Goal: Task Accomplishment & Management: Manage account settings

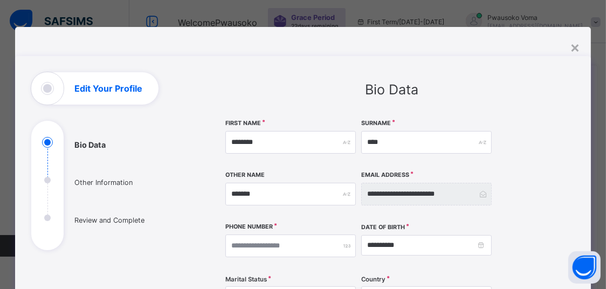
click at [576, 49] on div "×" at bounding box center [575, 47] width 10 height 18
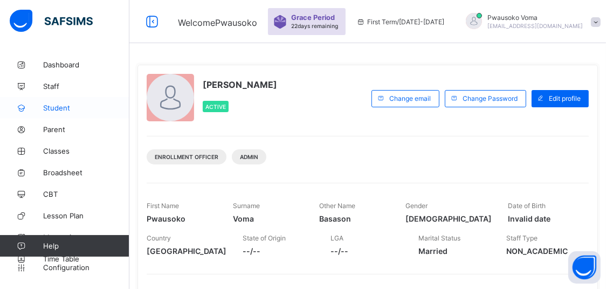
click at [74, 110] on span "Student" at bounding box center [86, 108] width 86 height 9
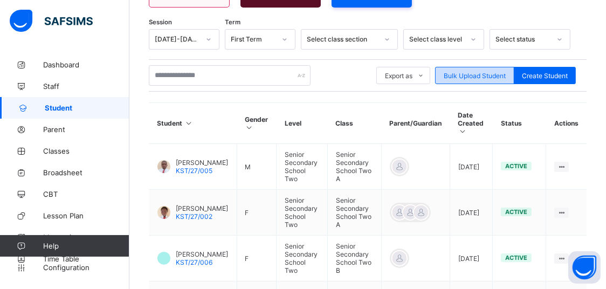
scroll to position [113, 0]
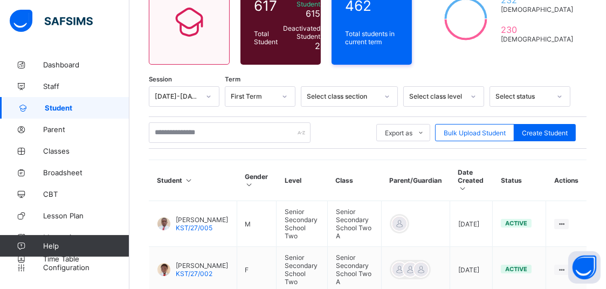
click at [457, 101] on div "Select class level" at bounding box center [433, 96] width 59 height 15
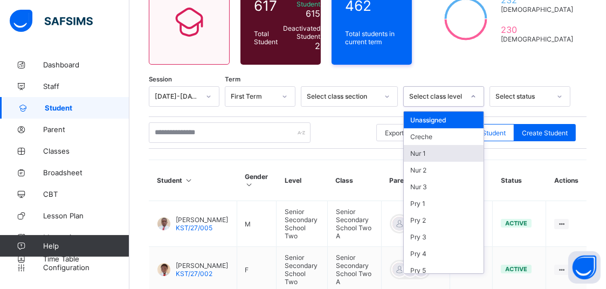
click at [438, 149] on div "Nur 1" at bounding box center [444, 153] width 80 height 17
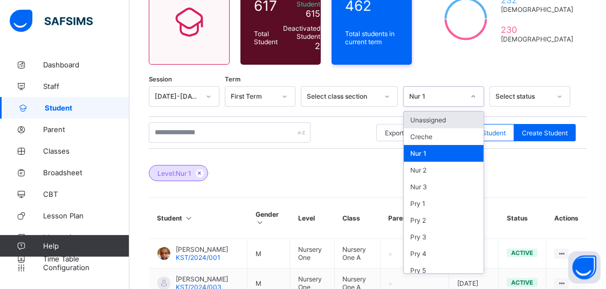
click at [456, 102] on div "Nur 1" at bounding box center [443, 96] width 81 height 20
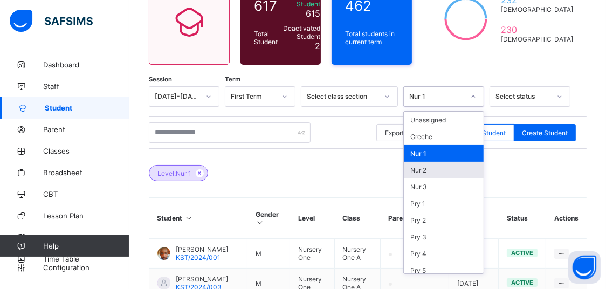
click at [436, 170] on div "Nur 2" at bounding box center [444, 170] width 80 height 17
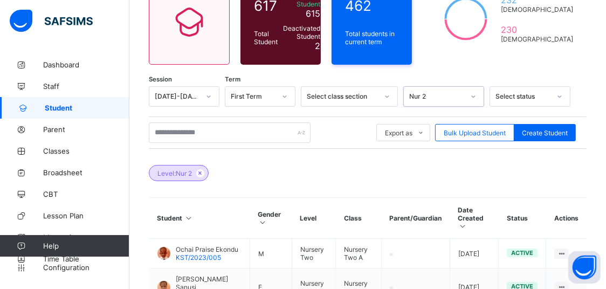
click at [457, 97] on div "Nur 2" at bounding box center [436, 97] width 55 height 8
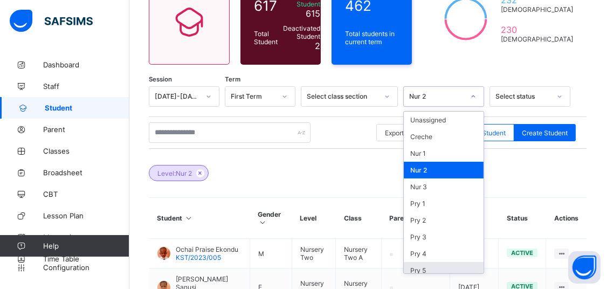
click at [431, 266] on div "Pry 5" at bounding box center [444, 270] width 80 height 17
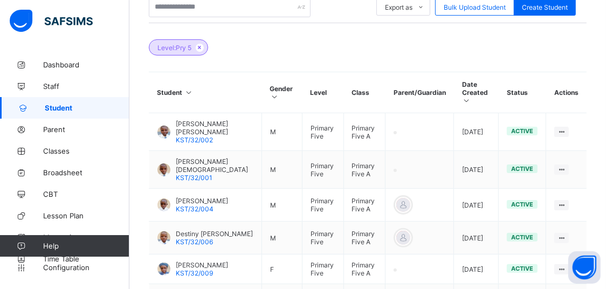
scroll to position [228, 0]
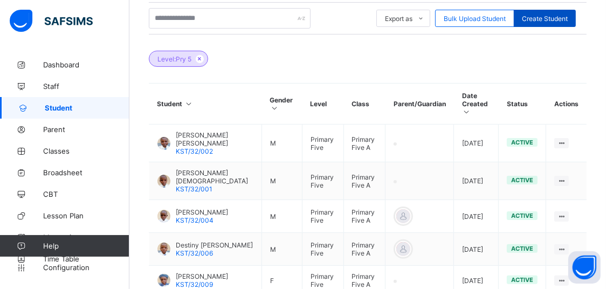
click at [576, 20] on div "Create Student" at bounding box center [545, 18] width 62 height 17
select select "**"
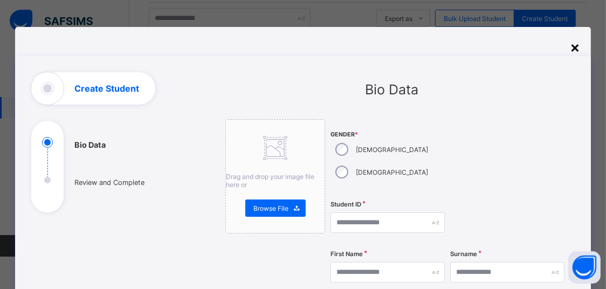
click at [576, 42] on div "×" at bounding box center [575, 47] width 10 height 18
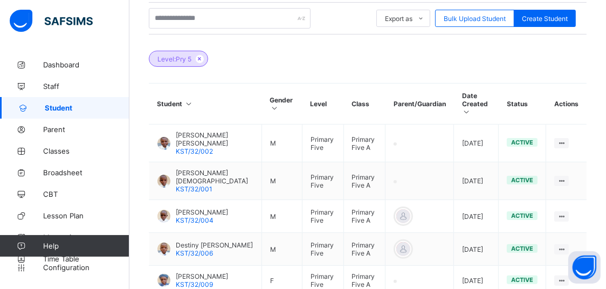
scroll to position [454, 0]
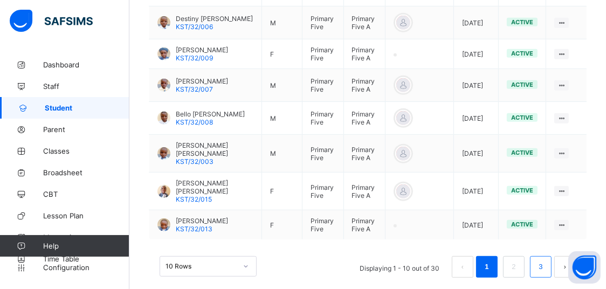
click at [545, 260] on link "3" at bounding box center [540, 267] width 10 height 14
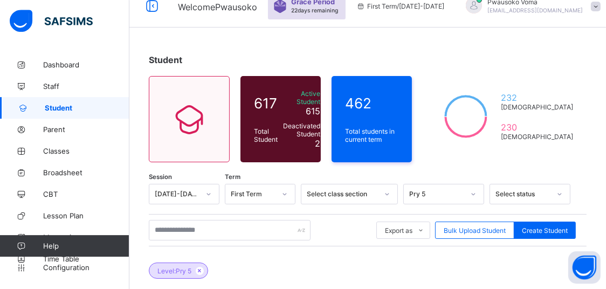
scroll to position [0, 0]
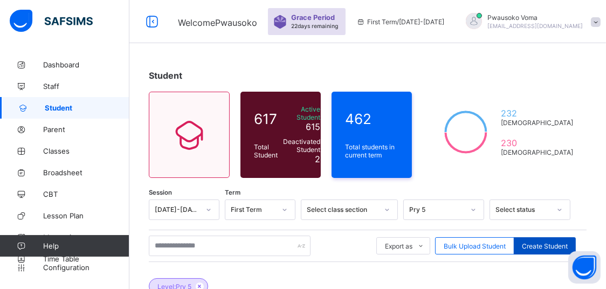
click at [555, 239] on div "Create Student" at bounding box center [545, 245] width 62 height 17
select select "**"
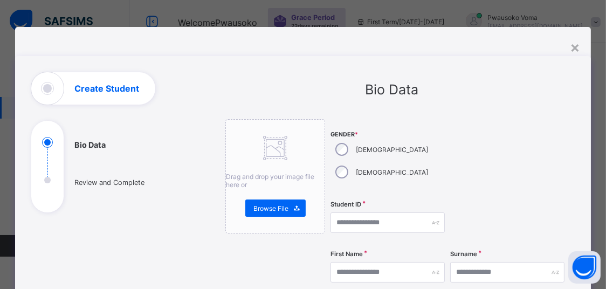
click at [374, 161] on div "[DEMOGRAPHIC_DATA]" at bounding box center [381, 172] width 100 height 23
click at [355, 212] on input "text" at bounding box center [388, 222] width 114 height 20
drag, startPoint x: 577, startPoint y: 43, endPoint x: 576, endPoint y: 50, distance: 7.0
click at [577, 45] on div "×" at bounding box center [575, 47] width 10 height 18
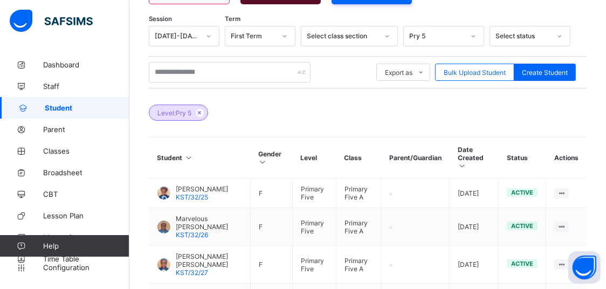
scroll to position [170, 0]
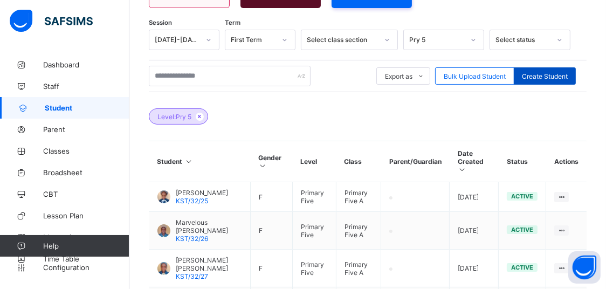
click at [546, 75] on span "Create Student" at bounding box center [545, 76] width 46 height 8
select select "**"
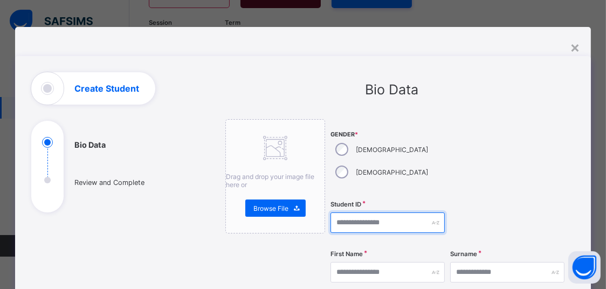
click at [352, 212] on input "text" at bounding box center [388, 222] width 114 height 20
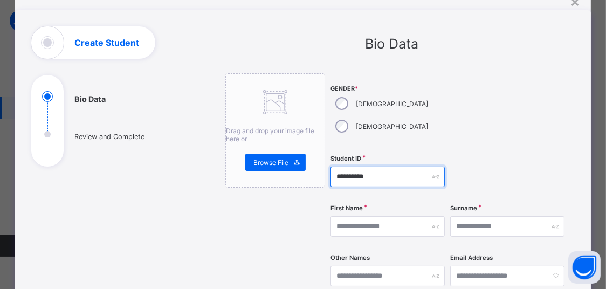
type input "**********"
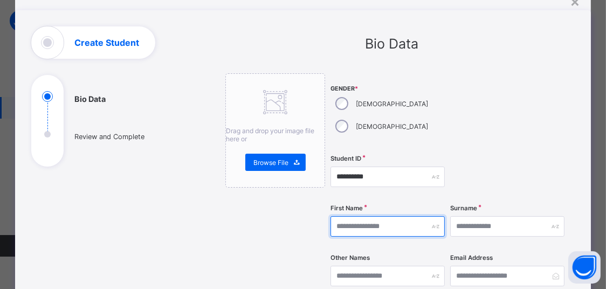
click at [391, 216] on input "text" at bounding box center [388, 226] width 114 height 20
type input "*****"
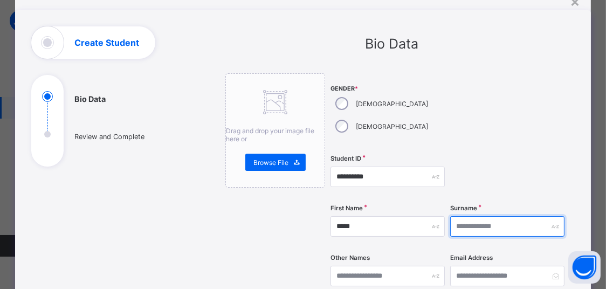
click at [462, 216] on input "text" at bounding box center [507, 226] width 114 height 20
type input "******"
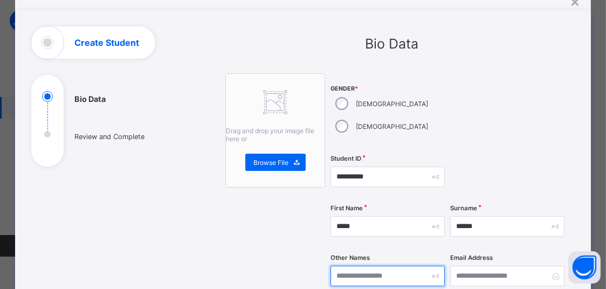
click at [343, 266] on input "text" at bounding box center [388, 276] width 114 height 20
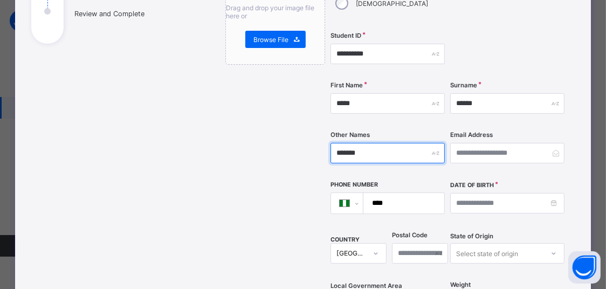
scroll to position [183, 0]
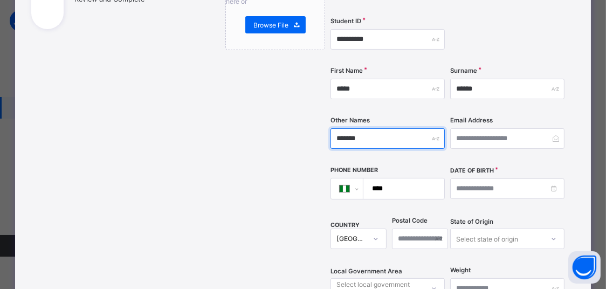
type input "*******"
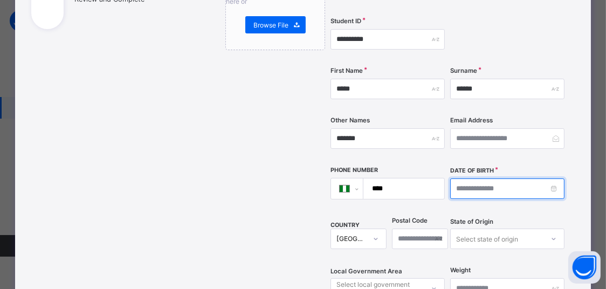
click at [490, 178] on input at bounding box center [507, 188] width 114 height 20
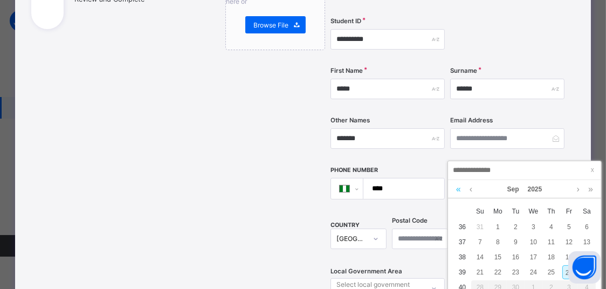
click at [457, 192] on link at bounding box center [458, 189] width 10 height 18
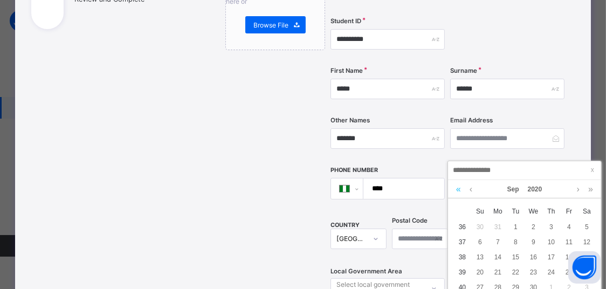
click at [457, 192] on link at bounding box center [458, 189] width 10 height 18
click at [460, 189] on link at bounding box center [458, 189] width 10 height 18
click at [572, 238] on div "9" at bounding box center [569, 242] width 14 height 14
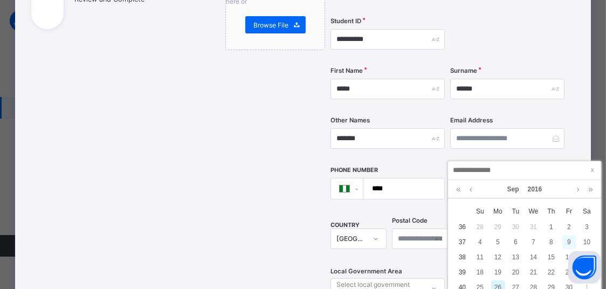
type input "**********"
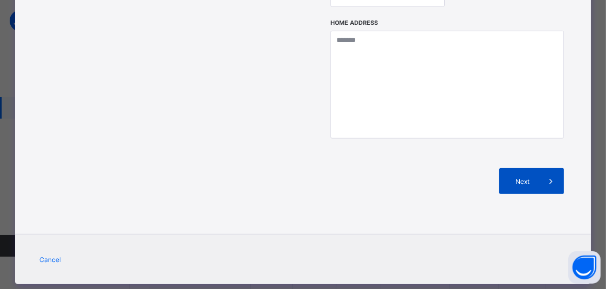
click at [517, 177] on span "Next" at bounding box center [522, 181] width 31 height 8
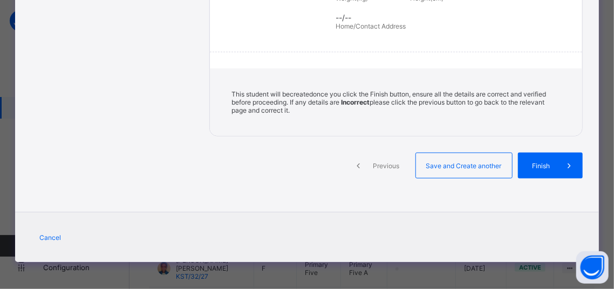
scroll to position [272, 0]
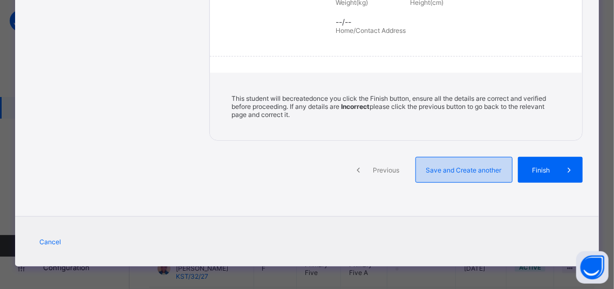
click at [488, 170] on div "Save and Create another" at bounding box center [463, 170] width 97 height 26
select select "**"
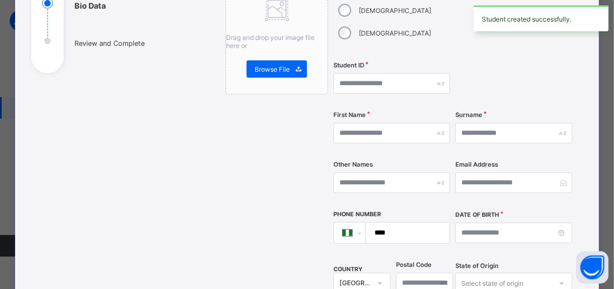
scroll to position [125, 0]
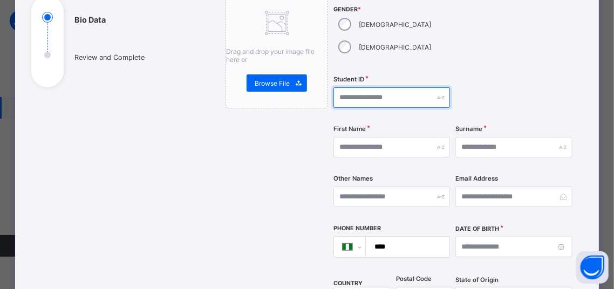
click at [367, 87] on input "text" at bounding box center [391, 97] width 116 height 20
type input "**********"
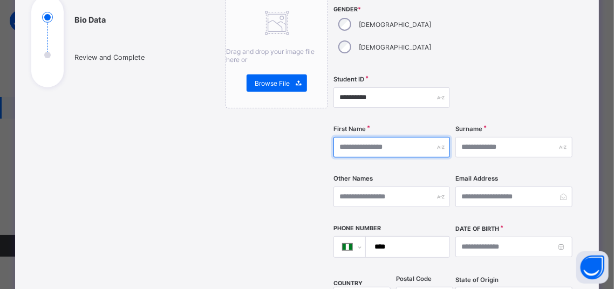
click at [339, 137] on input "text" at bounding box center [391, 147] width 116 height 20
type input "*******"
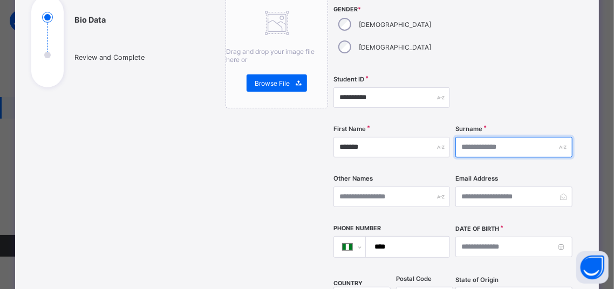
click at [455, 137] on input "text" at bounding box center [513, 147] width 116 height 20
type input "*****"
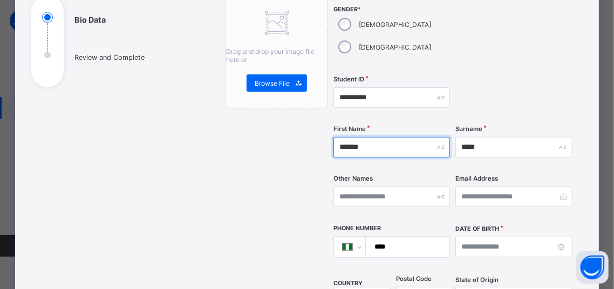
click at [349, 137] on input "*******" at bounding box center [391, 147] width 116 height 20
click at [345, 137] on input "*******" at bounding box center [391, 147] width 116 height 20
click at [348, 137] on input "*******" at bounding box center [391, 147] width 116 height 20
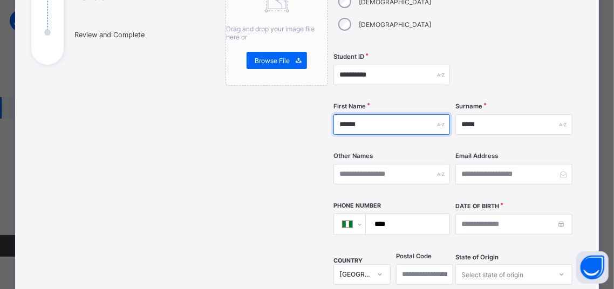
scroll to position [171, 0]
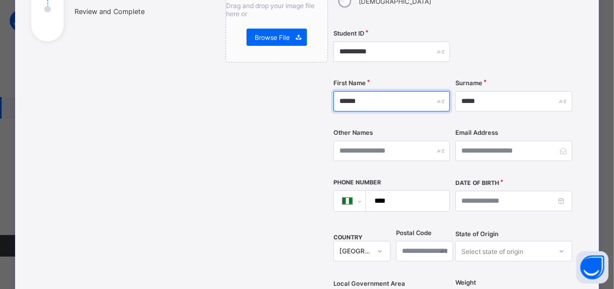
type input "******"
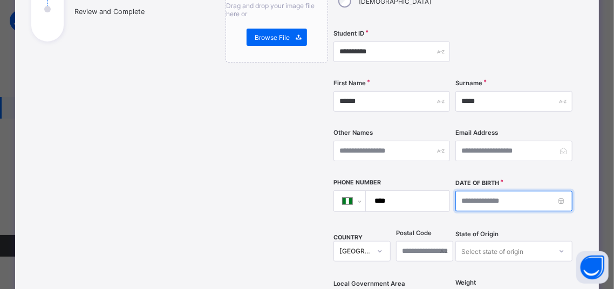
click at [464, 191] on input at bounding box center [513, 201] width 116 height 20
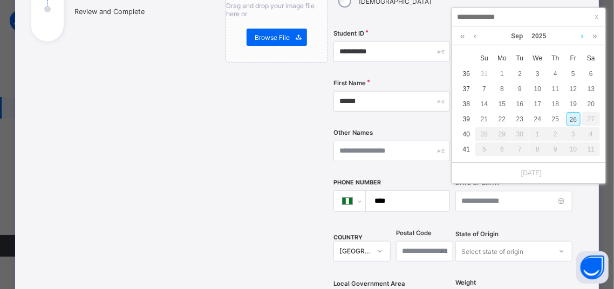
click at [583, 42] on link at bounding box center [582, 36] width 8 height 18
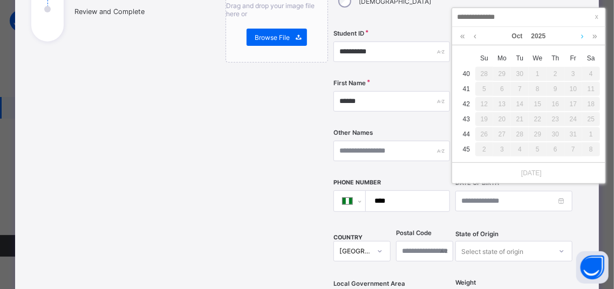
click at [583, 42] on link at bounding box center [582, 36] width 8 height 18
click at [466, 40] on link at bounding box center [462, 36] width 10 height 18
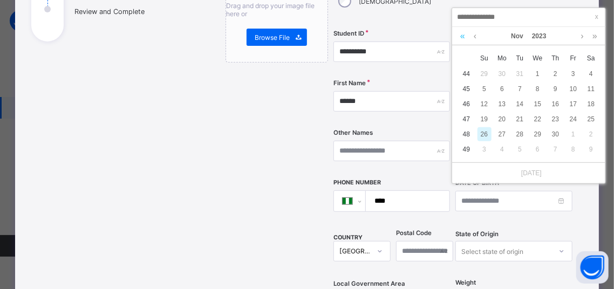
click at [466, 40] on link at bounding box center [462, 36] width 10 height 18
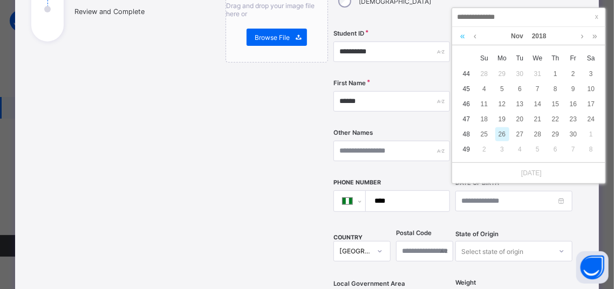
click at [466, 40] on link at bounding box center [462, 36] width 10 height 18
click at [576, 121] on div "21" at bounding box center [573, 119] width 14 height 14
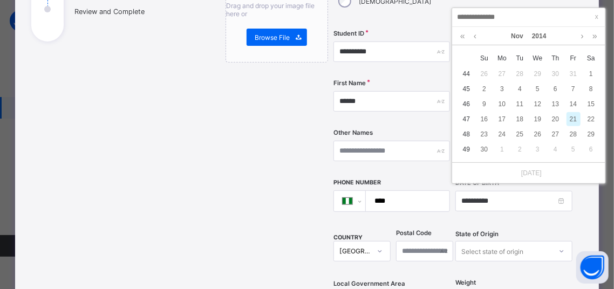
type input "**********"
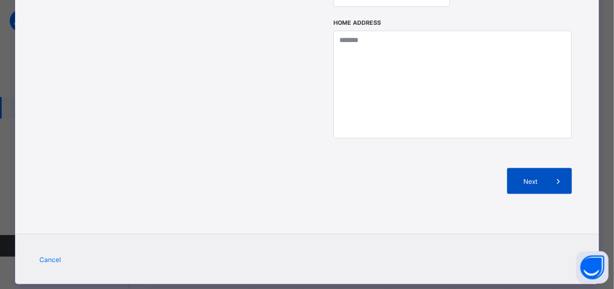
click at [530, 168] on div "Next" at bounding box center [539, 181] width 65 height 26
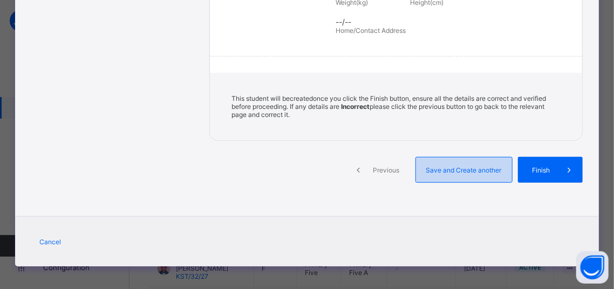
click at [494, 171] on div "Save and Create another" at bounding box center [463, 170] width 97 height 26
select select "**"
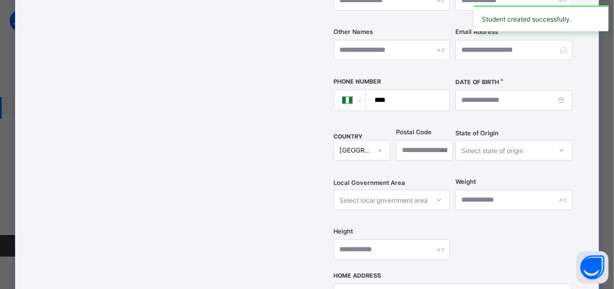
scroll to position [263, 0]
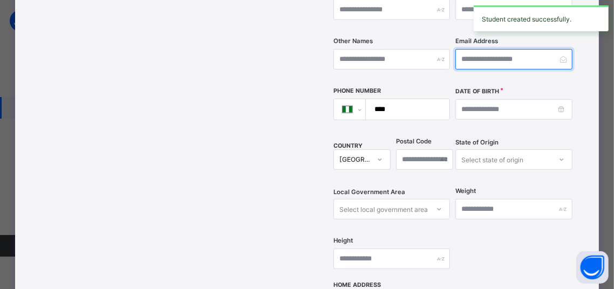
click at [476, 49] on input "email" at bounding box center [513, 59] width 116 height 20
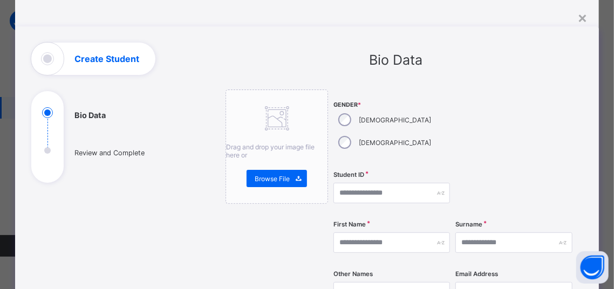
scroll to position [46, 0]
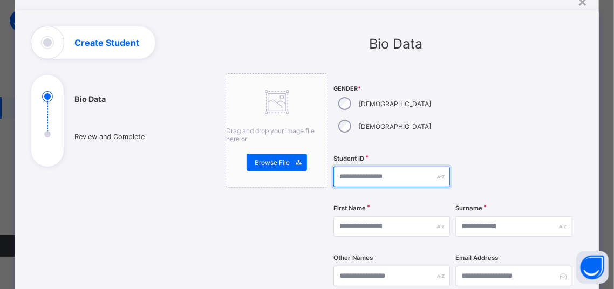
click at [356, 167] on input "text" at bounding box center [391, 177] width 116 height 20
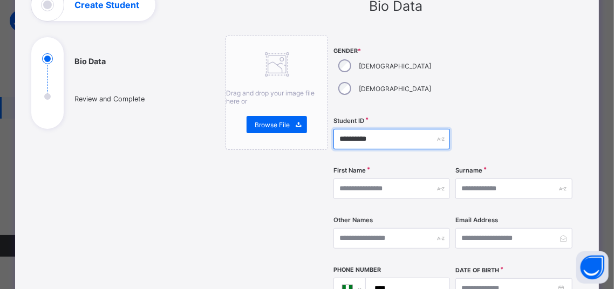
scroll to position [92, 0]
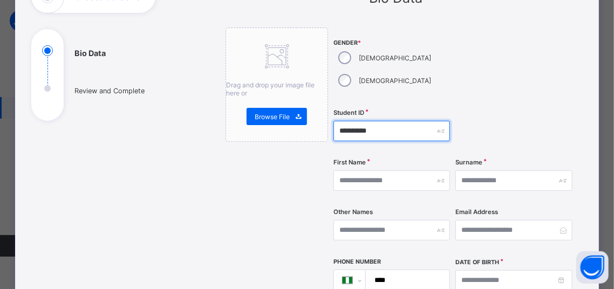
type input "**********"
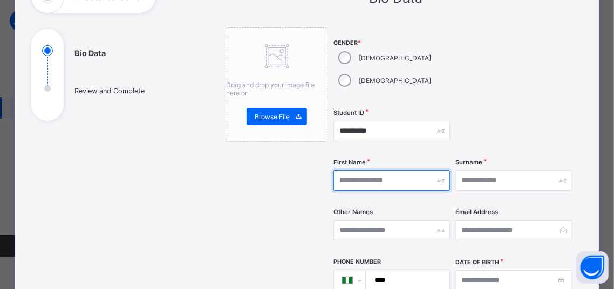
click at [377, 170] on input "text" at bounding box center [391, 180] width 116 height 20
type input "*********"
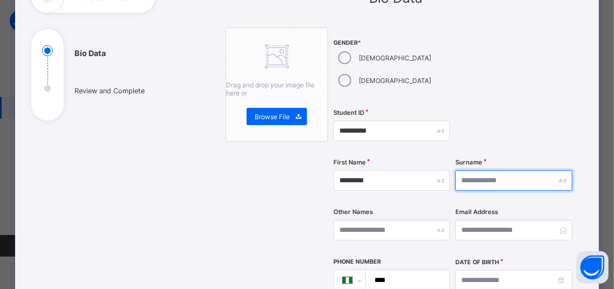
click at [519, 170] on input "text" at bounding box center [513, 180] width 116 height 20
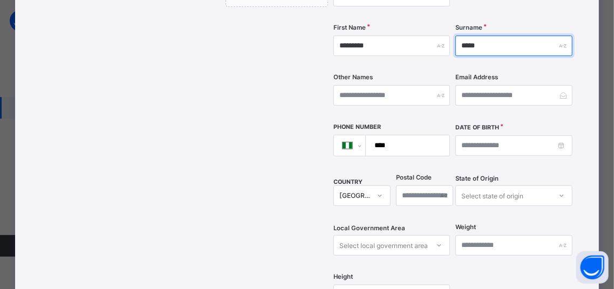
scroll to position [229, 0]
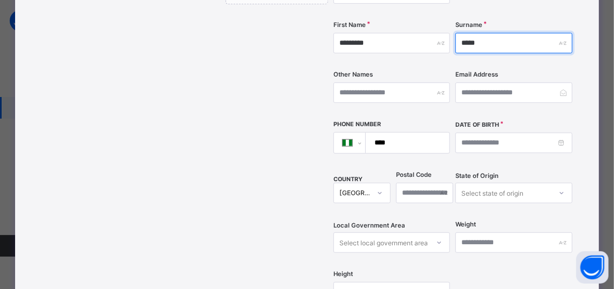
type input "*****"
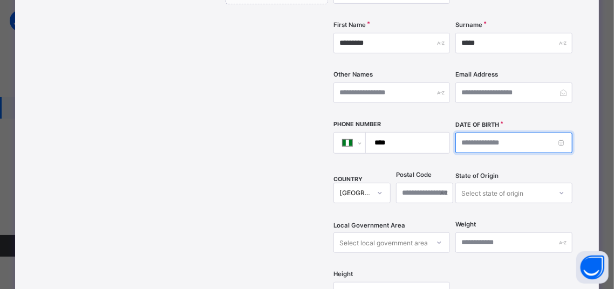
click at [472, 133] on input at bounding box center [513, 143] width 116 height 20
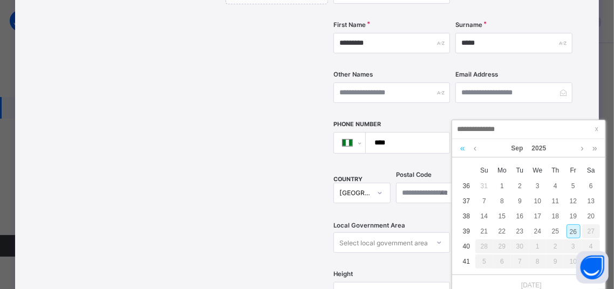
click at [464, 148] on link at bounding box center [462, 148] width 10 height 18
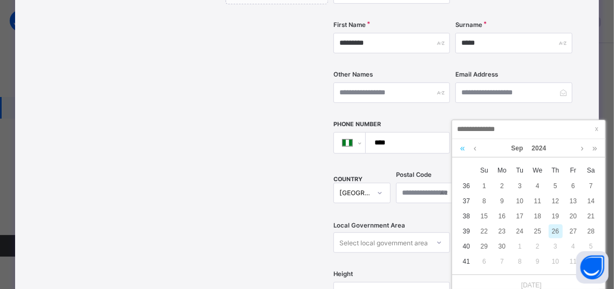
click at [464, 148] on link at bounding box center [462, 148] width 10 height 18
click at [466, 148] on link at bounding box center [462, 148] width 10 height 18
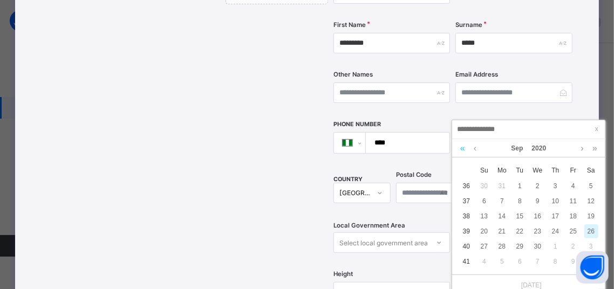
click at [466, 148] on link at bounding box center [462, 148] width 10 height 18
click at [584, 149] on link at bounding box center [582, 148] width 8 height 18
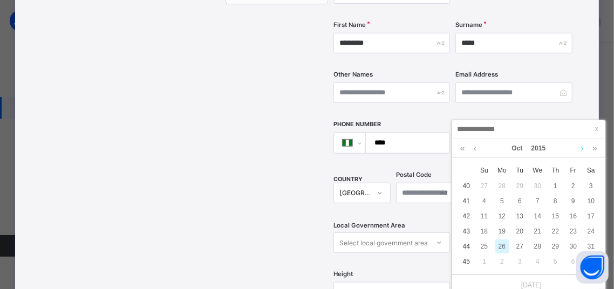
click at [584, 149] on link at bounding box center [582, 148] width 8 height 18
click at [501, 178] on th "Mo" at bounding box center [502, 170] width 18 height 16
click at [499, 185] on div "2" at bounding box center [502, 186] width 14 height 14
type input "**********"
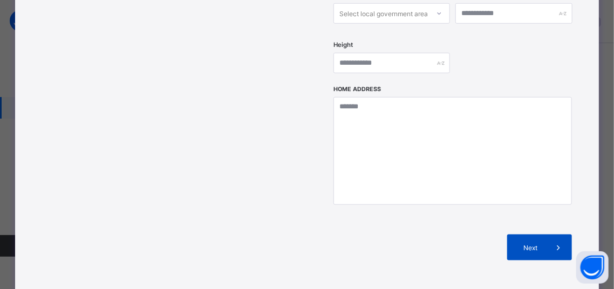
click at [507, 235] on div "Next" at bounding box center [539, 248] width 65 height 26
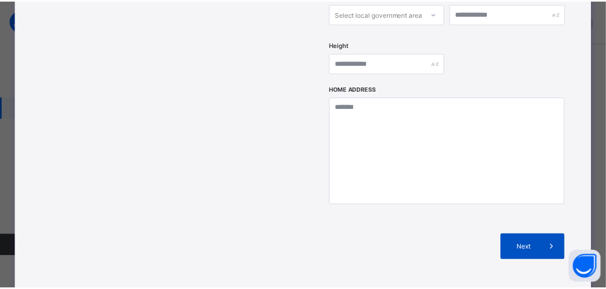
scroll to position [272, 0]
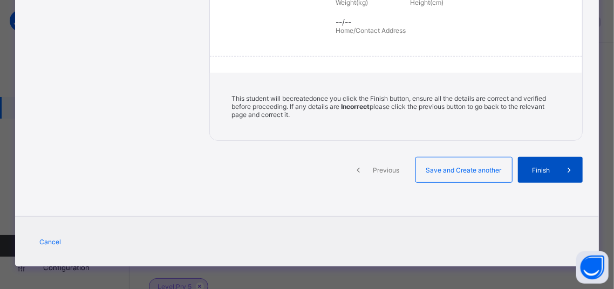
click at [526, 173] on div "Finish" at bounding box center [550, 170] width 65 height 26
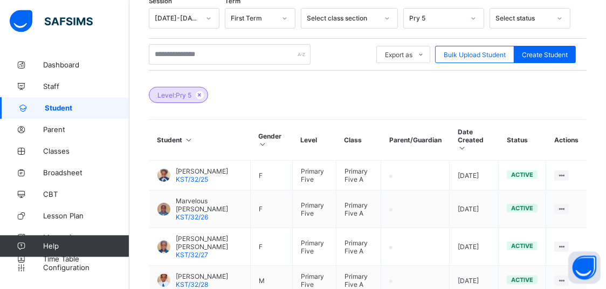
scroll to position [170, 0]
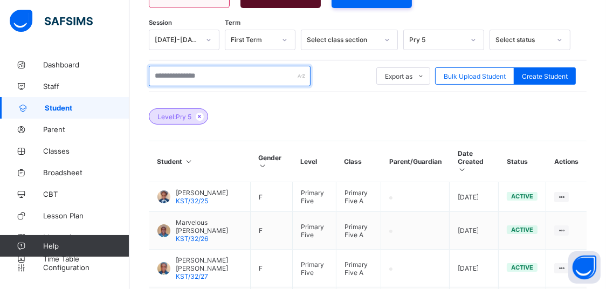
click at [217, 68] on input "text" at bounding box center [230, 76] width 162 height 20
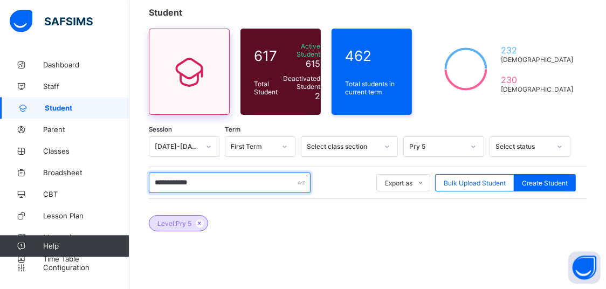
scroll to position [60, 0]
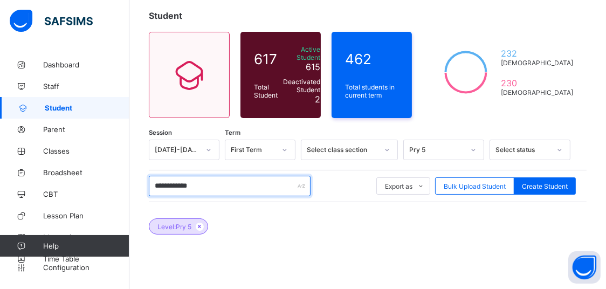
drag, startPoint x: 193, startPoint y: 190, endPoint x: 174, endPoint y: 185, distance: 19.6
click at [174, 185] on input "**********" at bounding box center [230, 186] width 162 height 20
type input "******"
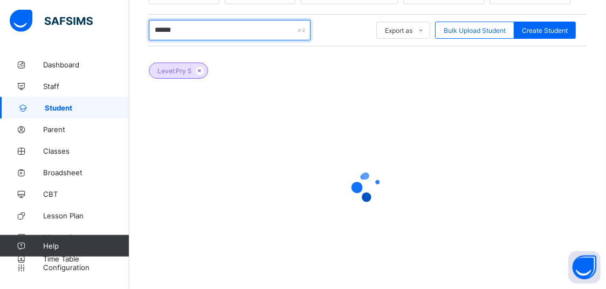
scroll to position [230, 0]
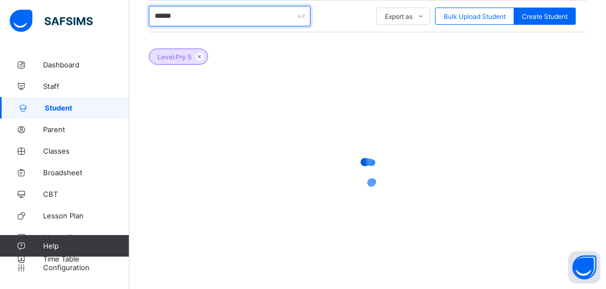
drag, startPoint x: 184, startPoint y: 17, endPoint x: 154, endPoint y: 18, distance: 29.7
click at [154, 18] on input "******" at bounding box center [230, 16] width 162 height 20
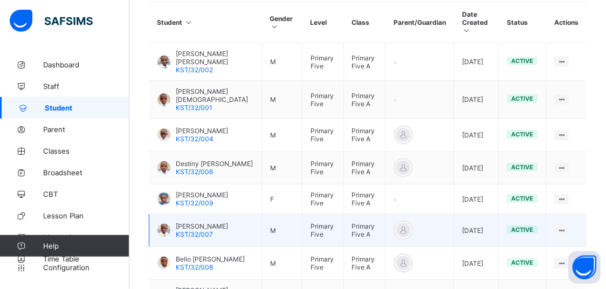
scroll to position [454, 0]
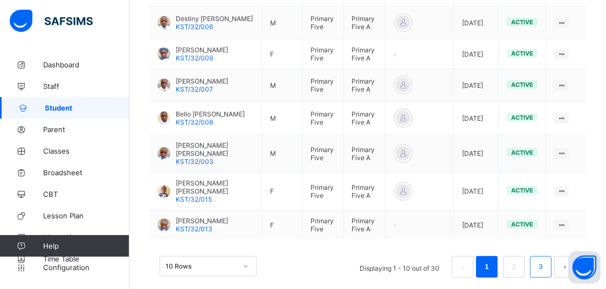
click at [539, 256] on li "3" at bounding box center [541, 267] width 22 height 22
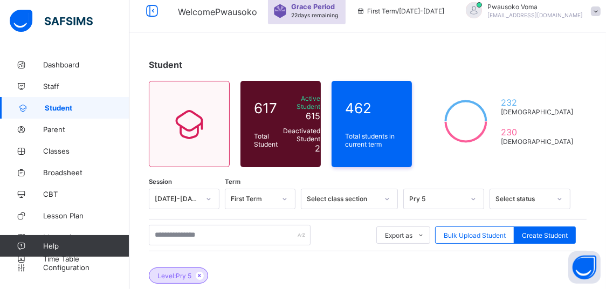
scroll to position [0, 0]
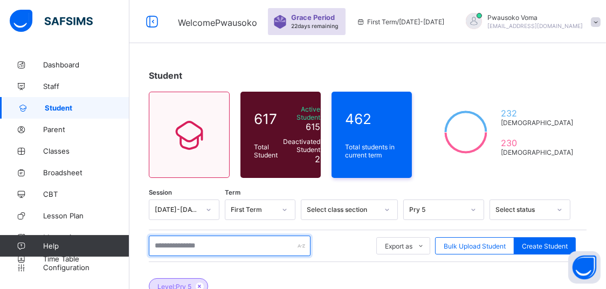
click at [185, 239] on input "text" at bounding box center [230, 246] width 162 height 20
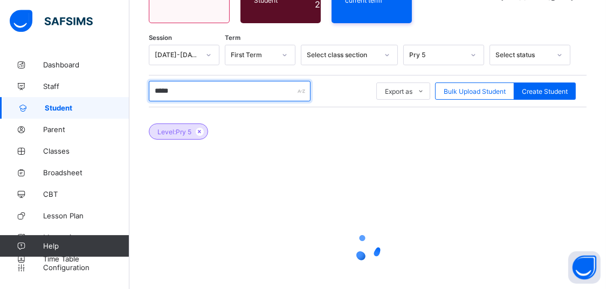
scroll to position [226, 0]
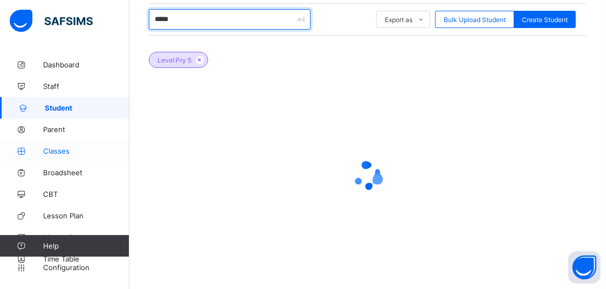
type input "*****"
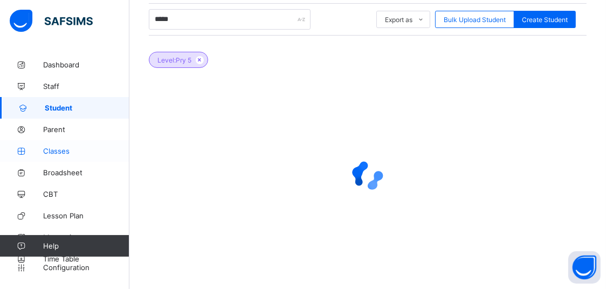
click at [48, 144] on link "Classes" at bounding box center [64, 151] width 129 height 22
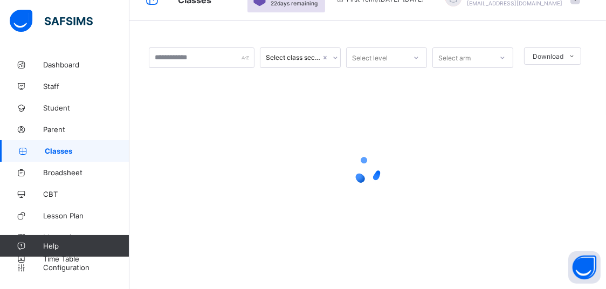
scroll to position [23, 0]
click at [406, 52] on div "Select level" at bounding box center [376, 57] width 59 height 15
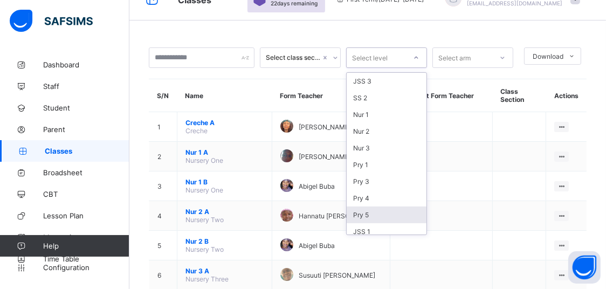
click at [383, 215] on div "Pry 5" at bounding box center [387, 214] width 80 height 17
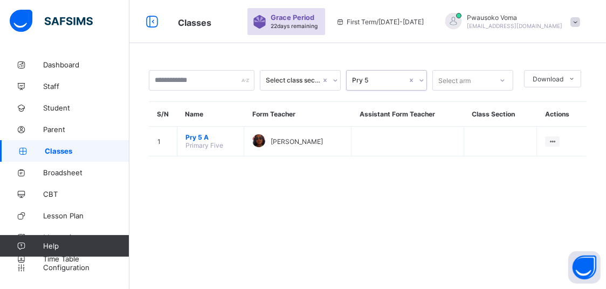
scroll to position [0, 0]
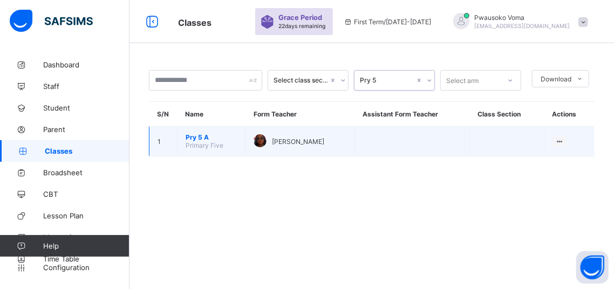
click at [200, 149] on span "Primary Five" at bounding box center [204, 145] width 38 height 8
click at [426, 148] on td at bounding box center [412, 142] width 115 height 30
click at [232, 154] on td "Pry 5 A Primary Five" at bounding box center [211, 142] width 68 height 30
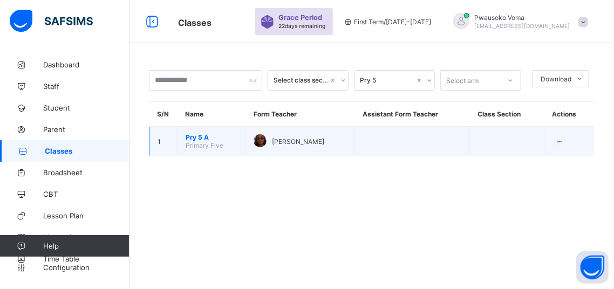
click at [221, 141] on span "Pry 5 A" at bounding box center [210, 137] width 51 height 8
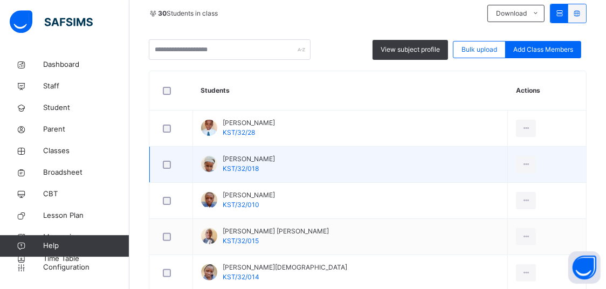
scroll to position [185, 0]
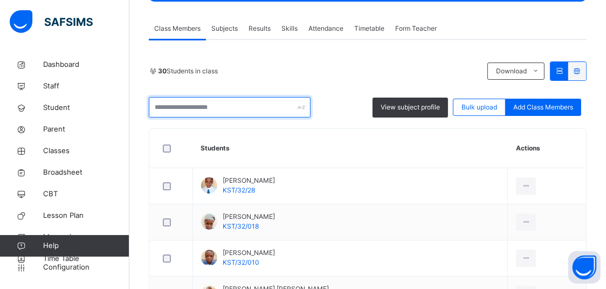
click at [261, 110] on input "text" at bounding box center [230, 107] width 162 height 20
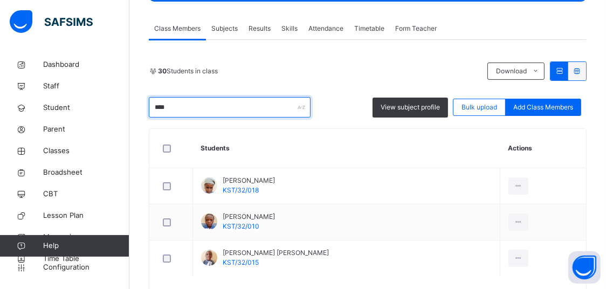
type input "*****"
drag, startPoint x: 279, startPoint y: 112, endPoint x: 148, endPoint y: 105, distance: 131.2
click at [149, 105] on input "*****" at bounding box center [230, 107] width 162 height 20
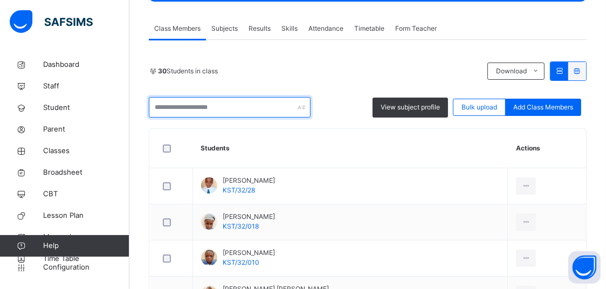
click at [228, 111] on input "text" at bounding box center [230, 107] width 162 height 20
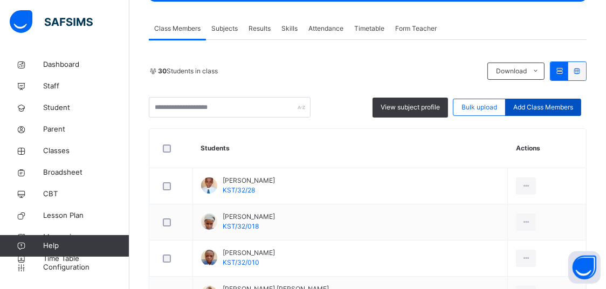
click at [538, 105] on span "Add Class Members" at bounding box center [543, 107] width 60 height 10
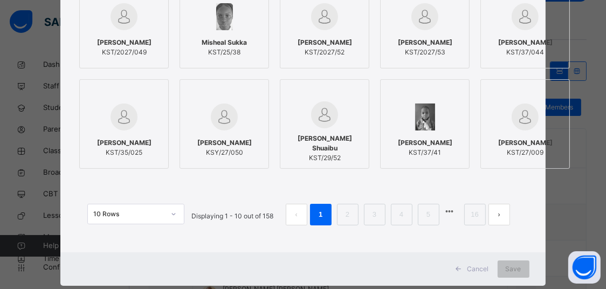
scroll to position [183, 0]
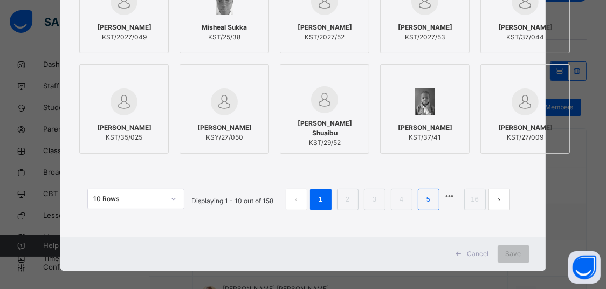
click at [418, 198] on li "5" at bounding box center [429, 200] width 22 height 22
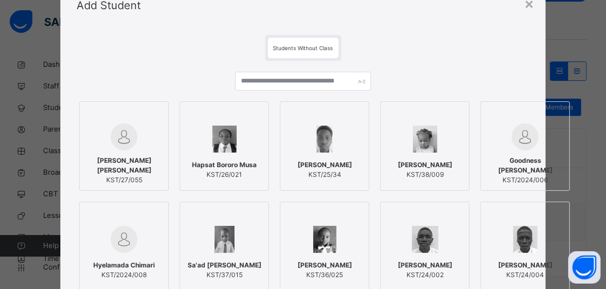
scroll to position [45, 0]
click at [277, 87] on input "text" at bounding box center [303, 81] width 136 height 19
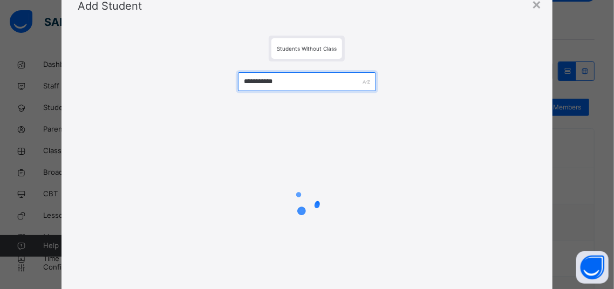
type input "**********"
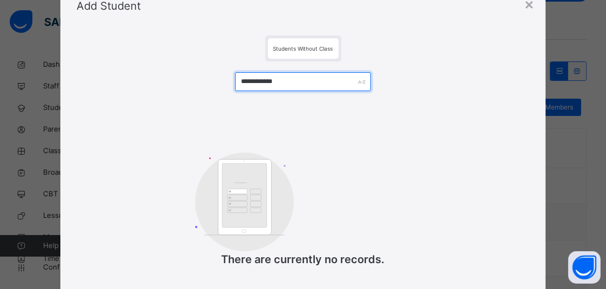
drag, startPoint x: 281, startPoint y: 82, endPoint x: 238, endPoint y: 76, distance: 44.1
click at [238, 76] on input "**********" at bounding box center [303, 81] width 136 height 19
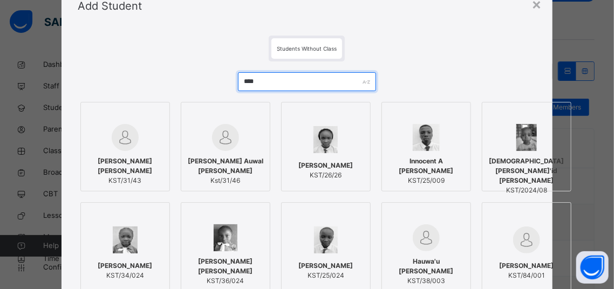
type input "*****"
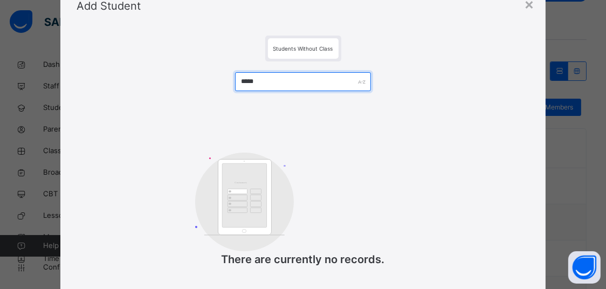
drag, startPoint x: 274, startPoint y: 81, endPoint x: 232, endPoint y: 88, distance: 42.0
click at [235, 88] on input "*****" at bounding box center [303, 81] width 136 height 19
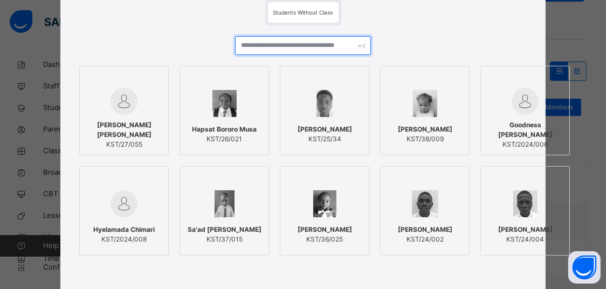
scroll to position [91, 0]
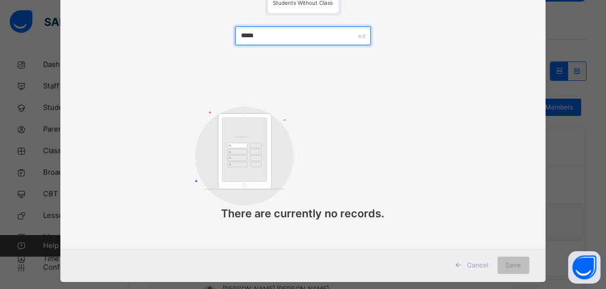
type input "*****"
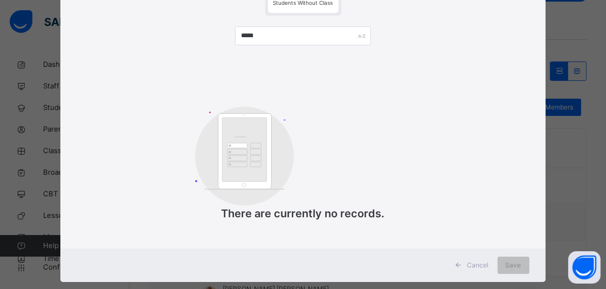
click at [593, 37] on div "× Add Student Students Without Class ***** Customers There are currently no rec…" at bounding box center [303, 144] width 606 height 289
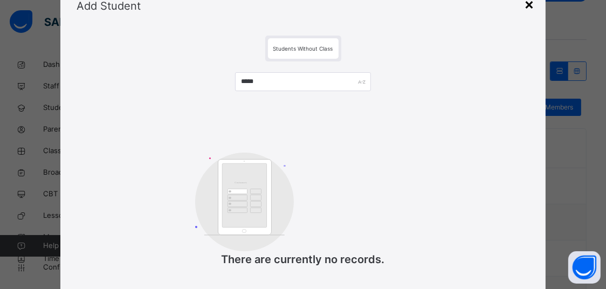
click at [533, 8] on div "×" at bounding box center [530, 3] width 10 height 23
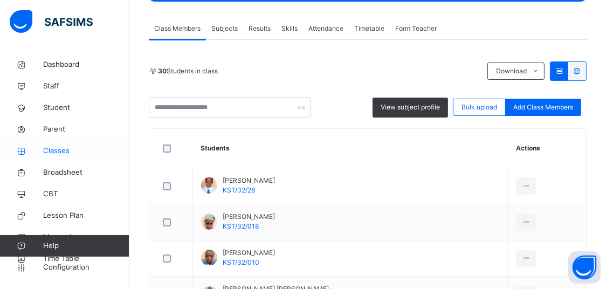
click at [65, 155] on span "Classes" at bounding box center [86, 151] width 86 height 11
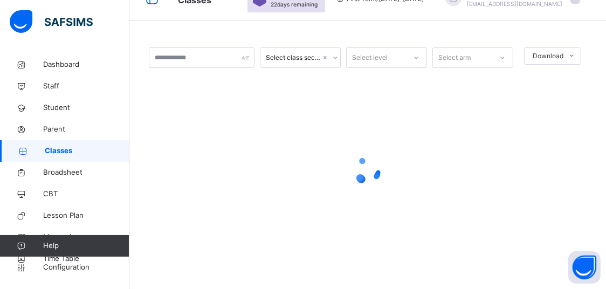
scroll to position [23, 0]
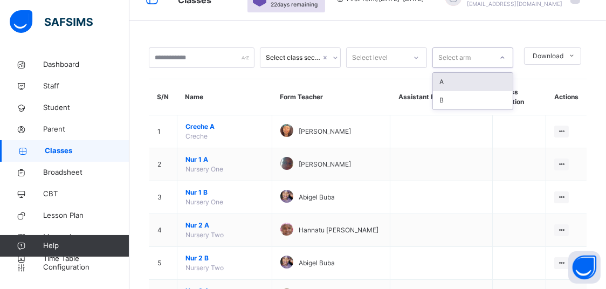
click at [458, 64] on div "Select arm" at bounding box center [454, 57] width 32 height 20
click at [404, 59] on div "Select level" at bounding box center [376, 58] width 59 height 17
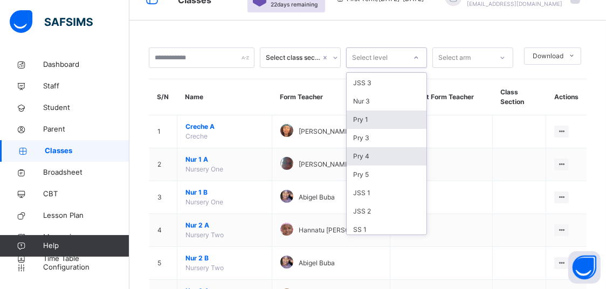
scroll to position [46, 0]
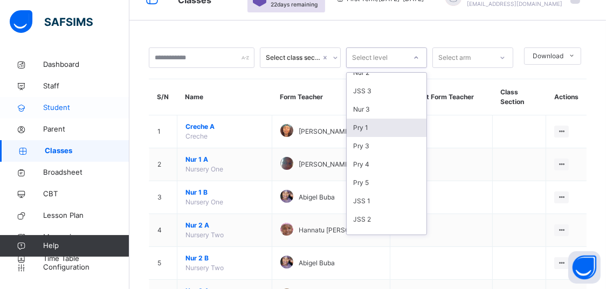
click at [69, 109] on span "Student" at bounding box center [86, 107] width 86 height 11
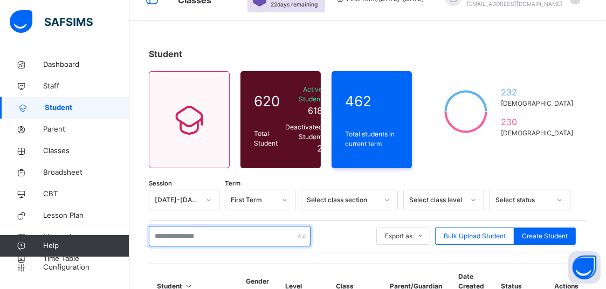
click at [201, 237] on input "text" at bounding box center [230, 236] width 162 height 20
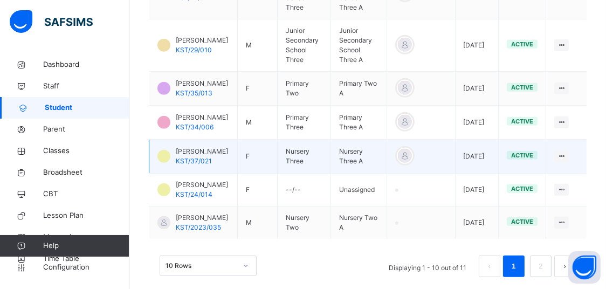
scroll to position [477, 0]
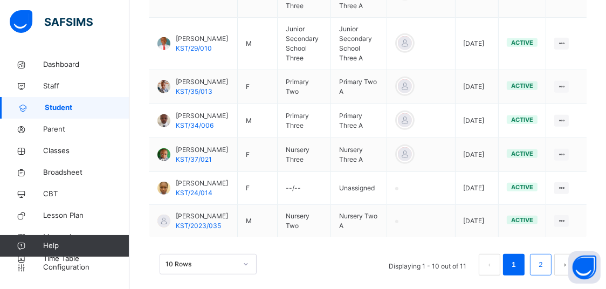
type input "******"
click at [546, 258] on link "2" at bounding box center [540, 265] width 10 height 14
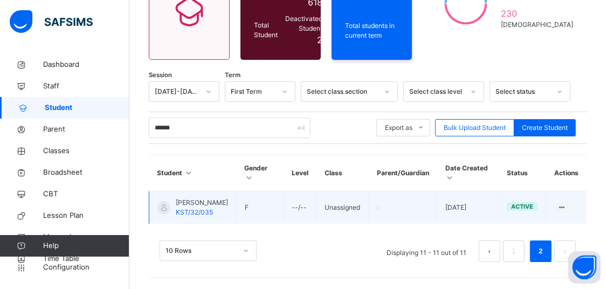
scroll to position [140, 0]
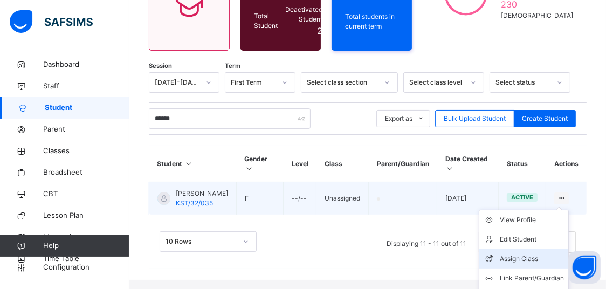
click at [521, 259] on div "Assign Class" at bounding box center [532, 258] width 64 height 11
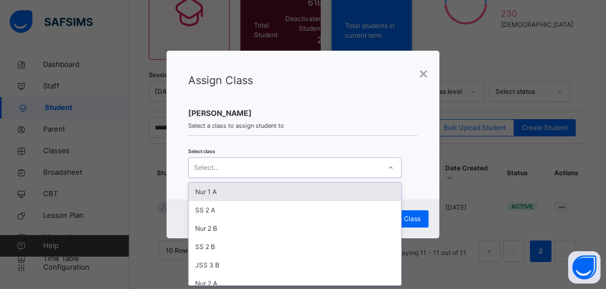
click at [298, 168] on div "Select..." at bounding box center [285, 168] width 192 height 17
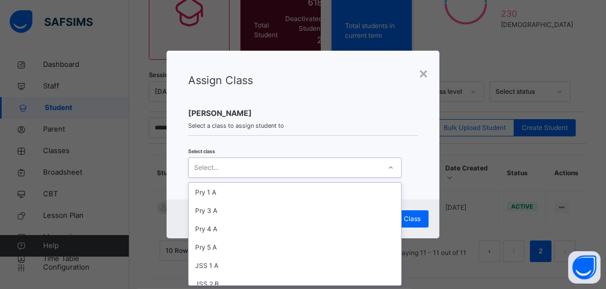
scroll to position [137, 0]
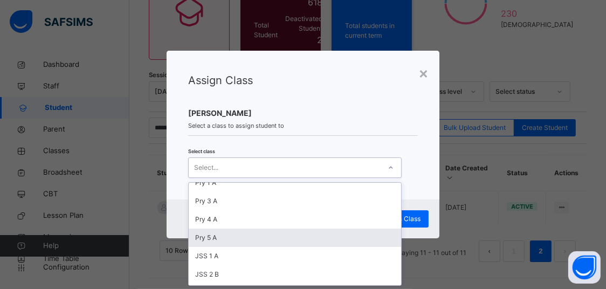
click at [210, 240] on div "Pry 5 A" at bounding box center [295, 238] width 212 height 18
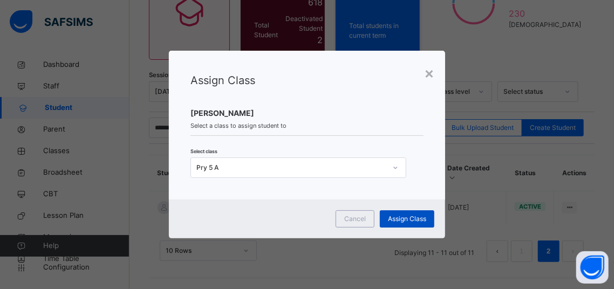
click at [383, 222] on div "Assign Class" at bounding box center [407, 218] width 54 height 17
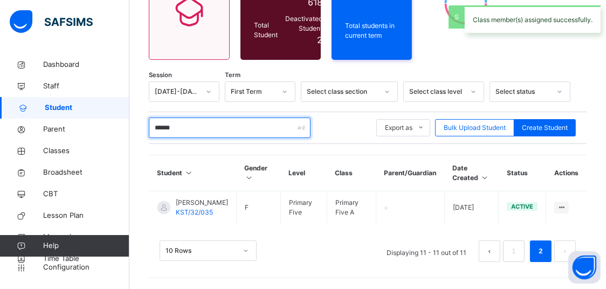
drag, startPoint x: 202, startPoint y: 120, endPoint x: 152, endPoint y: 120, distance: 50.1
click at [152, 120] on input "******" at bounding box center [230, 128] width 162 height 20
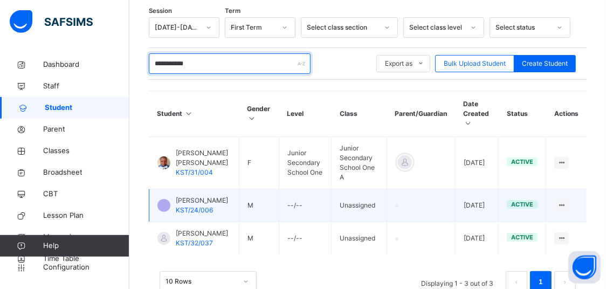
scroll to position [216, 0]
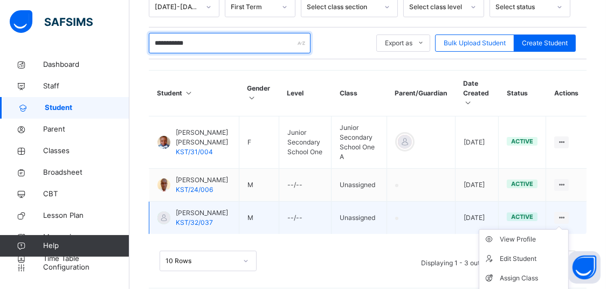
type input "**********"
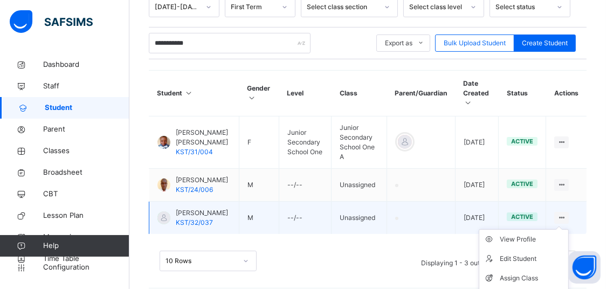
click at [566, 214] on icon at bounding box center [561, 218] width 9 height 8
click at [520, 273] on div "Assign Class" at bounding box center [532, 278] width 64 height 11
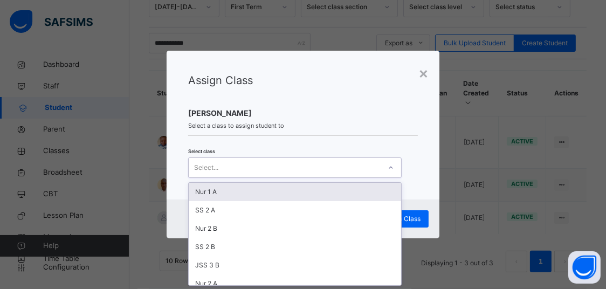
click at [269, 169] on div "Select..." at bounding box center [285, 168] width 192 height 17
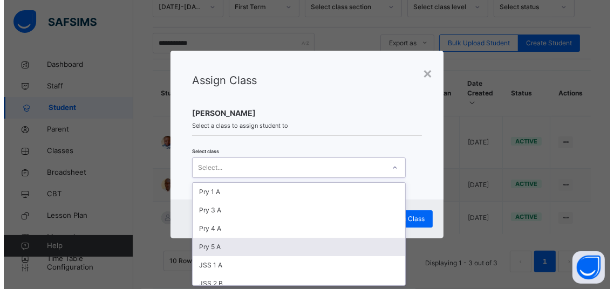
scroll to position [137, 0]
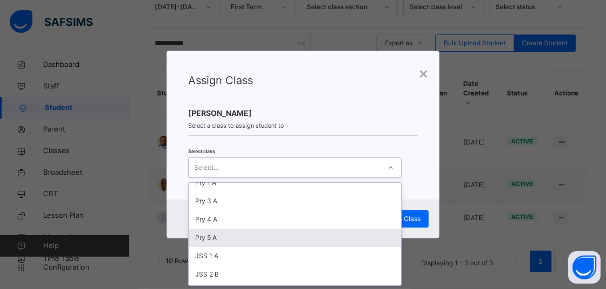
click at [211, 238] on div "Pry 5 A" at bounding box center [295, 238] width 212 height 18
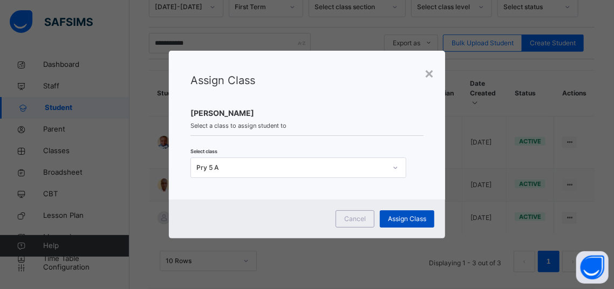
click at [398, 223] on span "Assign Class" at bounding box center [407, 219] width 38 height 10
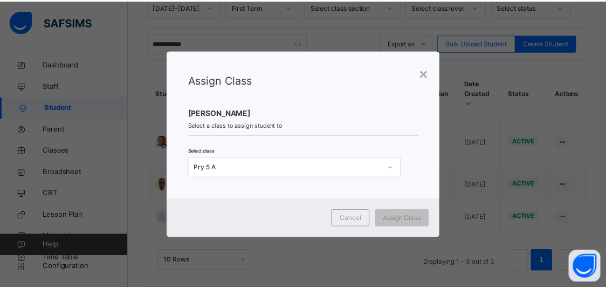
scroll to position [207, 0]
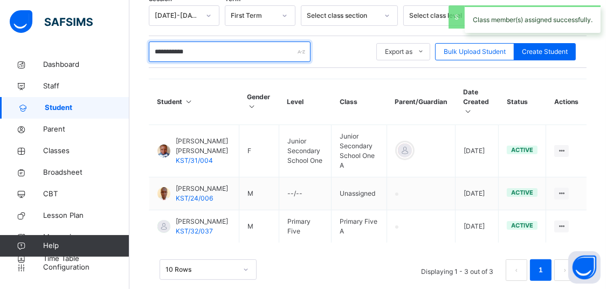
drag, startPoint x: 195, startPoint y: 55, endPoint x: 152, endPoint y: 54, distance: 43.1
click at [152, 54] on input "**********" at bounding box center [230, 52] width 162 height 20
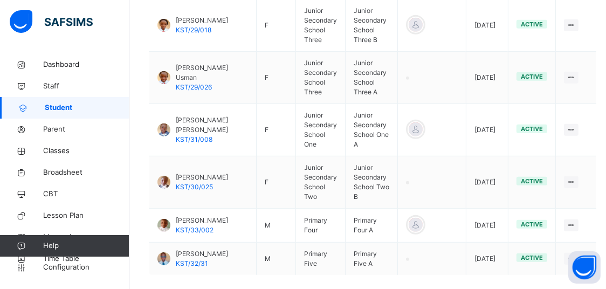
type input "**********"
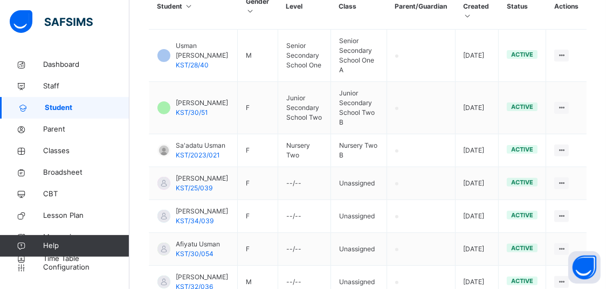
scroll to position [366, 0]
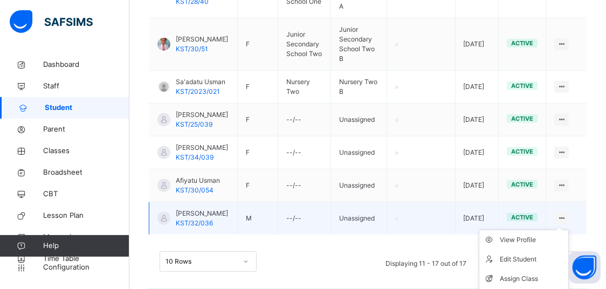
click at [566, 214] on icon at bounding box center [561, 218] width 9 height 8
click at [565, 212] on div at bounding box center [561, 218] width 15 height 12
click at [500, 273] on icon at bounding box center [492, 278] width 16 height 11
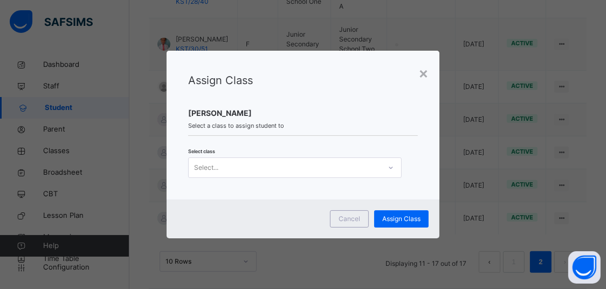
drag, startPoint x: 261, startPoint y: 161, endPoint x: 258, endPoint y: 173, distance: 11.8
click at [260, 163] on div "Select..." at bounding box center [285, 168] width 192 height 17
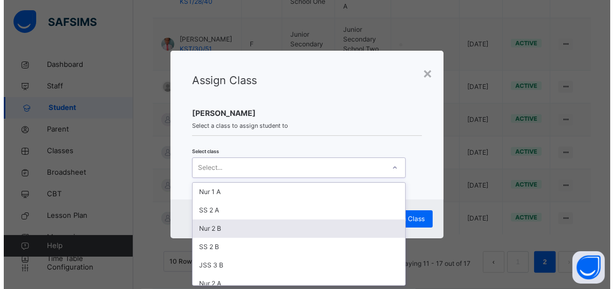
scroll to position [137, 0]
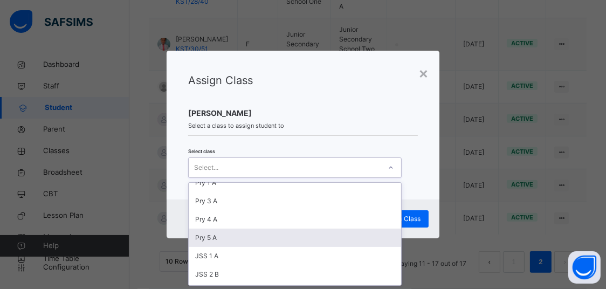
click at [219, 234] on div "Pry 5 A" at bounding box center [295, 238] width 212 height 18
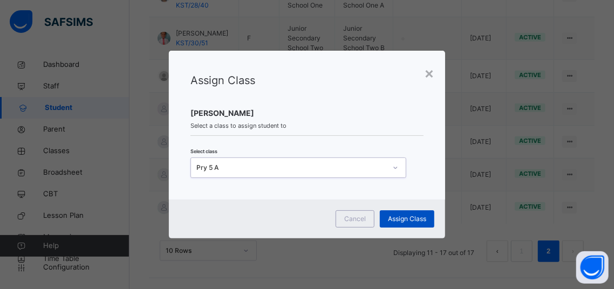
click at [414, 223] on span "Assign Class" at bounding box center [407, 219] width 38 height 10
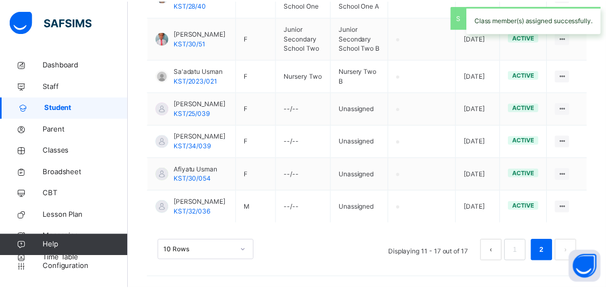
scroll to position [207, 0]
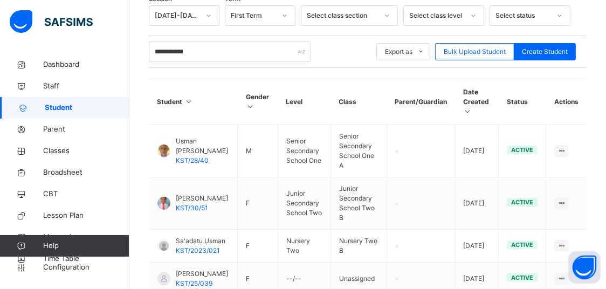
click at [85, 111] on span "Student" at bounding box center [87, 107] width 85 height 11
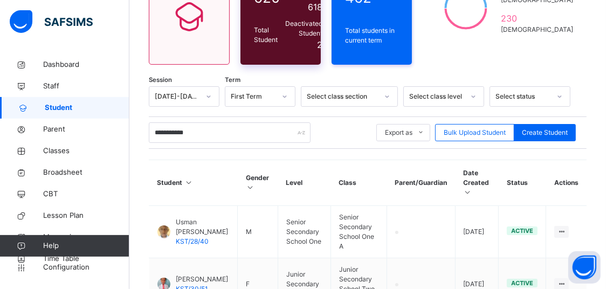
scroll to position [37, 0]
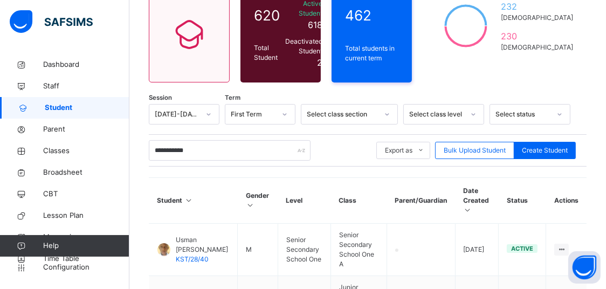
click at [476, 125] on div "Select class level" at bounding box center [443, 114] width 81 height 20
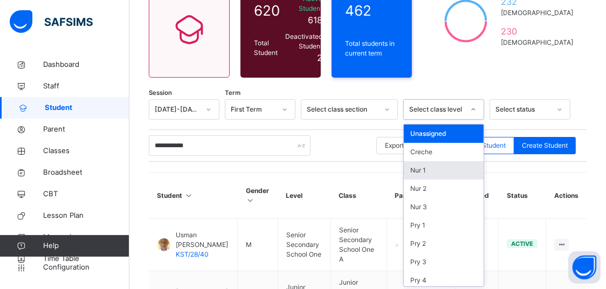
scroll to position [115, 0]
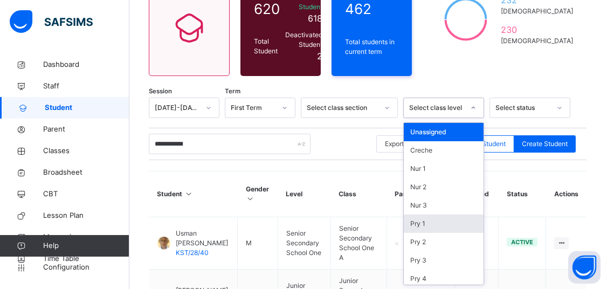
click at [438, 229] on div "Pry 1" at bounding box center [444, 224] width 80 height 18
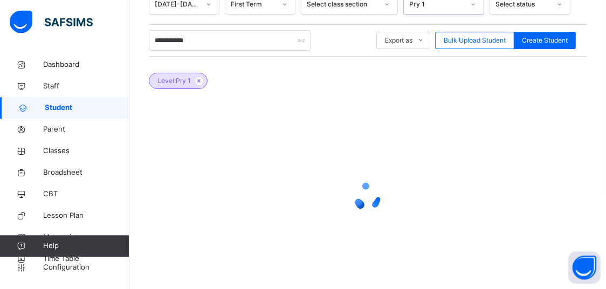
scroll to position [228, 0]
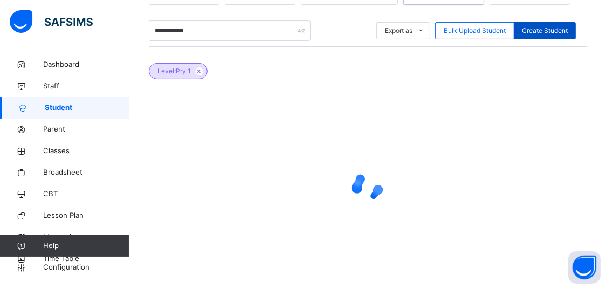
click at [576, 37] on div "Create Student" at bounding box center [545, 30] width 62 height 17
select select "**"
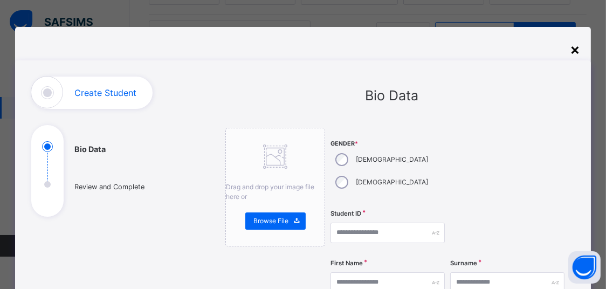
click at [575, 47] on div "×" at bounding box center [575, 49] width 10 height 23
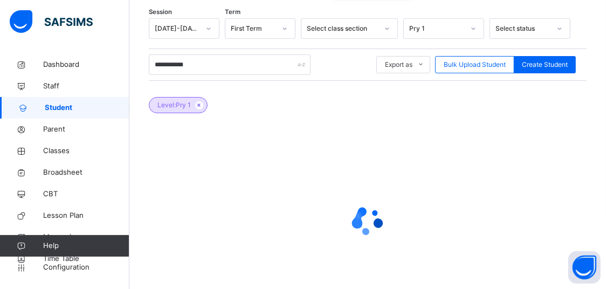
scroll to position [171, 0]
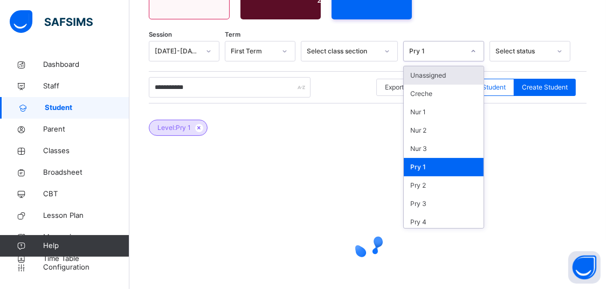
click at [429, 58] on div "Pry 1" at bounding box center [433, 51] width 59 height 17
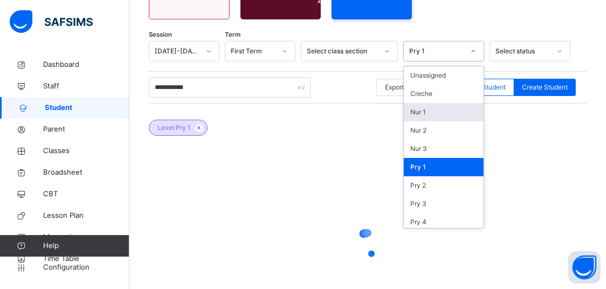
click at [435, 114] on div "Nur 1" at bounding box center [444, 112] width 80 height 18
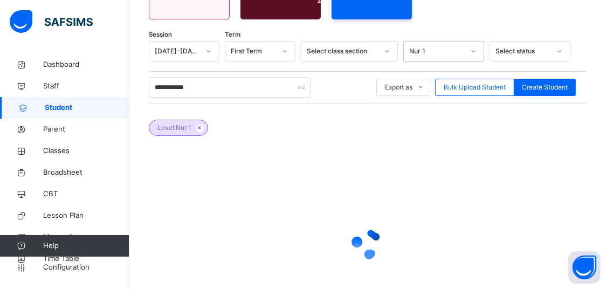
scroll to position [245, 0]
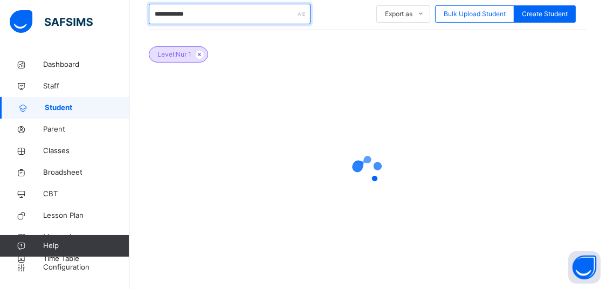
drag, startPoint x: 231, startPoint y: 20, endPoint x: 96, endPoint y: 27, distance: 134.9
click at [149, 24] on input "**********" at bounding box center [230, 14] width 162 height 20
type input "*"
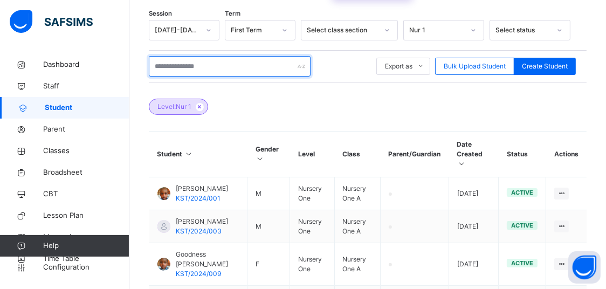
scroll to position [132, 0]
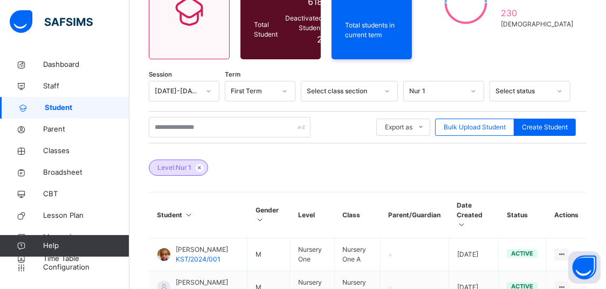
click at [441, 98] on div "Nur 1" at bounding box center [433, 91] width 59 height 17
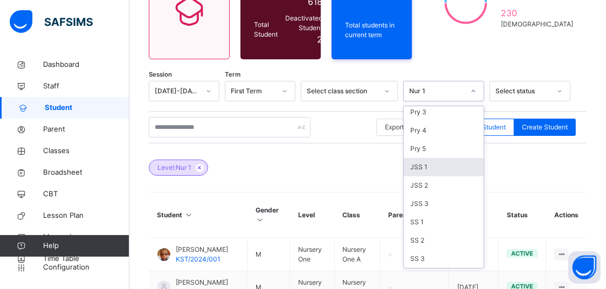
click at [423, 173] on div "JSS 1" at bounding box center [444, 167] width 80 height 18
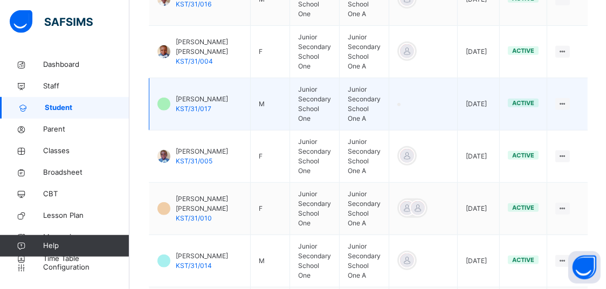
scroll to position [580, 0]
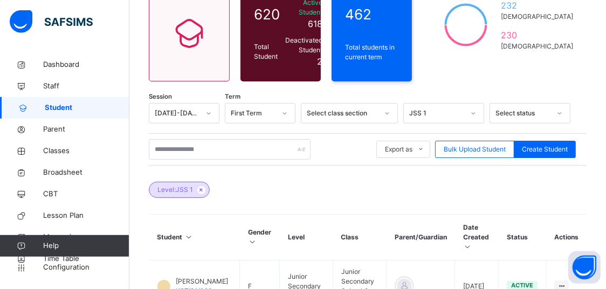
scroll to position [79, 0]
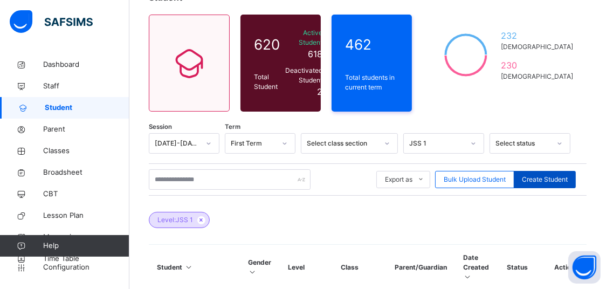
click at [545, 180] on span "Create Student" at bounding box center [545, 180] width 46 height 10
select select "**"
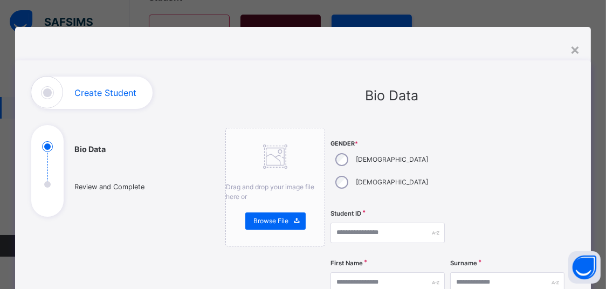
drag, startPoint x: 572, startPoint y: 45, endPoint x: 512, endPoint y: 96, distance: 78.8
click at [573, 45] on div "×" at bounding box center [575, 49] width 10 height 23
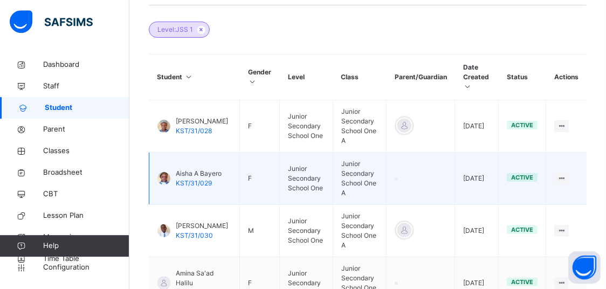
scroll to position [192, 0]
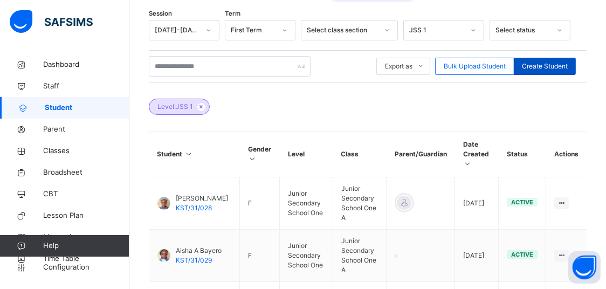
click at [548, 67] on span "Create Student" at bounding box center [545, 66] width 46 height 10
select select "**"
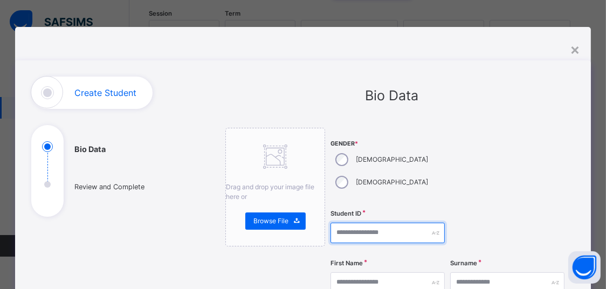
click at [360, 223] on input "text" at bounding box center [388, 233] width 114 height 20
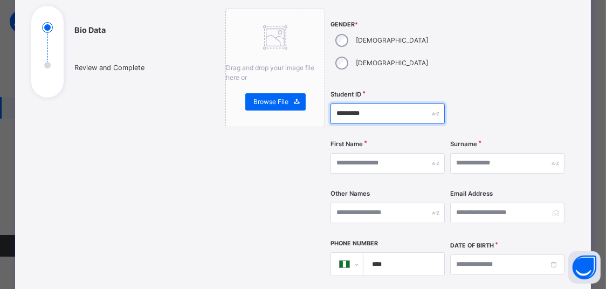
scroll to position [137, 0]
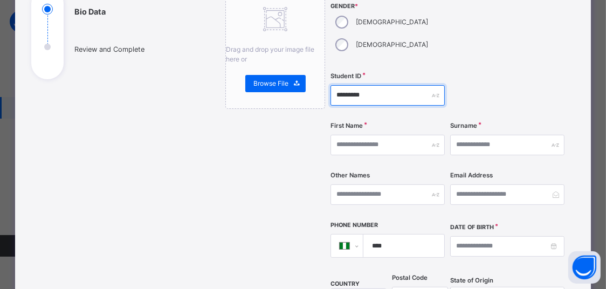
type input "*********"
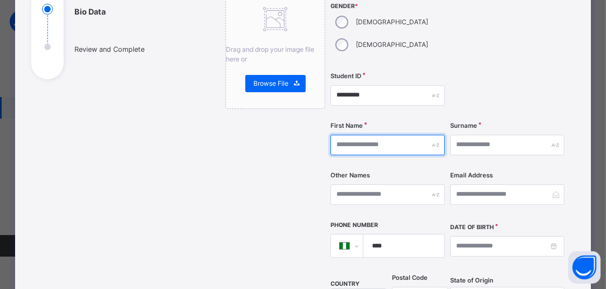
click at [350, 135] on input "text" at bounding box center [388, 145] width 114 height 20
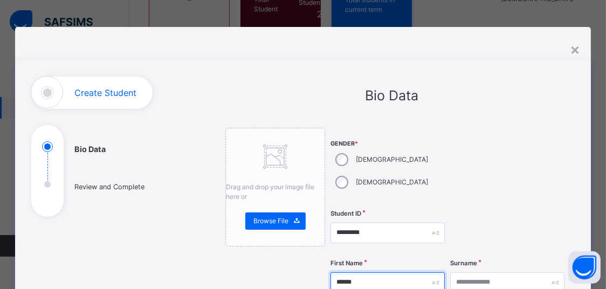
scroll to position [136, 0]
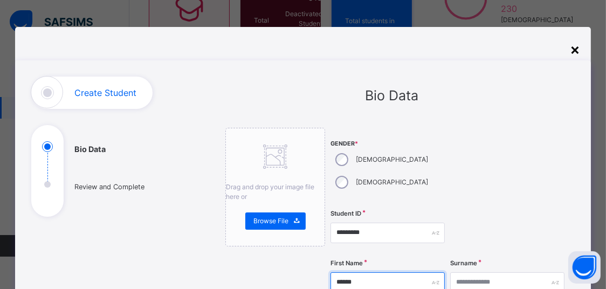
type input "******"
click at [576, 46] on div "×" at bounding box center [575, 49] width 10 height 23
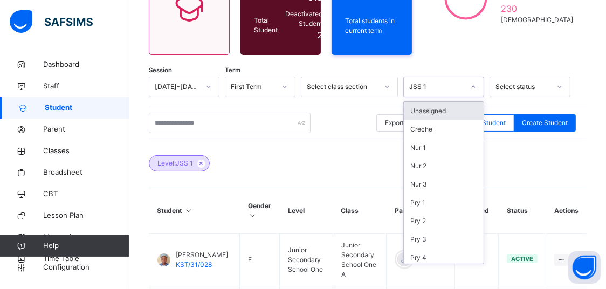
click at [427, 91] on div "JSS 1" at bounding box center [436, 87] width 55 height 10
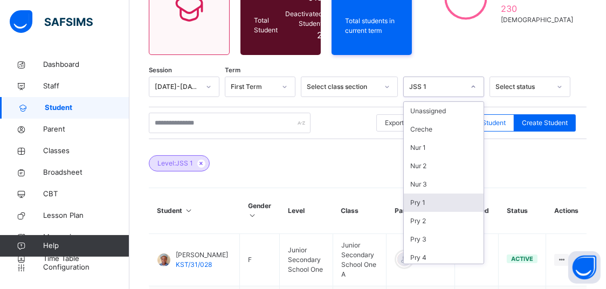
click at [425, 206] on div "Pry 1" at bounding box center [444, 203] width 80 height 18
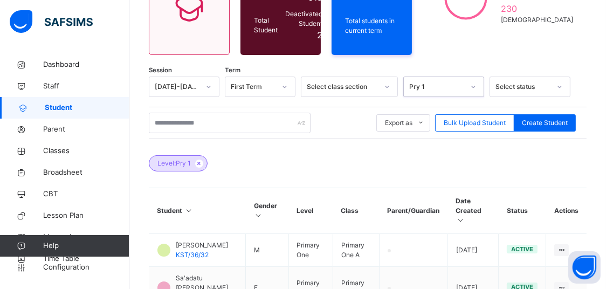
scroll to position [245, 0]
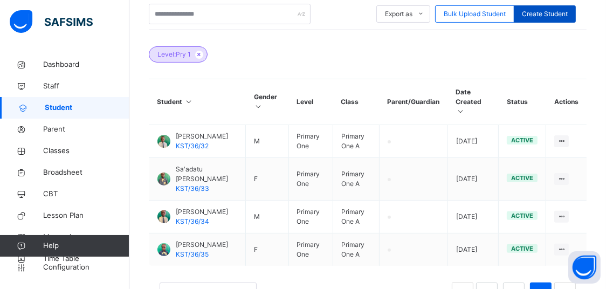
click at [531, 15] on span "Create Student" at bounding box center [545, 14] width 46 height 10
select select "**"
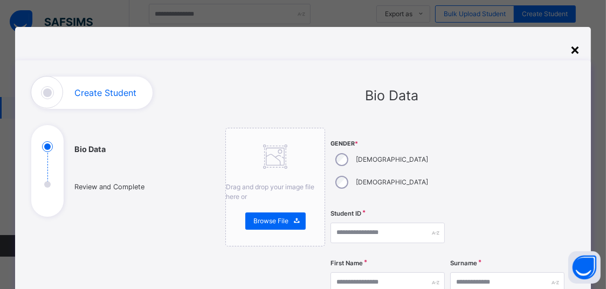
drag, startPoint x: 586, startPoint y: 44, endPoint x: 572, endPoint y: 50, distance: 15.0
click at [570, 49] on div "×" at bounding box center [575, 49] width 10 height 23
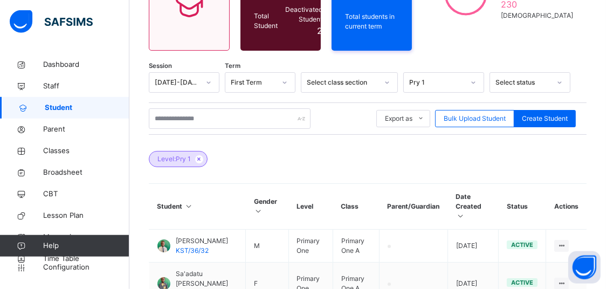
scroll to position [116, 0]
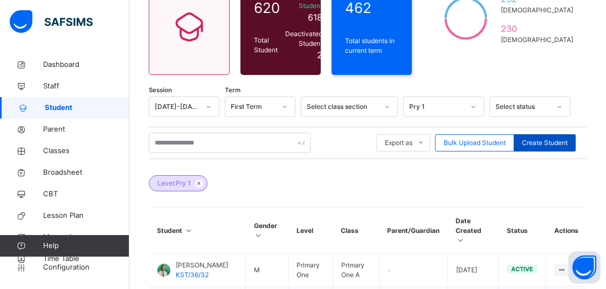
click at [539, 141] on span "Create Student" at bounding box center [545, 143] width 46 height 10
select select "**"
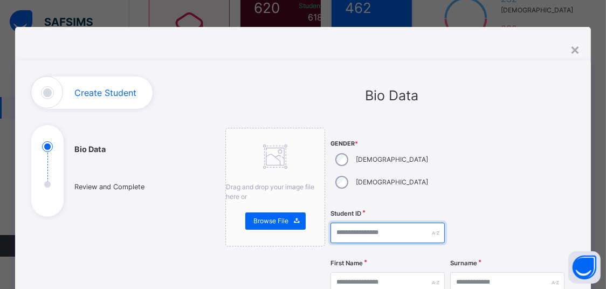
drag, startPoint x: 341, startPoint y: 216, endPoint x: 446, endPoint y: 182, distance: 110.3
click at [341, 223] on input "text" at bounding box center [388, 233] width 114 height 20
type input "*********"
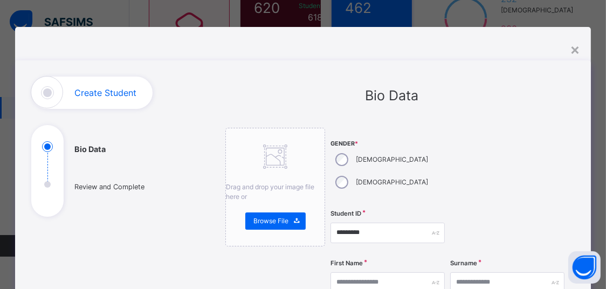
click at [344, 162] on div "[DEMOGRAPHIC_DATA]" at bounding box center [381, 159] width 100 height 23
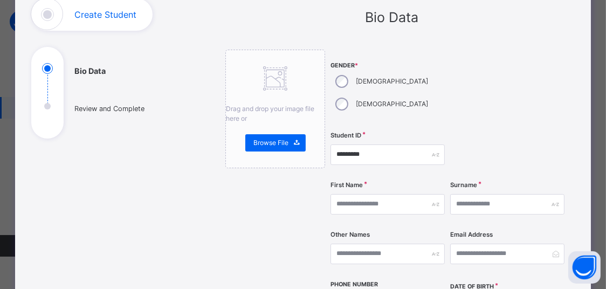
scroll to position [92, 0]
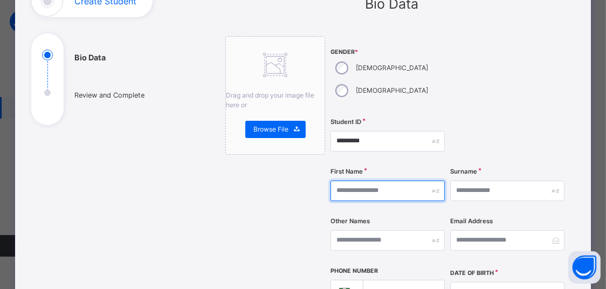
click at [376, 181] on input "text" at bounding box center [388, 191] width 114 height 20
type input "********"
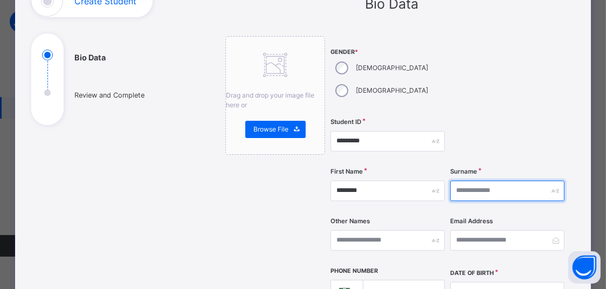
click at [518, 181] on input "text" at bounding box center [507, 191] width 114 height 20
type input "*****"
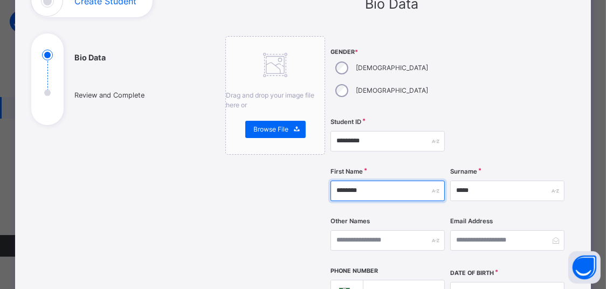
drag, startPoint x: 384, startPoint y: 169, endPoint x: 336, endPoint y: 170, distance: 48.0
click at [336, 181] on input "********" at bounding box center [388, 191] width 114 height 20
type input "********"
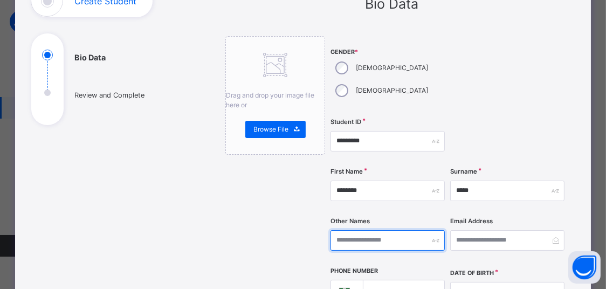
click at [368, 230] on input "text" at bounding box center [388, 240] width 114 height 20
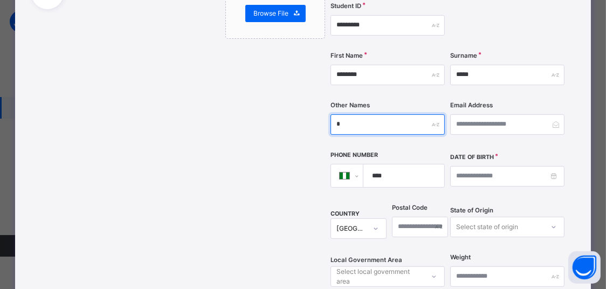
scroll to position [229, 0]
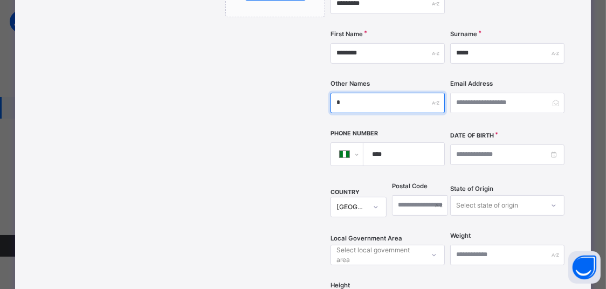
type input "*"
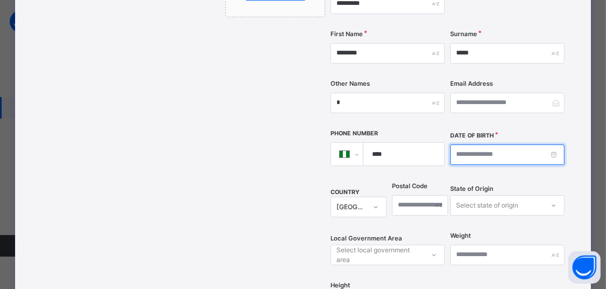
click at [500, 144] on input at bounding box center [507, 154] width 114 height 20
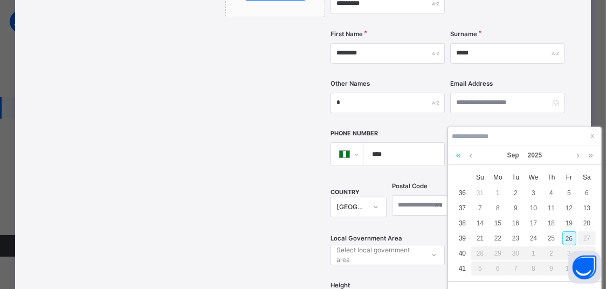
click at [460, 154] on link at bounding box center [458, 155] width 10 height 18
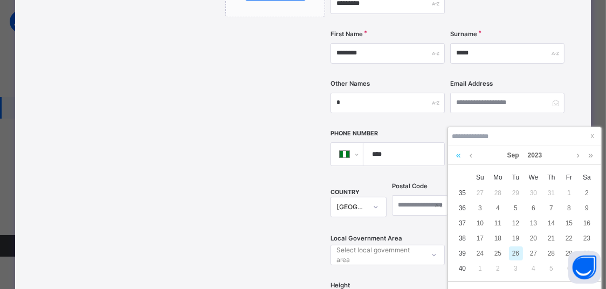
click at [460, 154] on link at bounding box center [458, 155] width 10 height 18
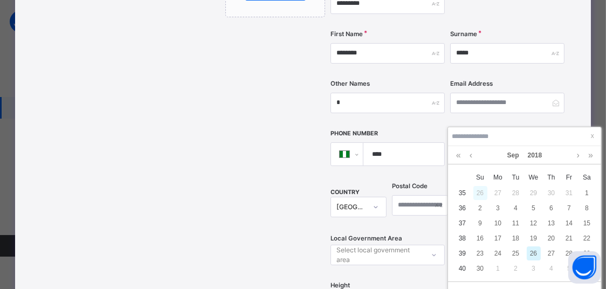
click at [479, 193] on div "26" at bounding box center [480, 193] width 14 height 14
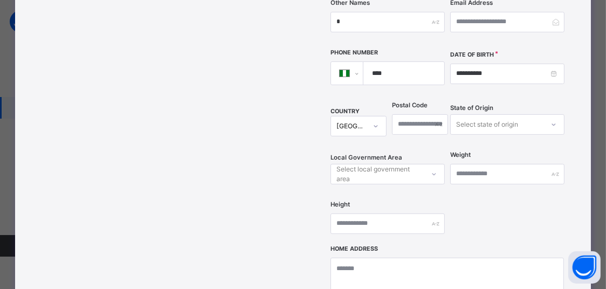
scroll to position [321, 0]
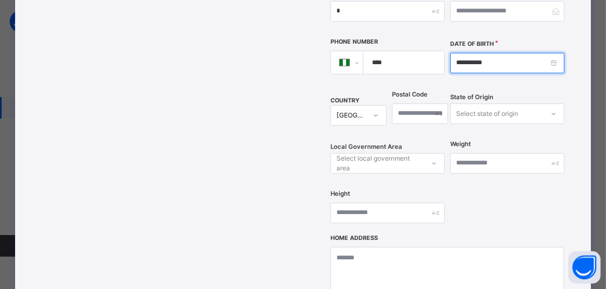
drag, startPoint x: 493, startPoint y: 39, endPoint x: 450, endPoint y: 39, distance: 43.7
click at [450, 53] on input "**********" at bounding box center [507, 63] width 114 height 20
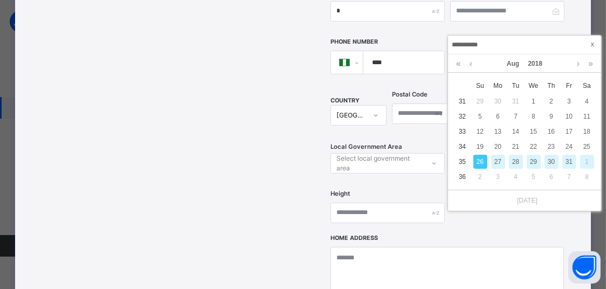
click at [590, 45] on span at bounding box center [592, 44] width 11 height 11
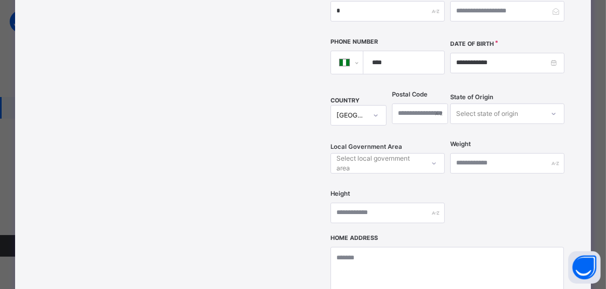
click at [590, 45] on body "Classes Grace Period 22 days remaining First Term / 2025-2026 Pwausoko Voma pwa…" at bounding box center [303, 172] width 606 height 576
click at [506, 53] on input "**********" at bounding box center [507, 63] width 114 height 20
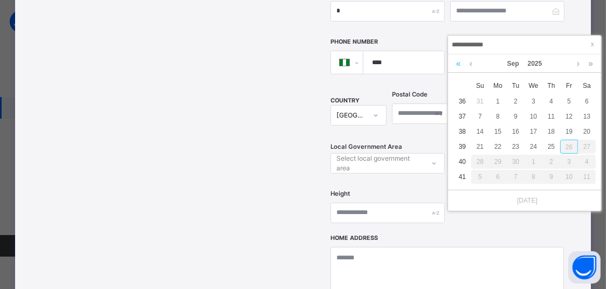
click at [453, 63] on link at bounding box center [458, 63] width 10 height 18
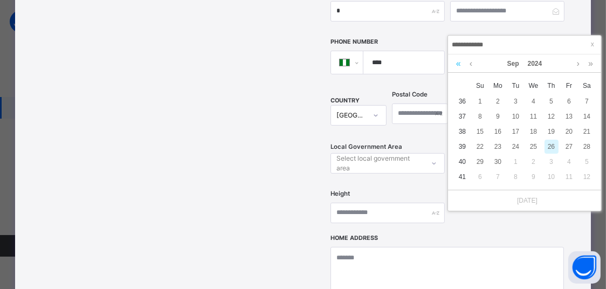
click at [453, 63] on link at bounding box center [458, 63] width 10 height 18
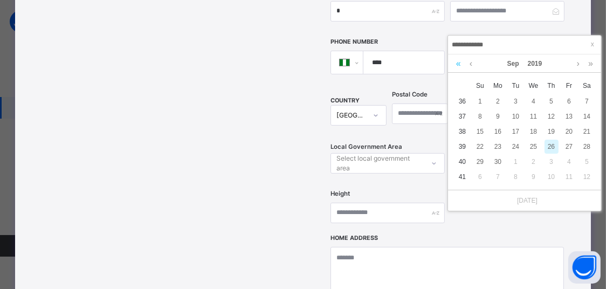
click at [453, 63] on link at bounding box center [458, 63] width 10 height 18
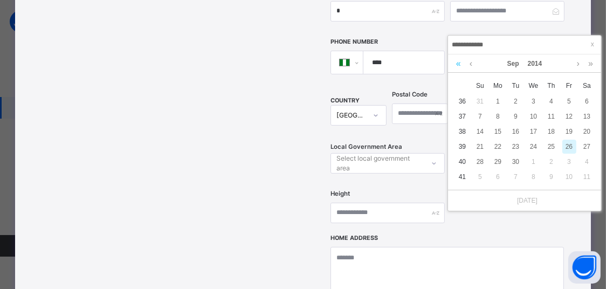
click at [453, 63] on link at bounding box center [458, 63] width 10 height 18
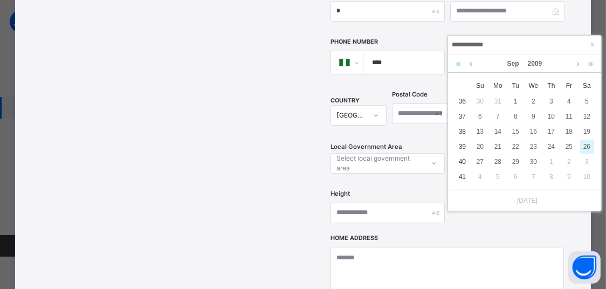
click at [456, 64] on link at bounding box center [458, 63] width 10 height 18
click at [475, 65] on link at bounding box center [471, 63] width 8 height 18
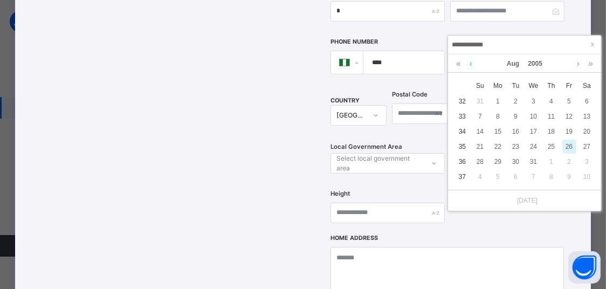
click at [475, 65] on link at bounding box center [471, 63] width 8 height 18
click at [579, 68] on link at bounding box center [578, 63] width 8 height 18
click at [593, 64] on link at bounding box center [591, 63] width 10 height 18
click at [594, 64] on link at bounding box center [591, 63] width 10 height 18
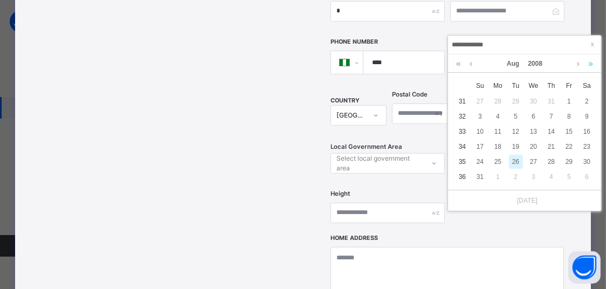
click at [594, 64] on link at bounding box center [591, 63] width 10 height 18
click at [594, 66] on link at bounding box center [591, 63] width 10 height 18
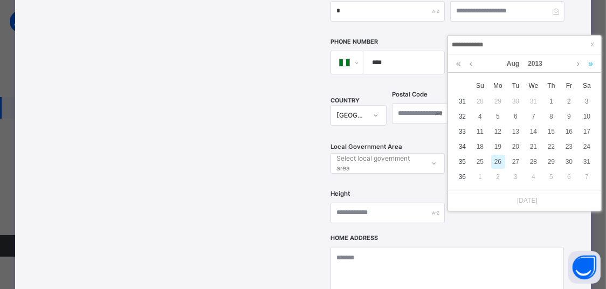
click at [594, 66] on link at bounding box center [591, 63] width 10 height 18
click at [590, 66] on link at bounding box center [591, 63] width 10 height 18
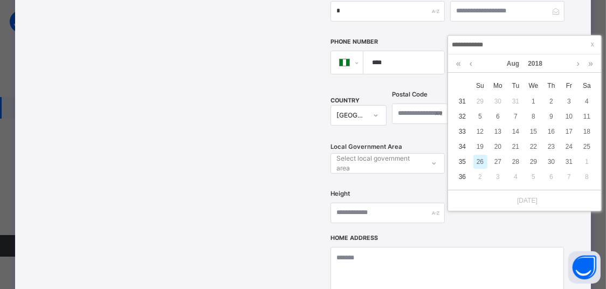
click at [481, 161] on div "26" at bounding box center [480, 162] width 14 height 14
type input "**********"
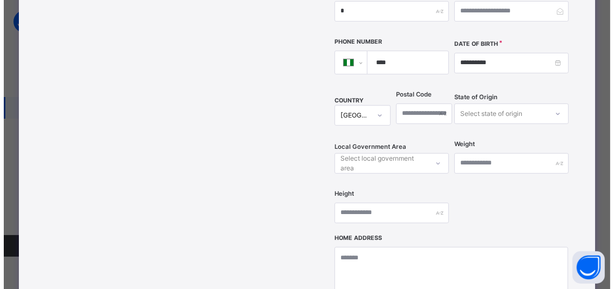
scroll to position [504, 0]
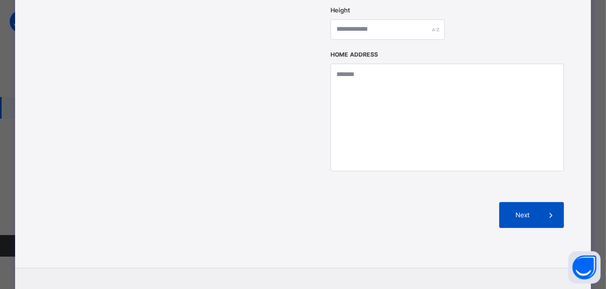
click at [508, 210] on span "Next" at bounding box center [522, 215] width 31 height 10
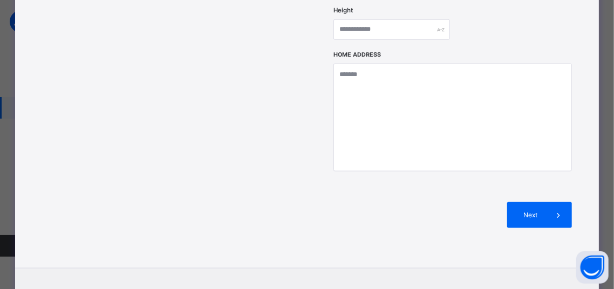
scroll to position [313, 0]
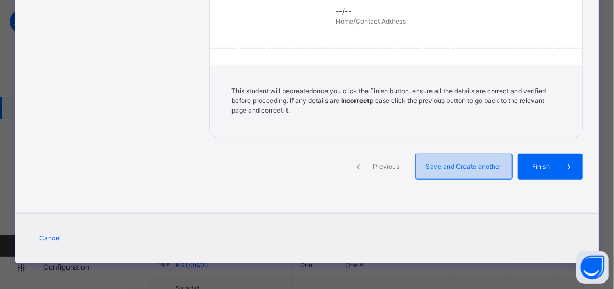
click at [483, 169] on span "Save and Create another" at bounding box center [464, 167] width 80 height 10
select select "**"
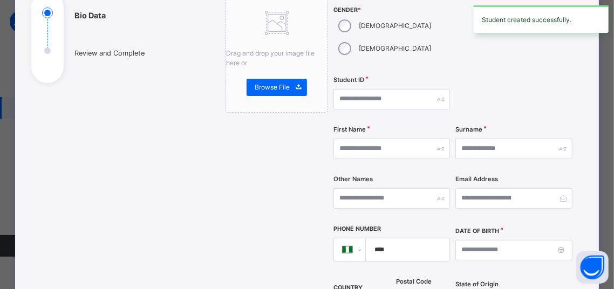
scroll to position [119, 0]
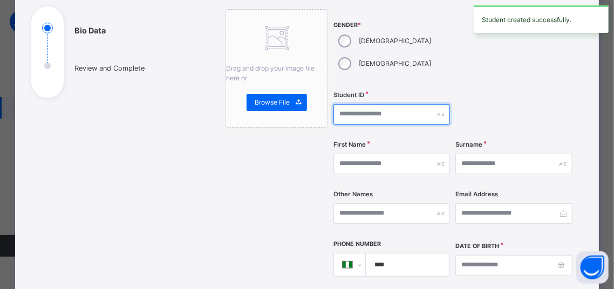
click at [354, 104] on input "text" at bounding box center [391, 114] width 116 height 20
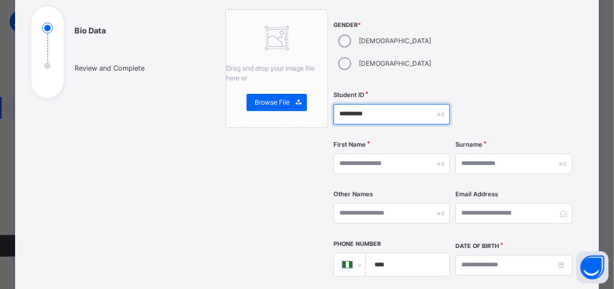
scroll to position [164, 0]
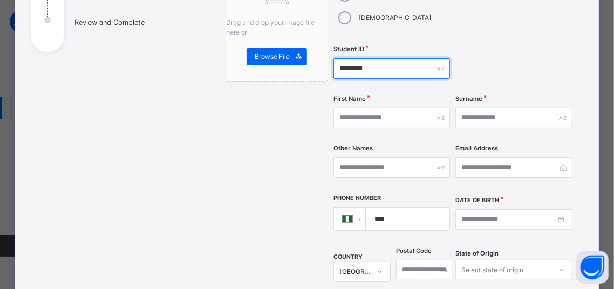
type input "*********"
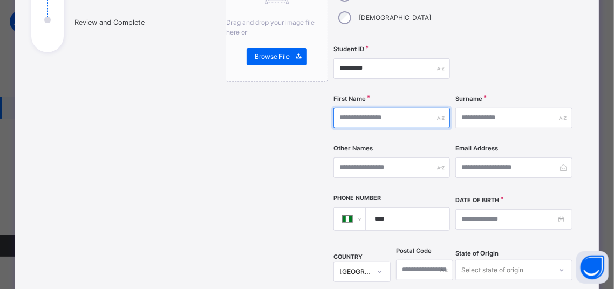
click at [374, 108] on input "text" at bounding box center [391, 118] width 116 height 20
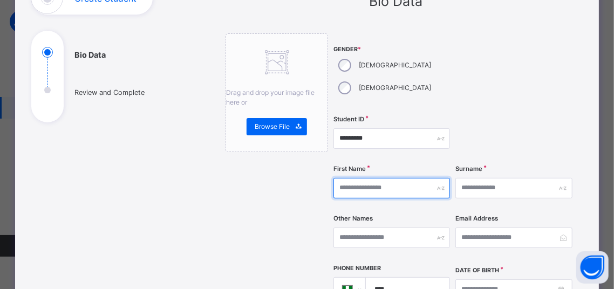
scroll to position [71, 0]
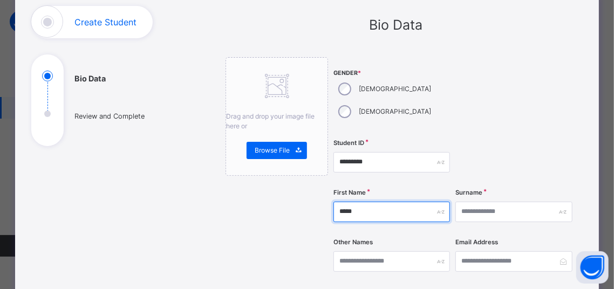
type input "*****"
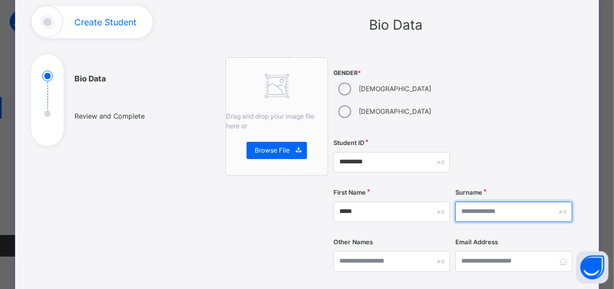
click at [492, 202] on input "text" at bounding box center [513, 212] width 116 height 20
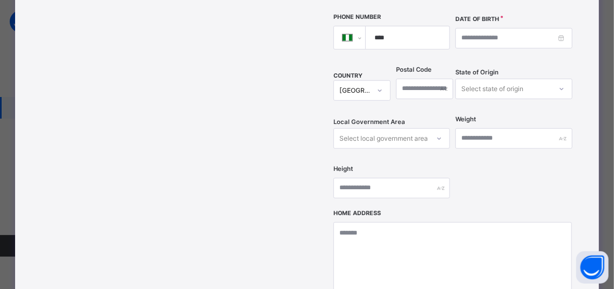
scroll to position [300, 0]
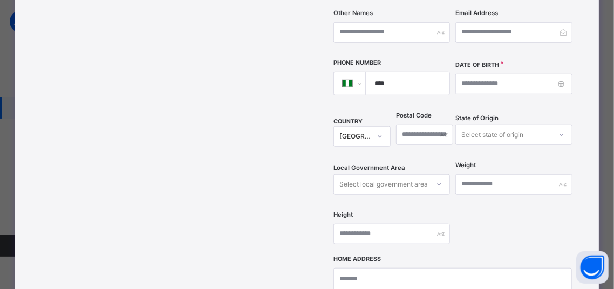
type input "*****"
click at [488, 74] on input at bounding box center [513, 84] width 116 height 20
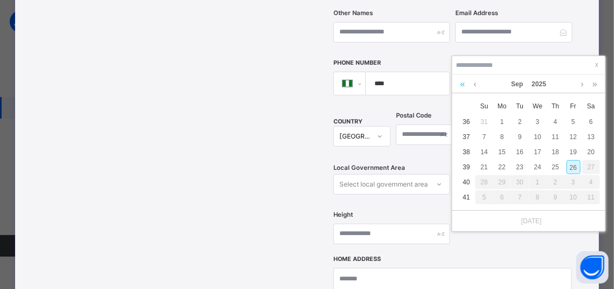
click at [460, 82] on link at bounding box center [462, 84] width 10 height 18
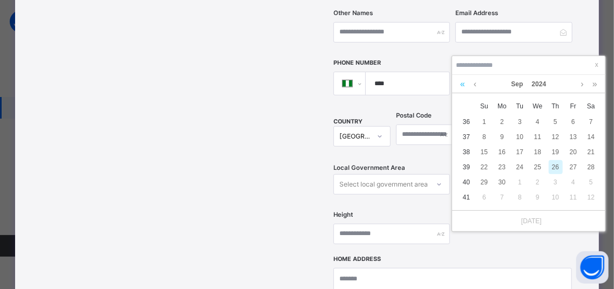
click at [463, 82] on link at bounding box center [462, 84] width 10 height 18
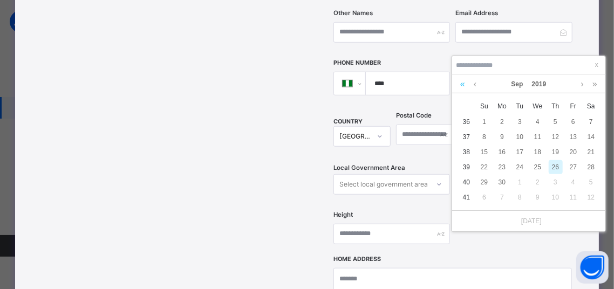
click at [463, 82] on link at bounding box center [462, 84] width 10 height 18
click at [473, 86] on link at bounding box center [475, 84] width 8 height 18
click at [582, 85] on link at bounding box center [582, 84] width 8 height 18
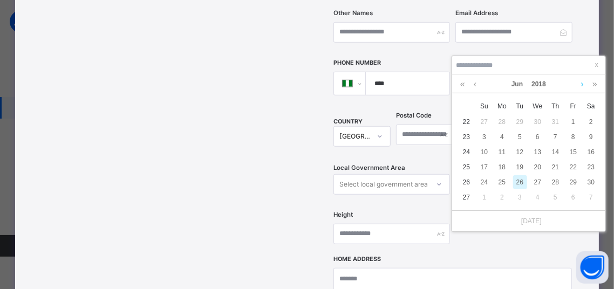
click at [582, 85] on link at bounding box center [582, 84] width 8 height 18
drag, startPoint x: 481, startPoint y: 180, endPoint x: 487, endPoint y: 190, distance: 11.6
click at [481, 180] on div "26" at bounding box center [484, 182] width 14 height 14
type input "**********"
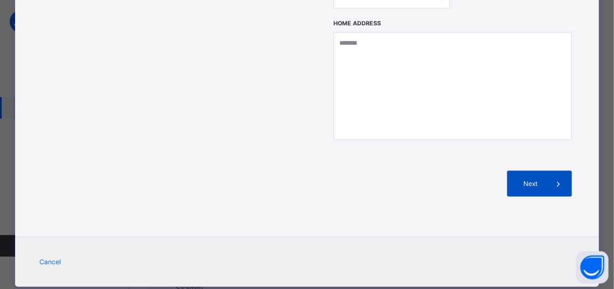
click at [535, 171] on div "Next" at bounding box center [539, 184] width 65 height 26
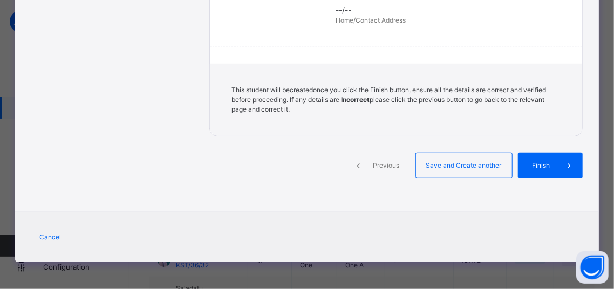
scroll to position [313, 0]
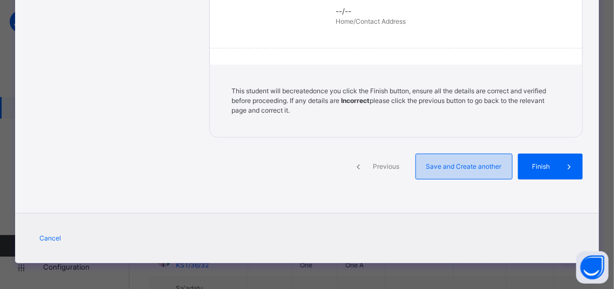
click at [472, 167] on span "Save and Create another" at bounding box center [464, 167] width 80 height 10
select select "**"
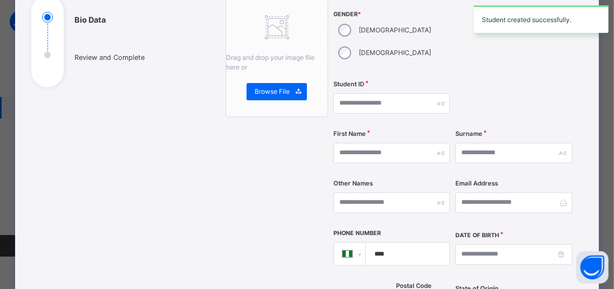
scroll to position [119, 0]
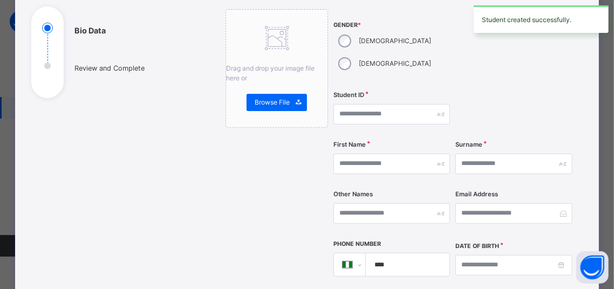
click at [393, 52] on div "[DEMOGRAPHIC_DATA]" at bounding box center [383, 63] width 100 height 23
click at [374, 104] on input "text" at bounding box center [391, 114] width 116 height 20
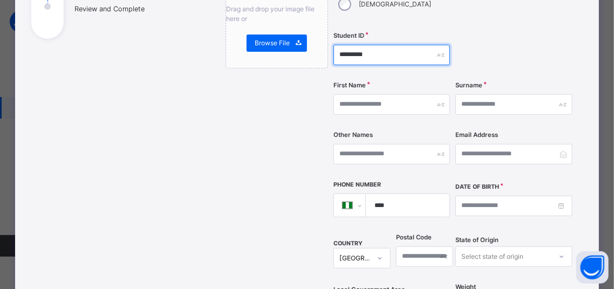
scroll to position [164, 0]
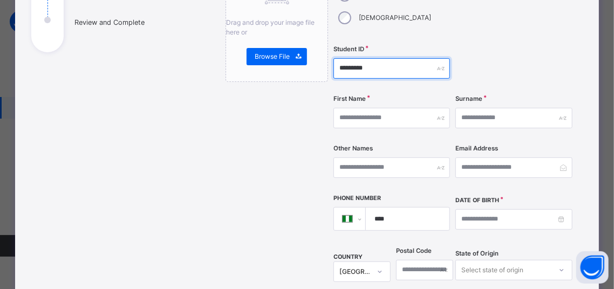
type input "*********"
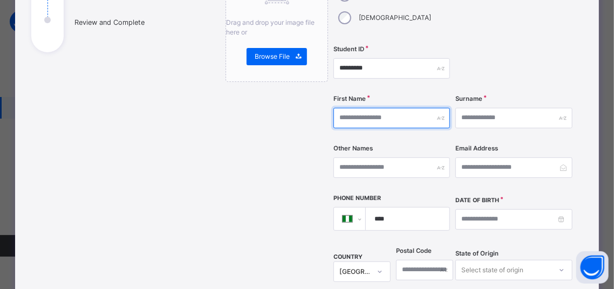
click at [356, 108] on input "text" at bounding box center [391, 118] width 116 height 20
type input "**********"
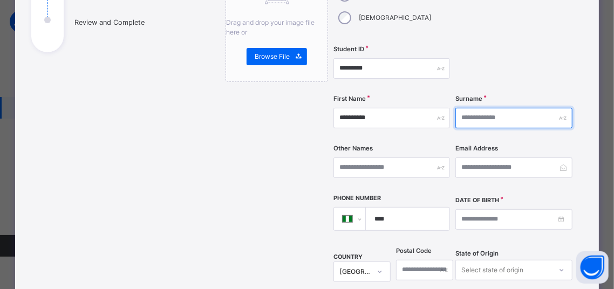
click at [505, 108] on input "text" at bounding box center [513, 118] width 116 height 20
type input "*"
type input "********"
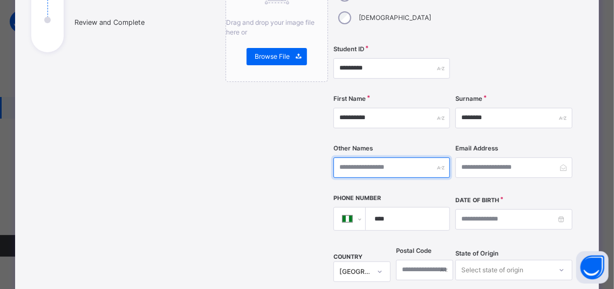
click at [387, 157] on input "text" at bounding box center [391, 167] width 116 height 20
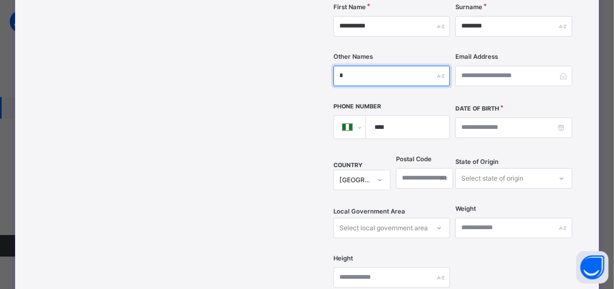
type input "*"
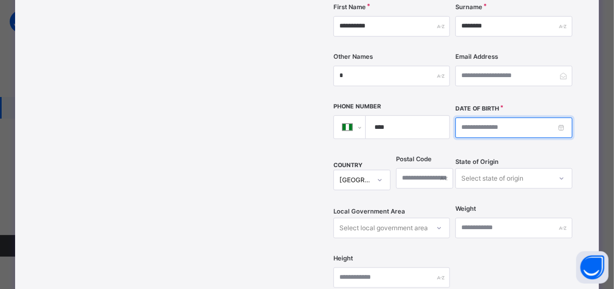
click at [507, 118] on input at bounding box center [513, 128] width 116 height 20
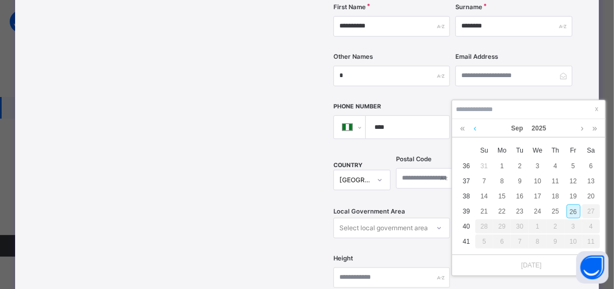
click at [474, 127] on link at bounding box center [475, 128] width 8 height 18
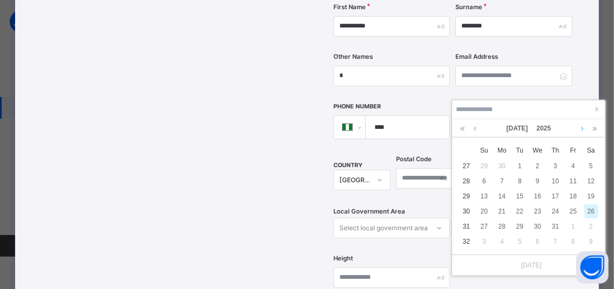
click at [585, 128] on link at bounding box center [582, 128] width 8 height 18
click at [460, 127] on link at bounding box center [462, 128] width 10 height 18
click at [460, 126] on link at bounding box center [462, 128] width 10 height 18
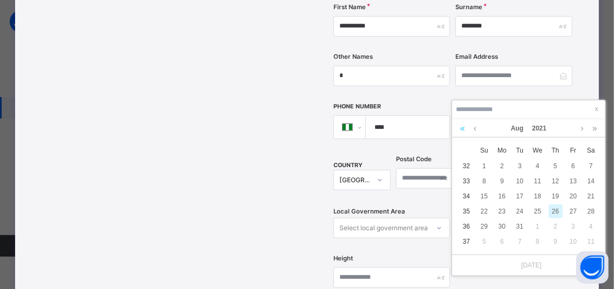
click at [460, 126] on link at bounding box center [462, 128] width 10 height 18
click at [487, 231] on div "26" at bounding box center [484, 226] width 14 height 14
type input "**********"
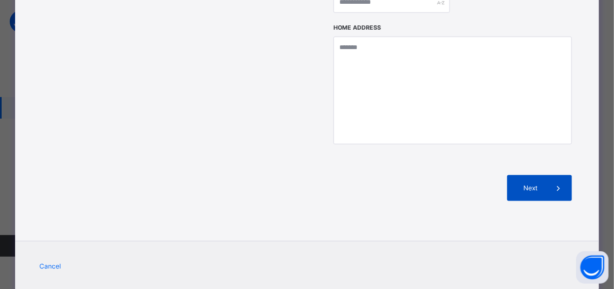
click at [528, 183] on span "Next" at bounding box center [530, 188] width 31 height 10
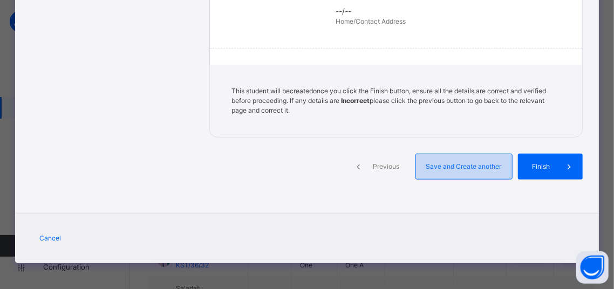
click at [449, 163] on span "Save and Create another" at bounding box center [464, 167] width 80 height 10
select select "**"
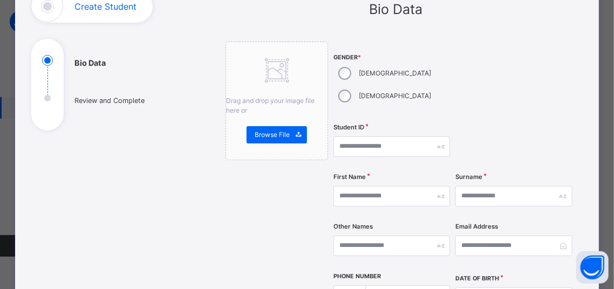
scroll to position [73, 0]
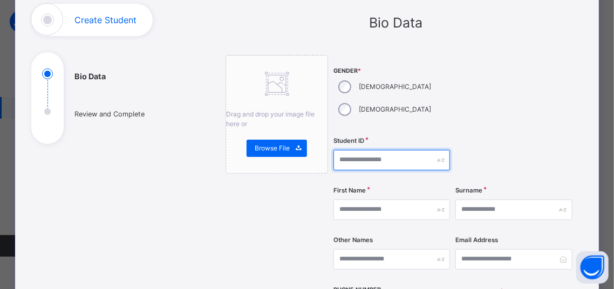
click at [363, 150] on input "text" at bounding box center [391, 160] width 116 height 20
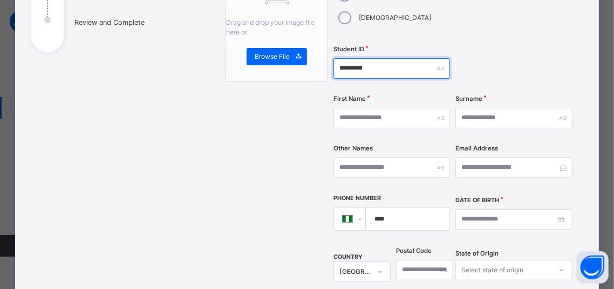
type input "*********"
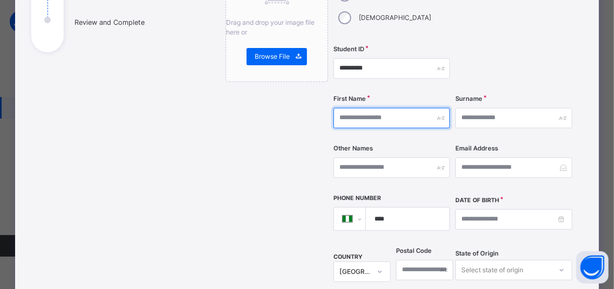
click at [359, 108] on input "text" at bounding box center [391, 118] width 116 height 20
type input "****"
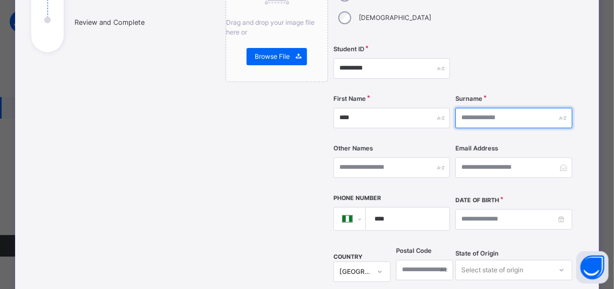
click at [474, 108] on input "text" at bounding box center [513, 118] width 116 height 20
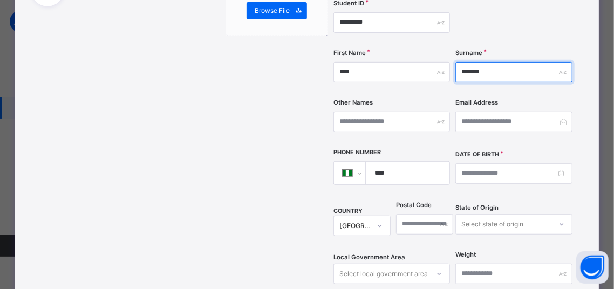
scroll to position [256, 0]
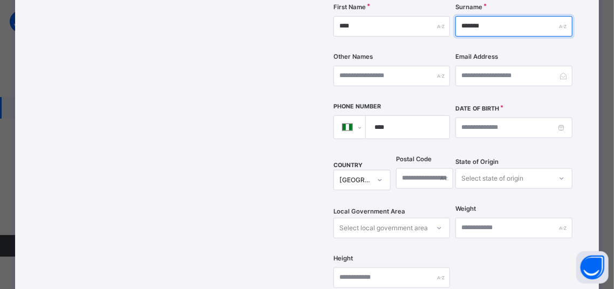
type input "*******"
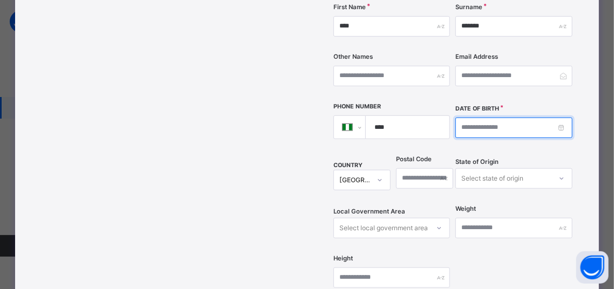
click at [482, 118] on input at bounding box center [513, 128] width 116 height 20
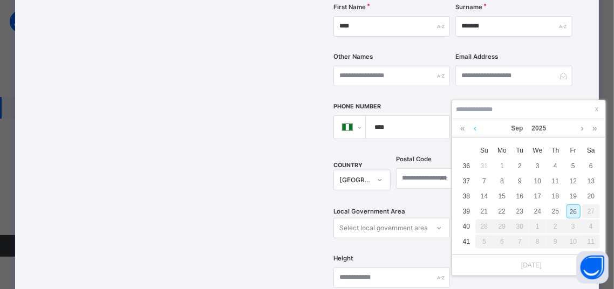
click at [472, 125] on link at bounding box center [475, 128] width 8 height 18
click at [462, 126] on link at bounding box center [462, 128] width 10 height 18
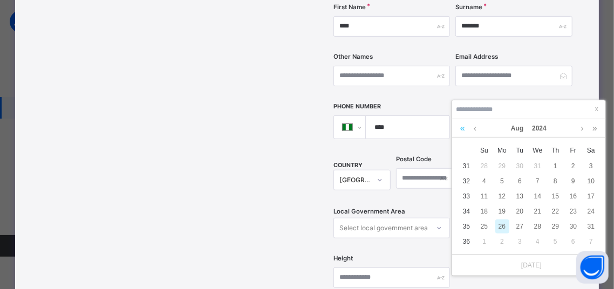
click at [462, 126] on link at bounding box center [462, 128] width 10 height 18
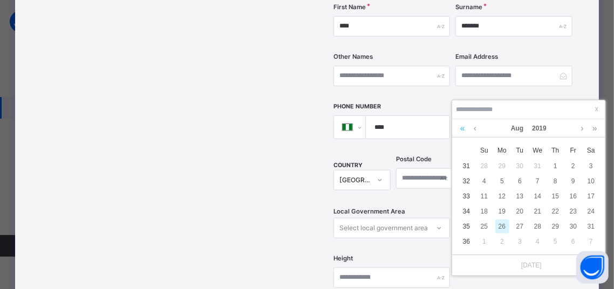
click at [463, 126] on link at bounding box center [462, 128] width 10 height 18
click at [584, 126] on link at bounding box center [582, 128] width 8 height 18
click at [473, 128] on link at bounding box center [475, 128] width 8 height 18
click at [594, 127] on link at bounding box center [594, 128] width 10 height 18
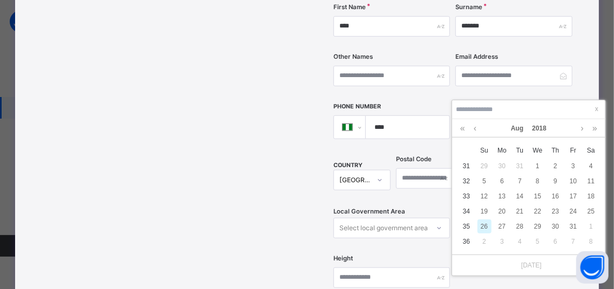
click at [485, 224] on div "26" at bounding box center [484, 226] width 14 height 14
type input "**********"
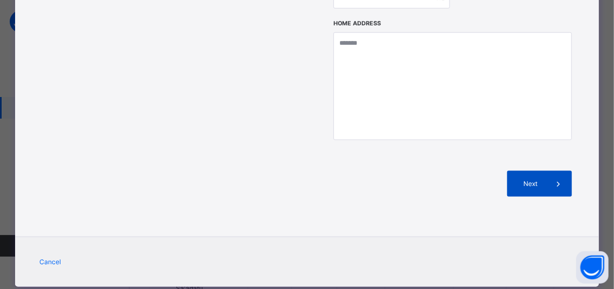
click at [516, 171] on div "Next" at bounding box center [539, 184] width 65 height 26
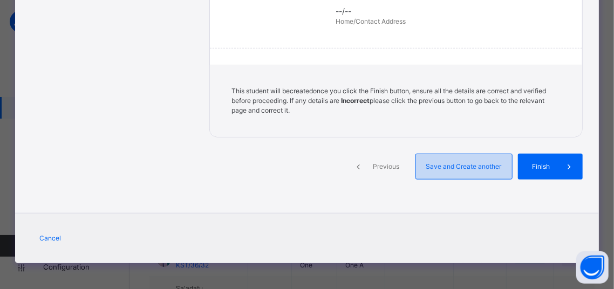
click at [474, 169] on span "Save and Create another" at bounding box center [464, 167] width 80 height 10
select select "**"
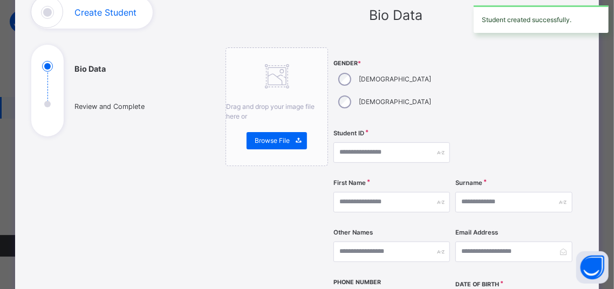
scroll to position [73, 0]
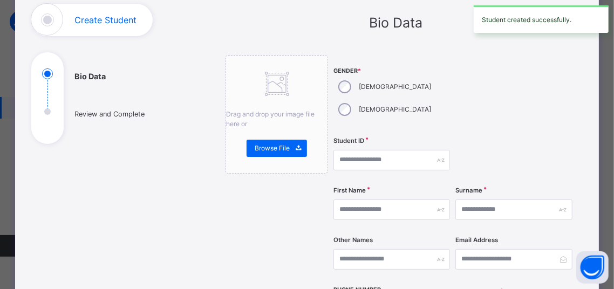
click at [377, 98] on div "[DEMOGRAPHIC_DATA]" at bounding box center [383, 109] width 100 height 23
click at [373, 150] on input "text" at bounding box center [391, 160] width 116 height 20
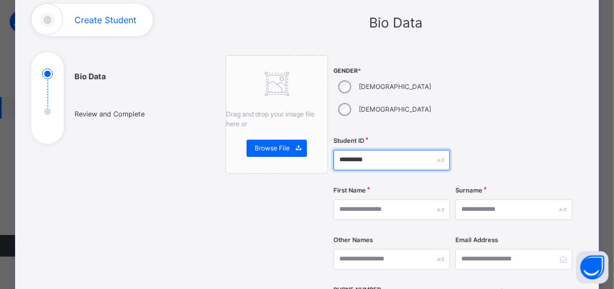
type input "*********"
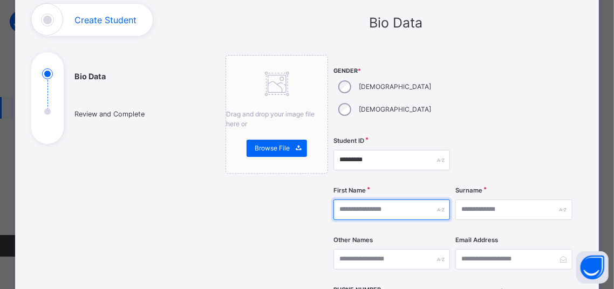
click at [369, 199] on input "text" at bounding box center [391, 209] width 116 height 20
type input "******"
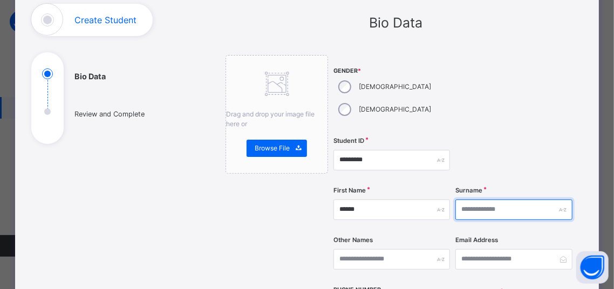
click at [502, 199] on input "text" at bounding box center [513, 209] width 116 height 20
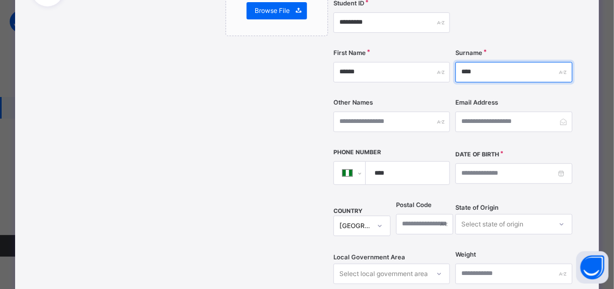
type input "****"
click at [490, 150] on label "Date of Birth" at bounding box center [477, 154] width 44 height 9
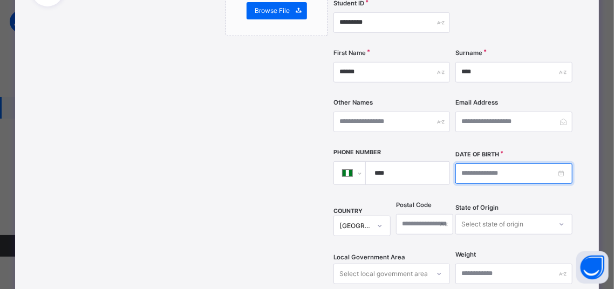
click at [491, 163] on input at bounding box center [513, 173] width 116 height 20
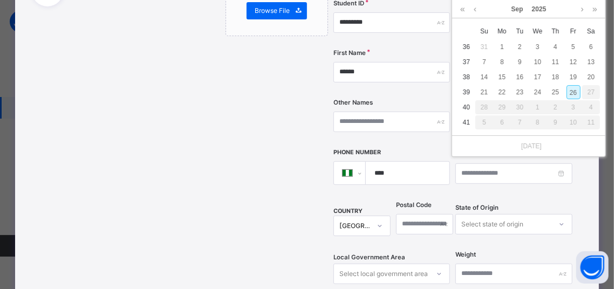
scroll to position [0, 0]
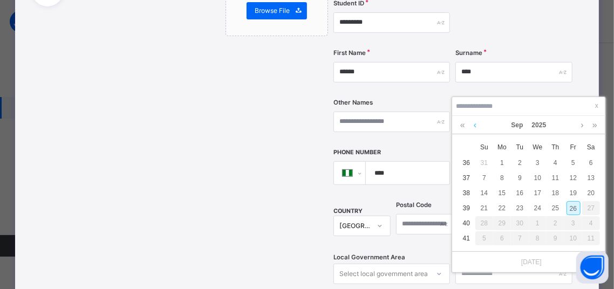
click at [478, 122] on link at bounding box center [475, 125] width 8 height 18
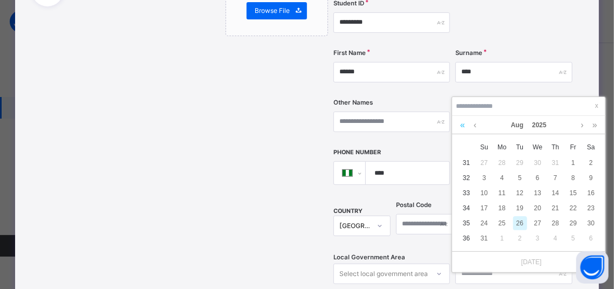
click at [466, 125] on link at bounding box center [462, 125] width 10 height 18
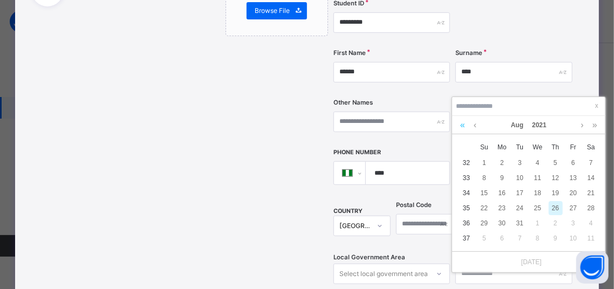
click at [466, 125] on link at bounding box center [462, 125] width 10 height 18
click at [482, 224] on div "26" at bounding box center [484, 223] width 14 height 14
type input "**********"
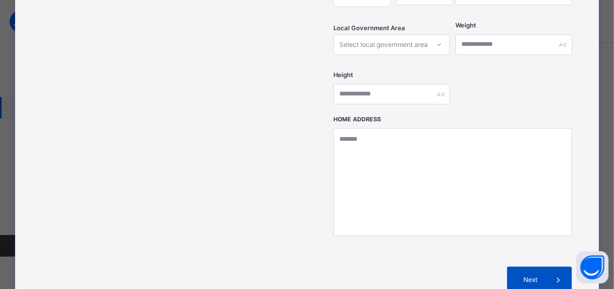
click at [533, 275] on span "Next" at bounding box center [530, 280] width 31 height 10
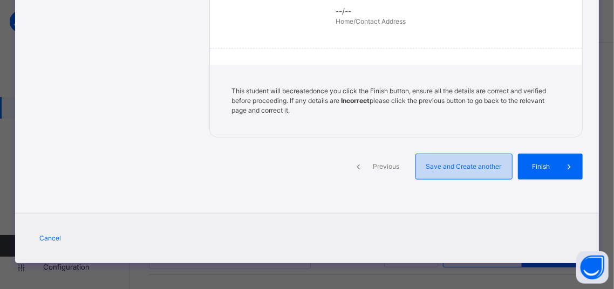
click at [461, 166] on span "Save and Create another" at bounding box center [464, 167] width 80 height 10
select select "**"
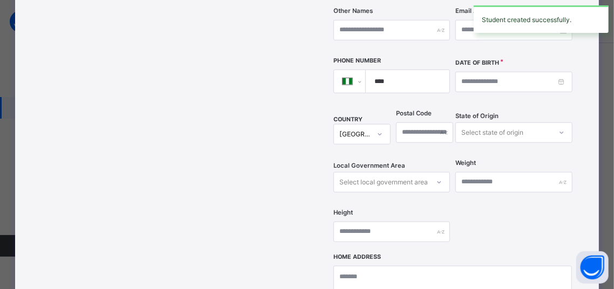
scroll to position [119, 0]
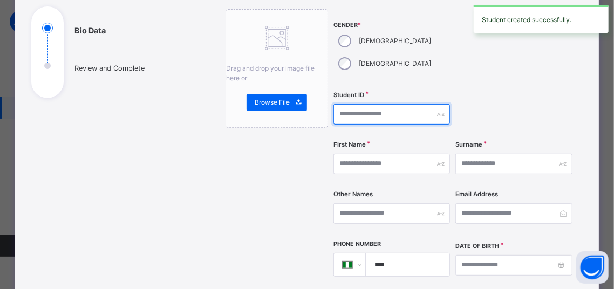
click at [349, 104] on input "text" at bounding box center [391, 114] width 116 height 20
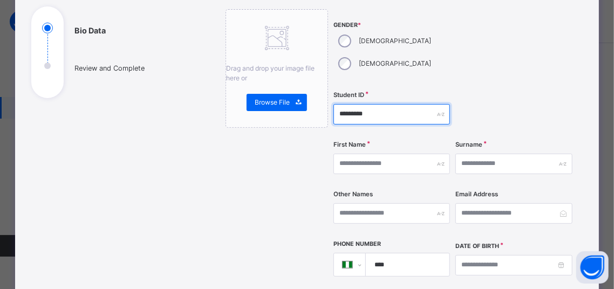
type input "*********"
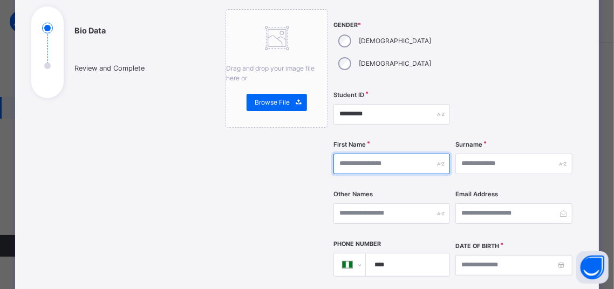
click at [364, 154] on input "text" at bounding box center [391, 164] width 116 height 20
type input "********"
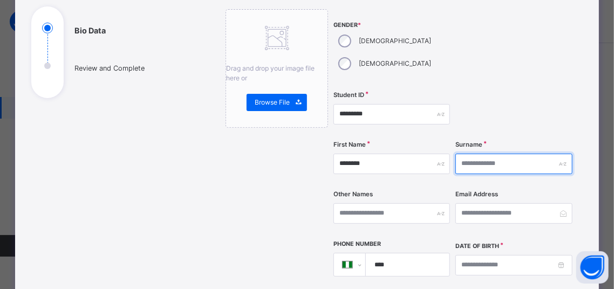
click at [466, 154] on input "text" at bounding box center [513, 164] width 116 height 20
type input "*****"
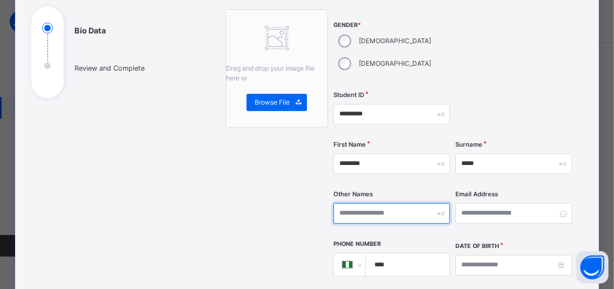
click at [391, 203] on input "text" at bounding box center [391, 213] width 116 height 20
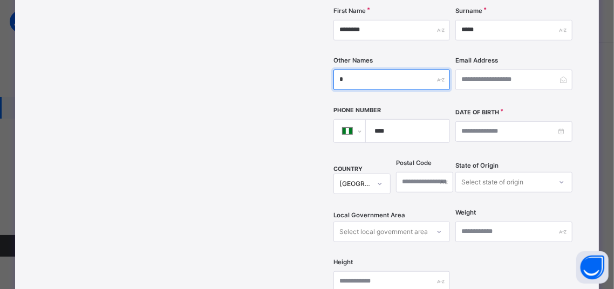
scroll to position [302, 0]
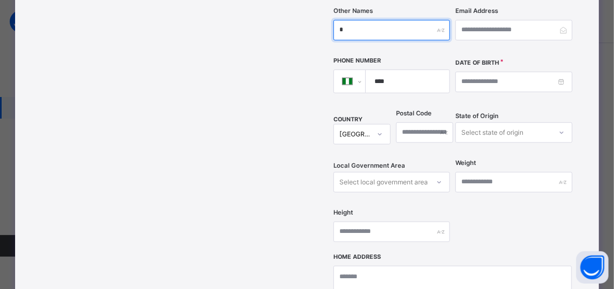
type input "*"
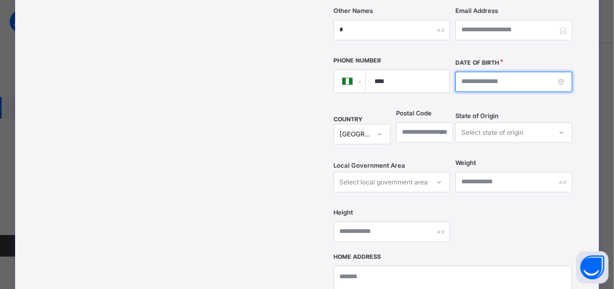
click at [505, 72] on input at bounding box center [513, 82] width 116 height 20
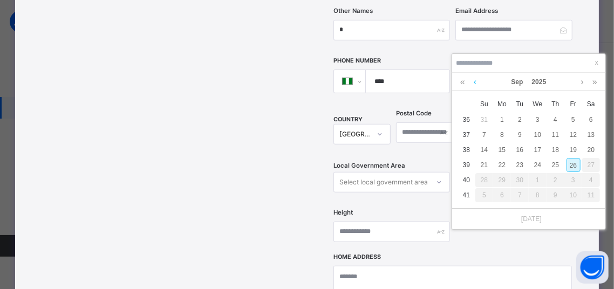
click at [477, 82] on link at bounding box center [475, 82] width 8 height 18
click at [465, 82] on link at bounding box center [462, 82] width 10 height 18
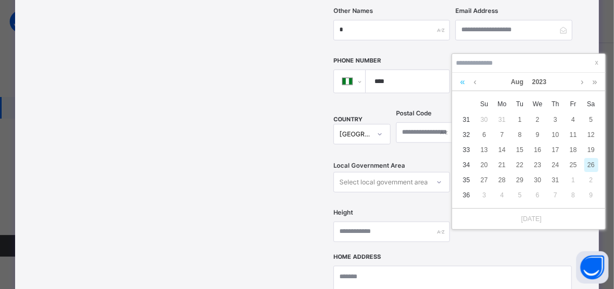
click at [465, 82] on link at bounding box center [462, 82] width 10 height 18
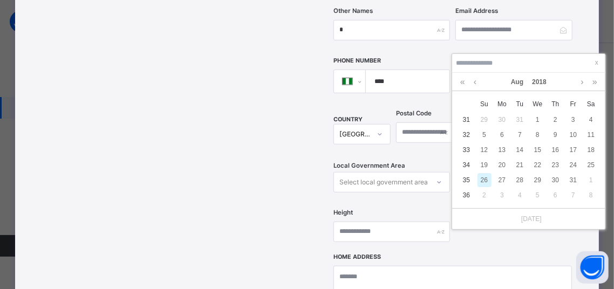
click at [485, 180] on div "26" at bounding box center [484, 180] width 14 height 14
type input "**********"
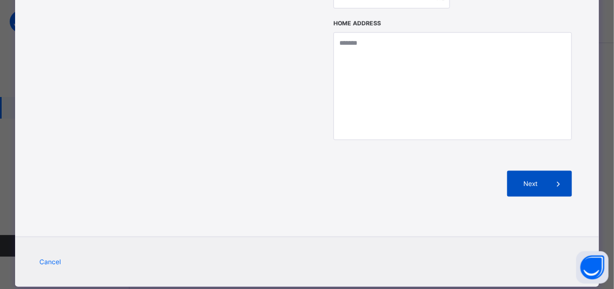
click at [548, 171] on span at bounding box center [559, 184] width 26 height 26
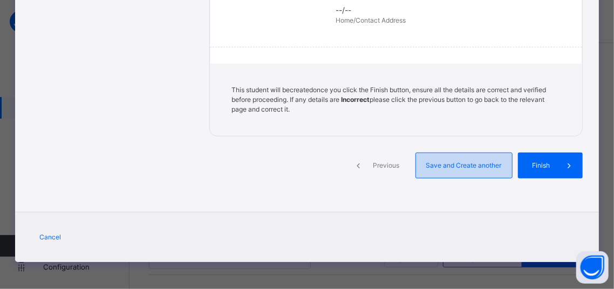
scroll to position [313, 0]
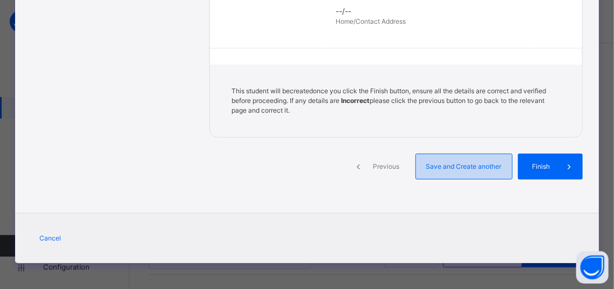
click at [477, 163] on span "Save and Create another" at bounding box center [464, 167] width 80 height 10
select select "**"
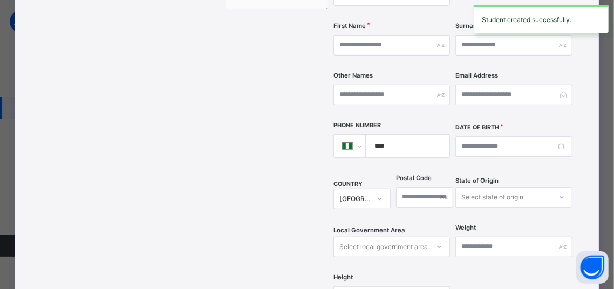
scroll to position [119, 0]
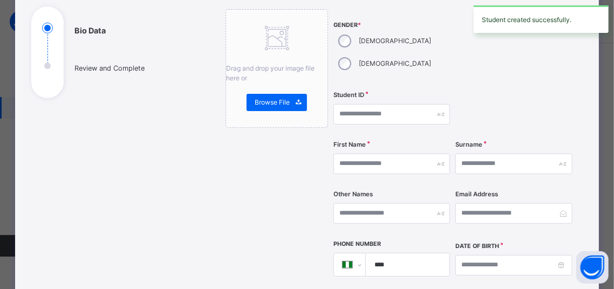
drag, startPoint x: 342, startPoint y: 80, endPoint x: 346, endPoint y: 94, distance: 15.2
click at [346, 94] on div "Student ID" at bounding box center [391, 114] width 116 height 44
click at [346, 104] on input "text" at bounding box center [391, 114] width 116 height 20
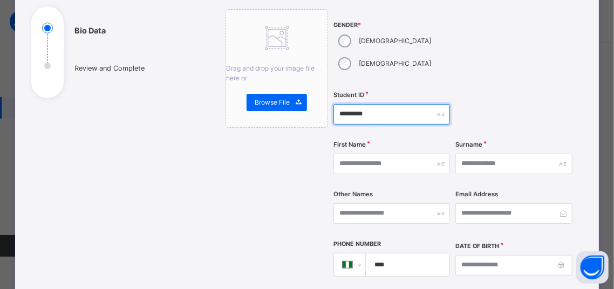
type input "*********"
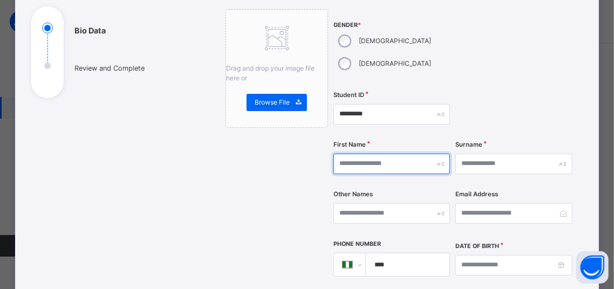
click at [352, 154] on input "text" at bounding box center [391, 164] width 116 height 20
type input "*****"
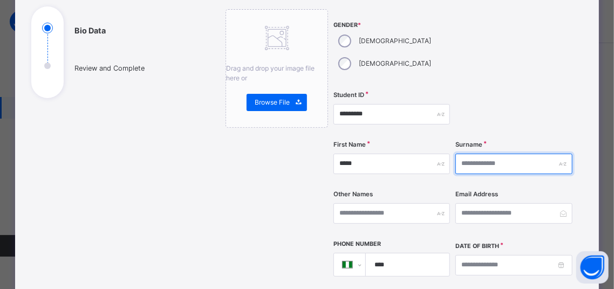
click at [521, 154] on input "text" at bounding box center [513, 164] width 116 height 20
type input "********"
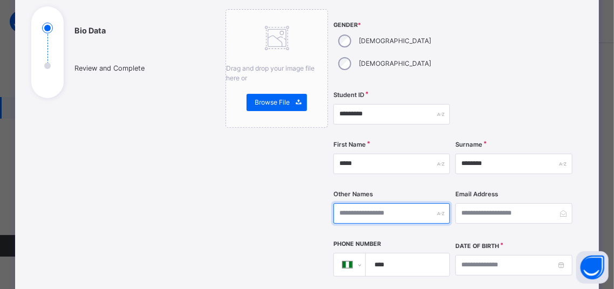
click at [359, 203] on input "text" at bounding box center [391, 213] width 116 height 20
type input "*"
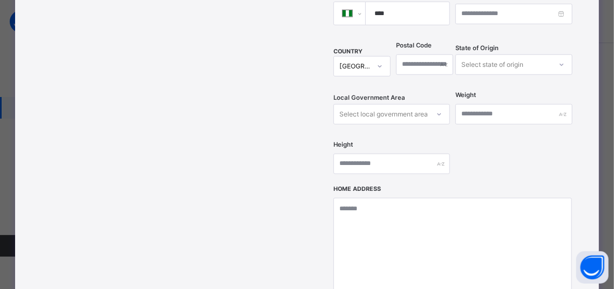
scroll to position [348, 0]
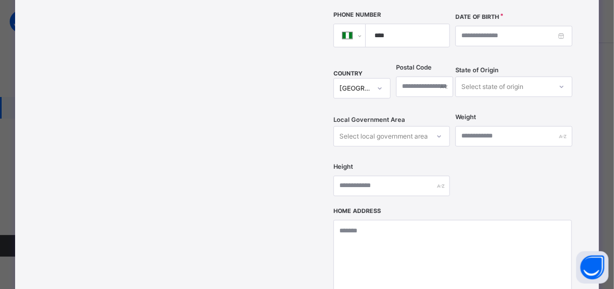
type input "*"
click at [495, 26] on input at bounding box center [513, 36] width 116 height 20
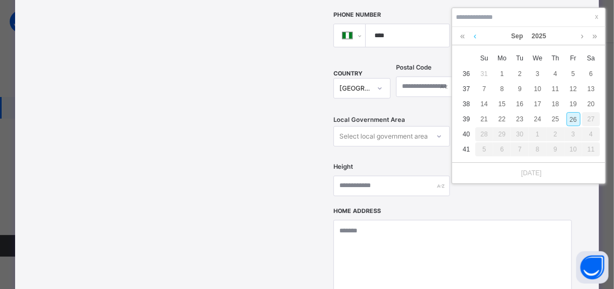
click at [472, 37] on link at bounding box center [475, 36] width 8 height 18
click at [466, 38] on link at bounding box center [462, 36] width 10 height 18
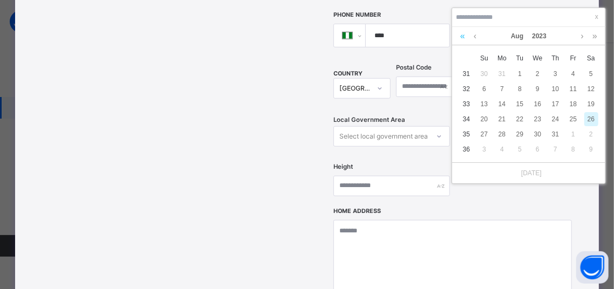
click at [466, 38] on link at bounding box center [462, 36] width 10 height 18
click at [465, 38] on link at bounding box center [462, 36] width 10 height 18
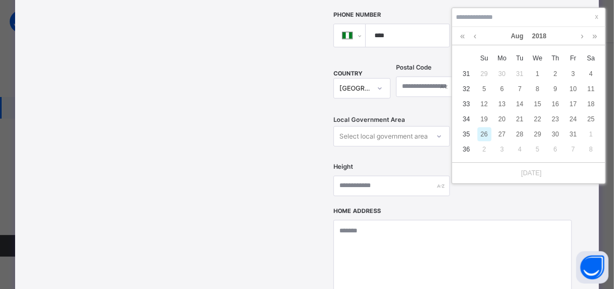
click at [481, 138] on div "26" at bounding box center [484, 134] width 14 height 14
type input "**********"
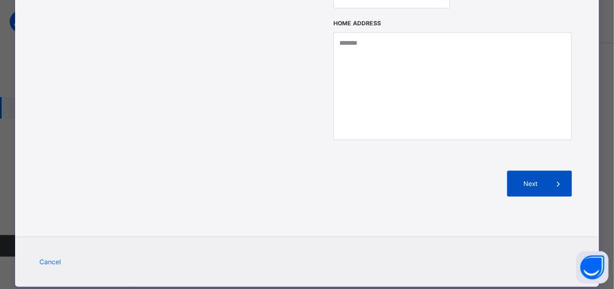
click at [508, 171] on div "Next" at bounding box center [539, 184] width 65 height 26
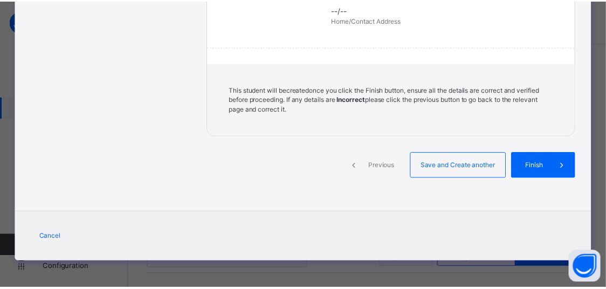
scroll to position [313, 0]
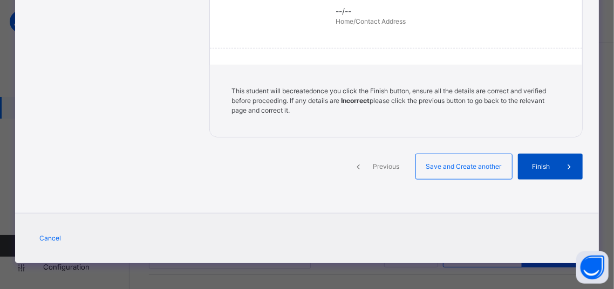
click at [526, 166] on span "Finish" at bounding box center [541, 167] width 31 height 10
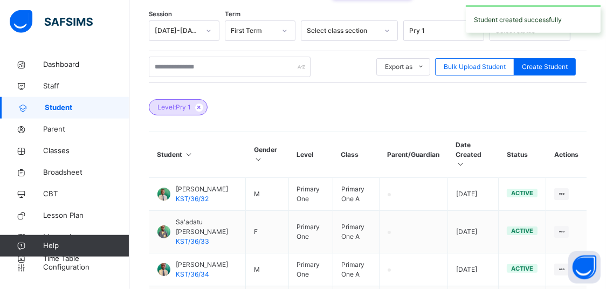
scroll to position [170, 0]
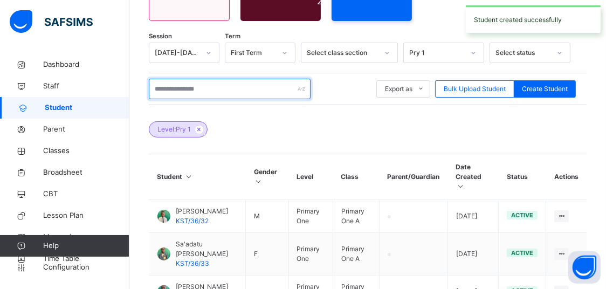
click at [181, 92] on input "text" at bounding box center [230, 89] width 162 height 20
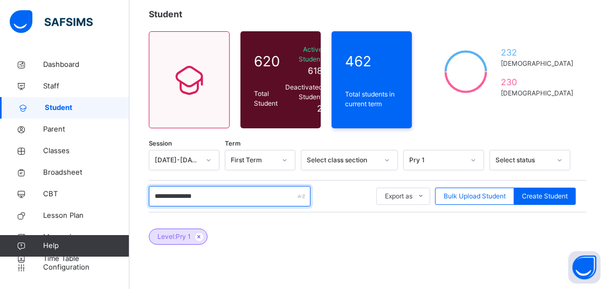
scroll to position [57, 0]
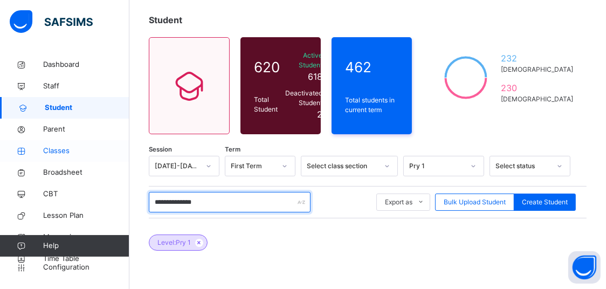
type input "**********"
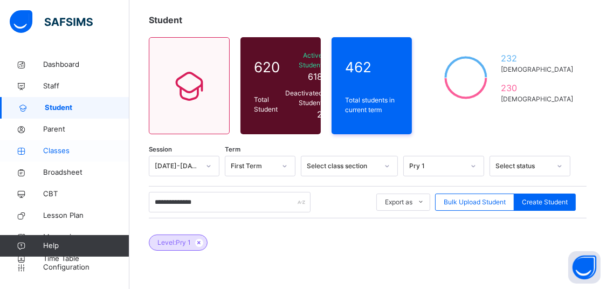
click at [56, 154] on span "Classes" at bounding box center [86, 151] width 86 height 11
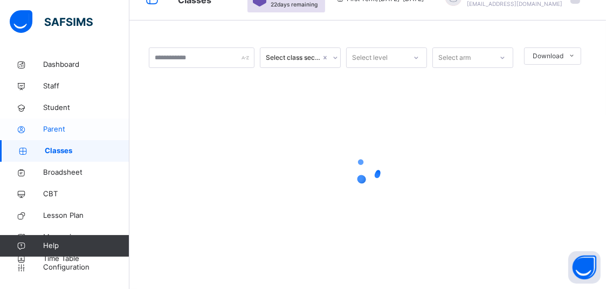
scroll to position [23, 0]
click at [59, 100] on link "Student" at bounding box center [64, 108] width 129 height 22
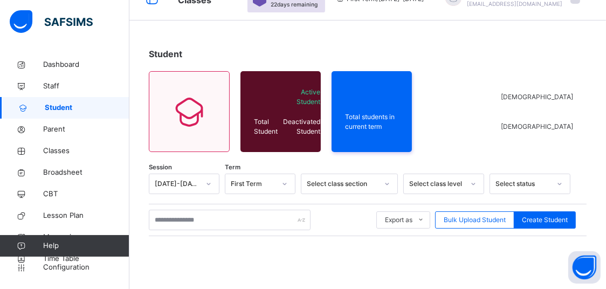
click at [209, 232] on div "Export as Pdf Report Excel Report Excel Report (LMS) Bulk Upload Student Create…" at bounding box center [368, 220] width 438 height 32
click at [209, 223] on input "text" at bounding box center [230, 220] width 162 height 20
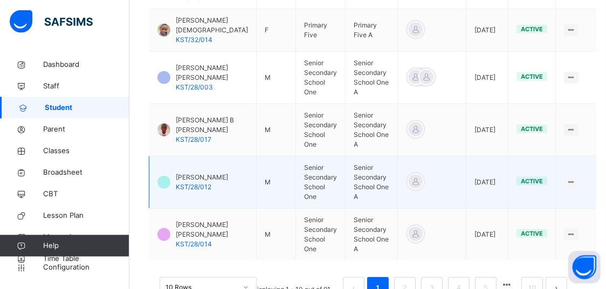
scroll to position [542, 0]
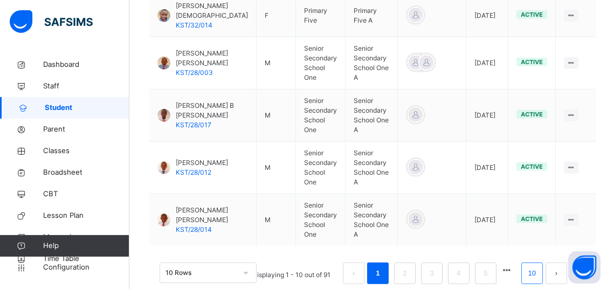
type input "********"
click at [539, 266] on link "10" at bounding box center [532, 273] width 14 height 14
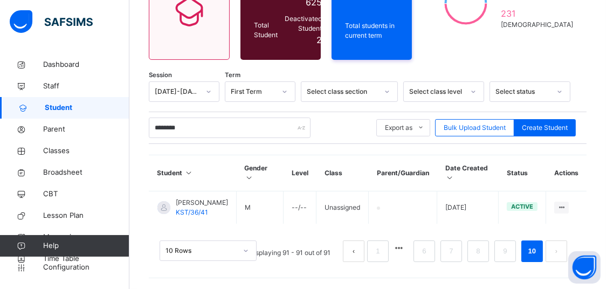
scroll to position [140, 0]
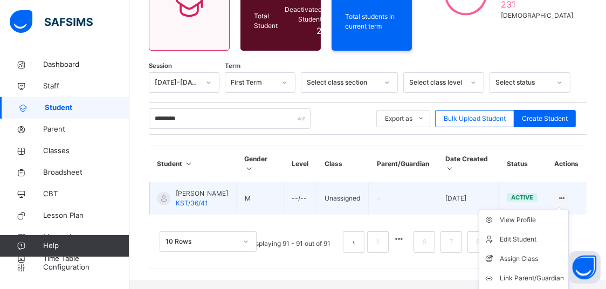
click at [566, 201] on icon at bounding box center [561, 198] width 9 height 8
click at [523, 257] on li "Assign Class" at bounding box center [523, 258] width 89 height 19
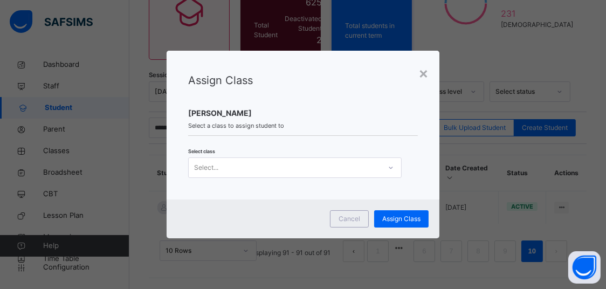
scroll to position [0, 0]
click at [285, 162] on div "Select..." at bounding box center [285, 168] width 192 height 17
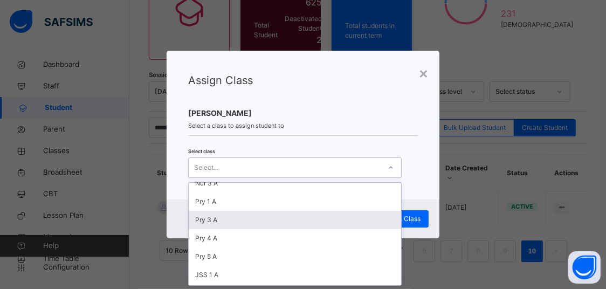
scroll to position [46, 0]
click at [215, 217] on div "Pry 1 A" at bounding box center [295, 219] width 212 height 18
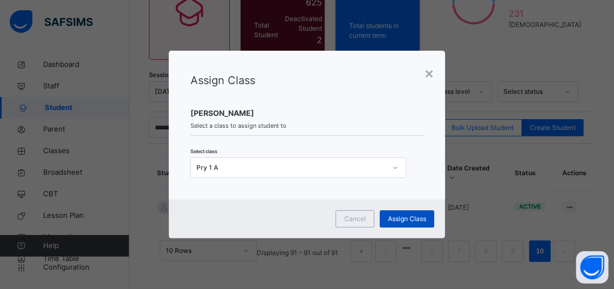
click at [414, 220] on span "Assign Class" at bounding box center [407, 219] width 38 height 10
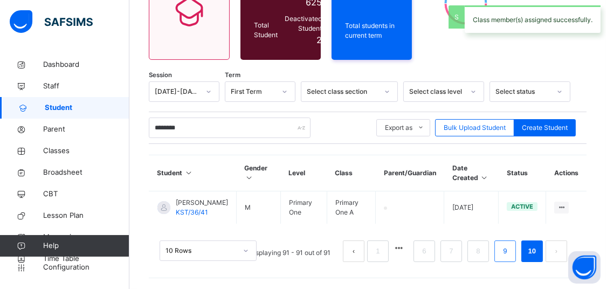
click at [516, 248] on li "9" at bounding box center [505, 251] width 22 height 22
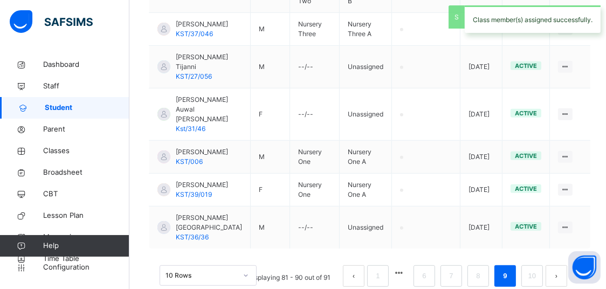
scroll to position [532, 0]
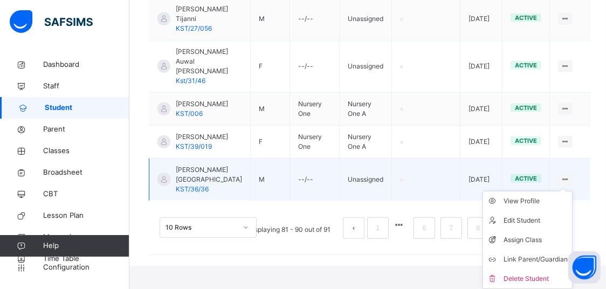
click at [568, 206] on ul "View Profile Edit Student Assign Class Link Parent/Guardian Delete Student" at bounding box center [528, 240] width 90 height 98
click at [527, 245] on div "Assign Class" at bounding box center [536, 240] width 64 height 11
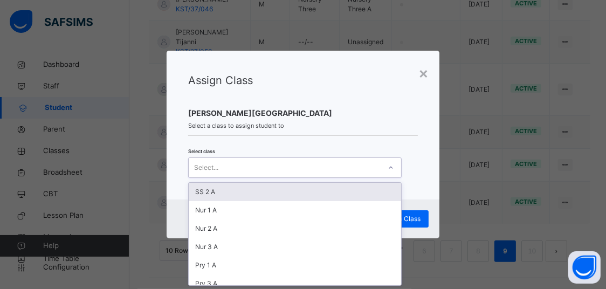
click at [352, 169] on div "Select..." at bounding box center [285, 168] width 192 height 17
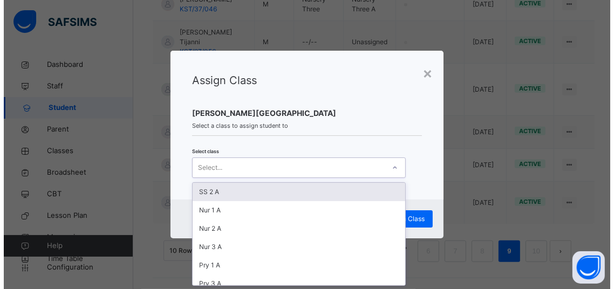
scroll to position [0, 0]
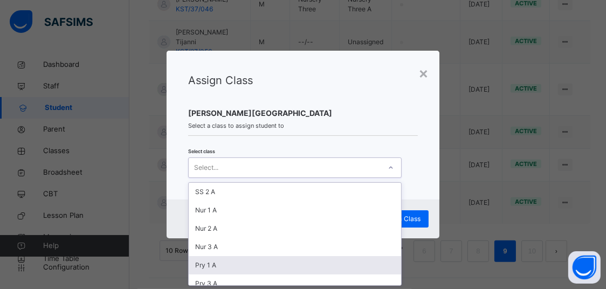
click at [238, 263] on div "Pry 1 A" at bounding box center [295, 265] width 212 height 18
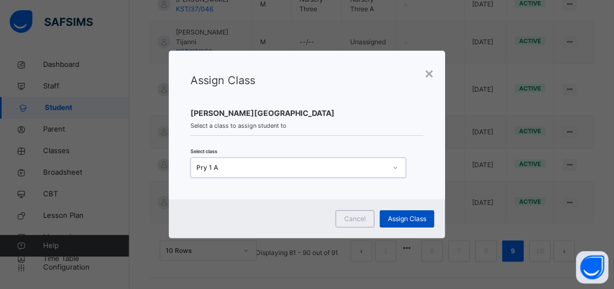
click at [390, 227] on div "Assign Class" at bounding box center [407, 218] width 54 height 17
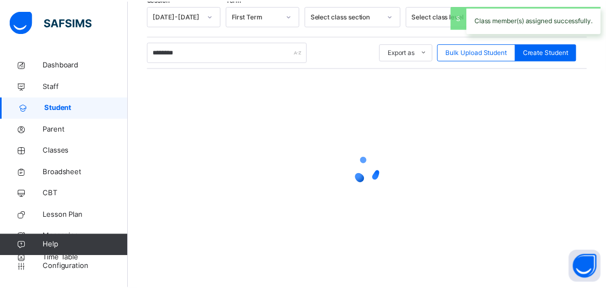
scroll to position [207, 0]
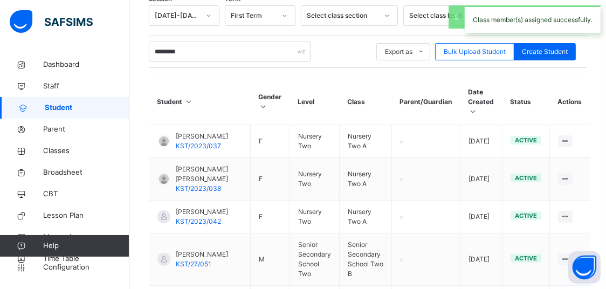
drag, startPoint x: 206, startPoint y: 41, endPoint x: 171, endPoint y: 56, distance: 37.9
click at [171, 56] on div "******** Export as Pdf Report Excel Report Excel Report (LMS) Bulk Upload Stude…" at bounding box center [368, 52] width 438 height 32
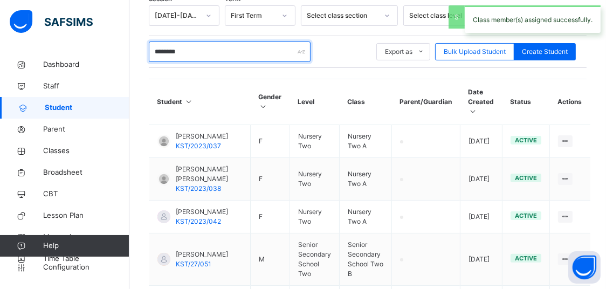
drag, startPoint x: 198, startPoint y: 54, endPoint x: 155, endPoint y: 53, distance: 43.7
click at [155, 53] on input "********" at bounding box center [230, 52] width 162 height 20
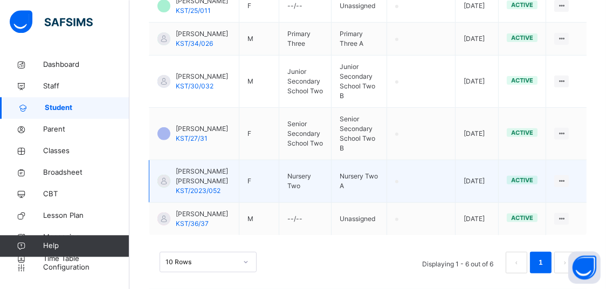
scroll to position [362, 0]
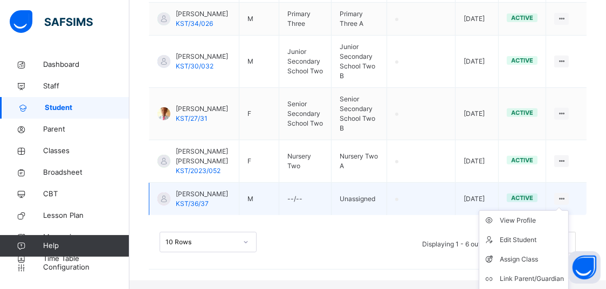
type input "*****"
click at [565, 203] on icon at bounding box center [561, 199] width 9 height 8
click at [534, 263] on div "Assign Class" at bounding box center [532, 259] width 64 height 11
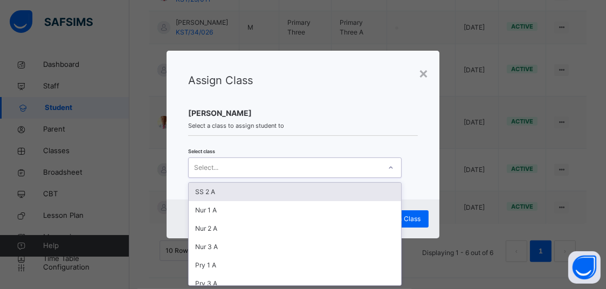
drag, startPoint x: 335, startPoint y: 174, endPoint x: 300, endPoint y: 200, distance: 43.1
click at [334, 174] on div "Select..." at bounding box center [285, 168] width 192 height 17
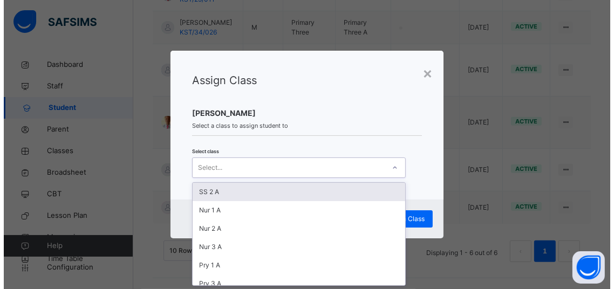
scroll to position [0, 0]
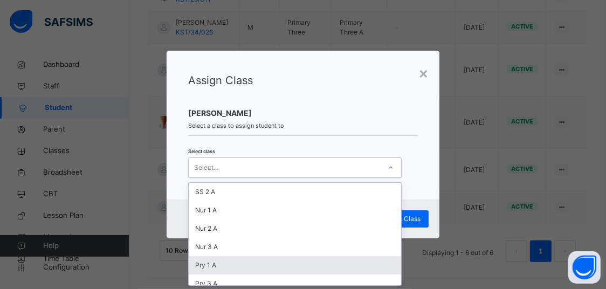
click at [238, 261] on div "Pry 1 A" at bounding box center [295, 265] width 212 height 18
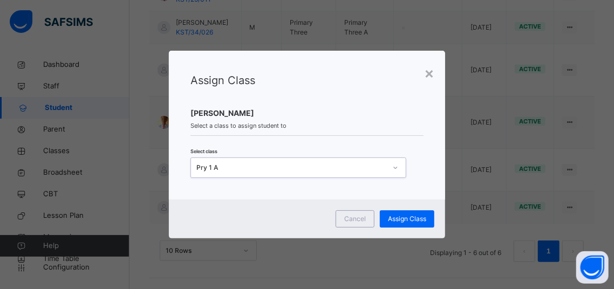
click at [400, 228] on div "Cancel Assign Class" at bounding box center [307, 218] width 276 height 39
click at [400, 223] on span "Assign Class" at bounding box center [407, 219] width 38 height 10
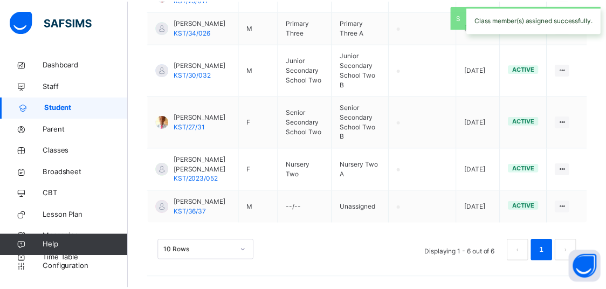
scroll to position [207, 0]
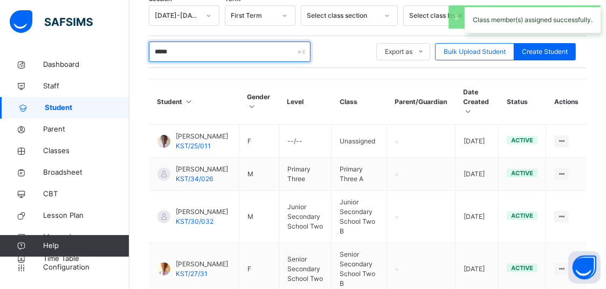
drag, startPoint x: 222, startPoint y: 54, endPoint x: 130, endPoint y: 56, distance: 91.1
click at [149, 56] on input "*****" at bounding box center [230, 52] width 162 height 20
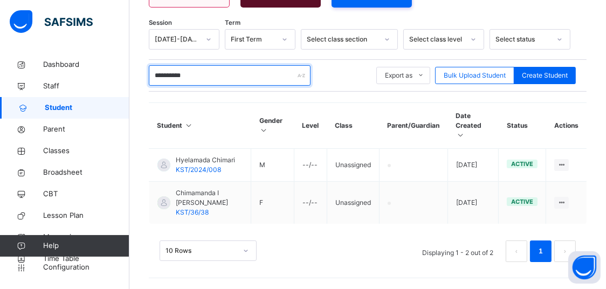
scroll to position [173, 0]
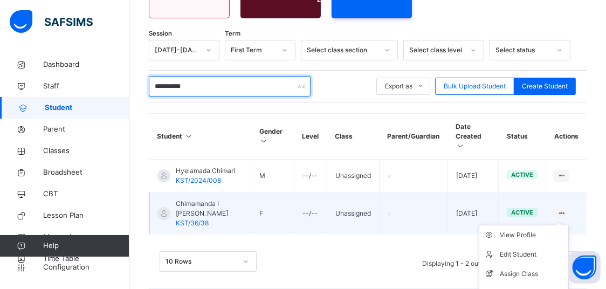
type input "**********"
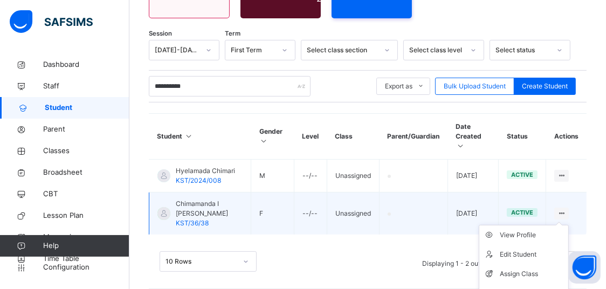
click at [568, 225] on ul "View Profile Edit Student Assign Class Link Parent/Guardian Delete Student" at bounding box center [524, 274] width 90 height 98
click at [569, 208] on div at bounding box center [561, 214] width 15 height 12
click at [566, 209] on icon at bounding box center [561, 213] width 9 height 8
click at [530, 269] on div "Assign Class" at bounding box center [532, 274] width 64 height 11
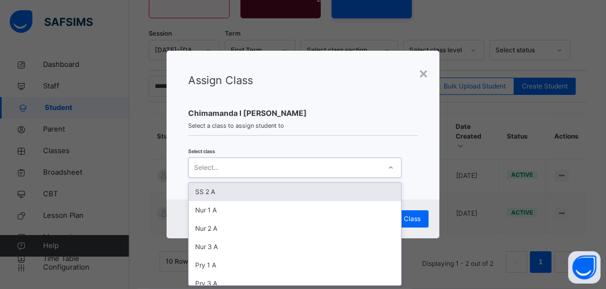
click at [275, 171] on div "Select..." at bounding box center [285, 168] width 192 height 17
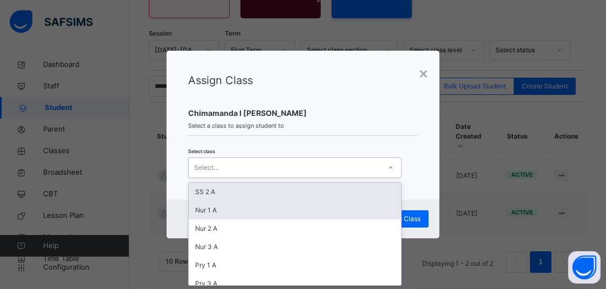
scroll to position [0, 0]
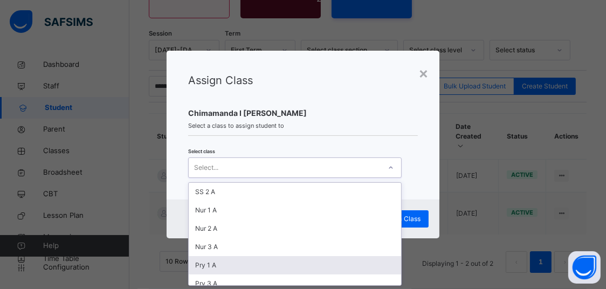
click at [242, 261] on div "Pry 1 A" at bounding box center [295, 265] width 212 height 18
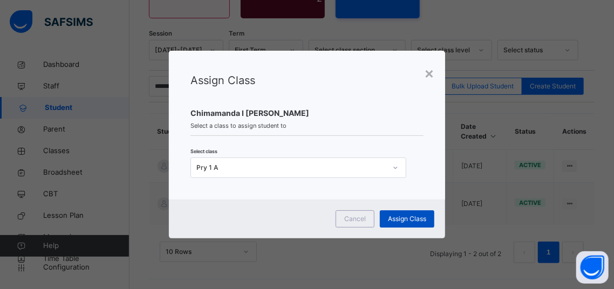
click at [392, 215] on span "Assign Class" at bounding box center [407, 219] width 38 height 10
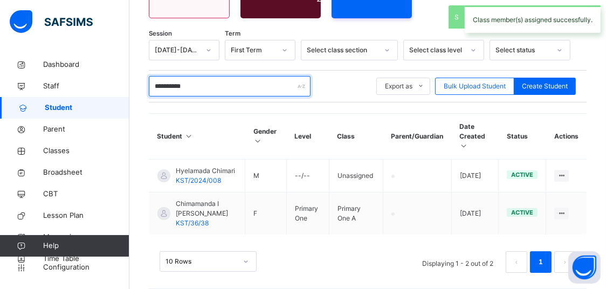
drag, startPoint x: 210, startPoint y: 82, endPoint x: 182, endPoint y: 58, distance: 37.0
click at [154, 97] on input "**********" at bounding box center [230, 86] width 162 height 20
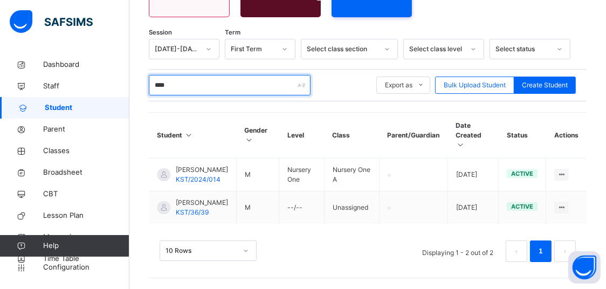
scroll to position [163, 0]
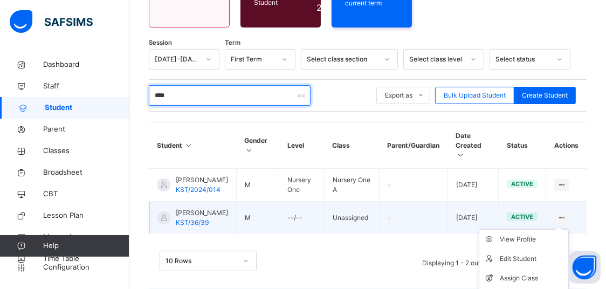
type input "****"
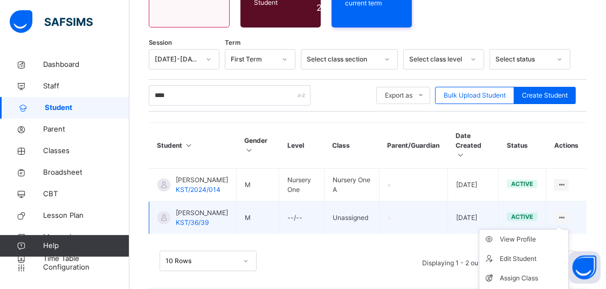
click at [569, 229] on ul "View Profile Edit Student Assign Class Link Parent/Guardian Delete Student" at bounding box center [524, 278] width 90 height 98
drag, startPoint x: 572, startPoint y: 206, endPoint x: 533, endPoint y: 231, distance: 46.1
click at [566, 214] on icon at bounding box center [561, 218] width 9 height 8
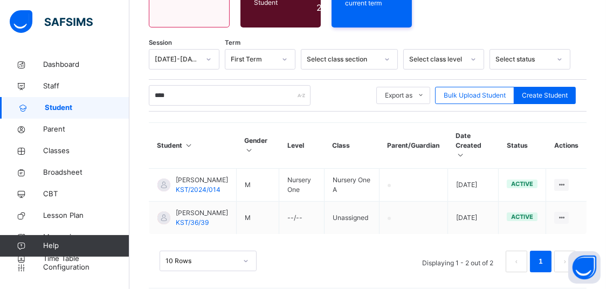
drag, startPoint x: 533, startPoint y: 262, endPoint x: 511, endPoint y: 252, distance: 24.1
click at [0, 0] on li "Assign Class" at bounding box center [0, 0] width 0 height 0
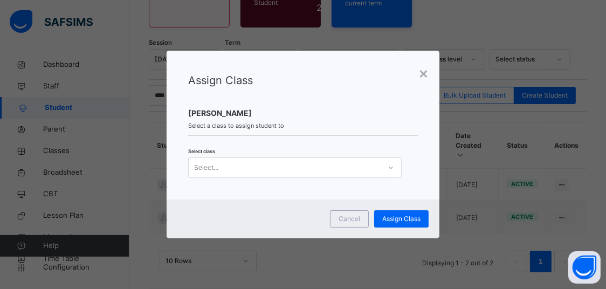
drag, startPoint x: 264, startPoint y: 143, endPoint x: 266, endPoint y: 166, distance: 22.2
click at [265, 156] on div "Assign Class Arif Ibrahim Select a class to assign student to Select class Sele…" at bounding box center [303, 125] width 273 height 149
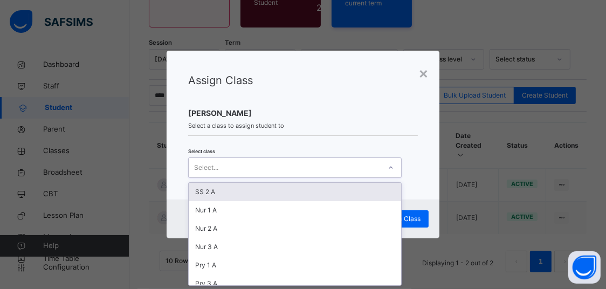
scroll to position [0, 0]
click at [266, 166] on div "Select..." at bounding box center [285, 168] width 192 height 17
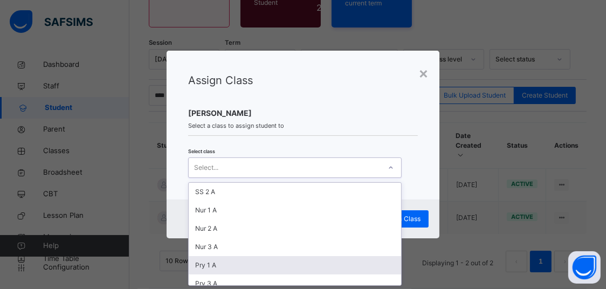
click at [221, 271] on div "Pry 1 A" at bounding box center [295, 265] width 212 height 18
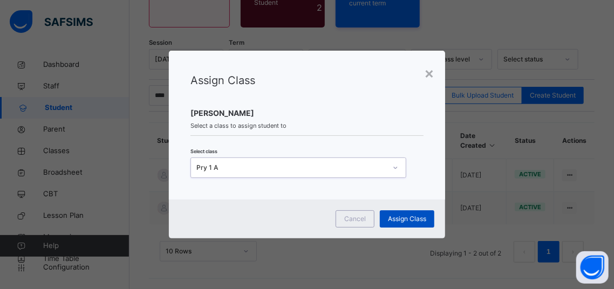
click at [401, 222] on span "Assign Class" at bounding box center [407, 219] width 38 height 10
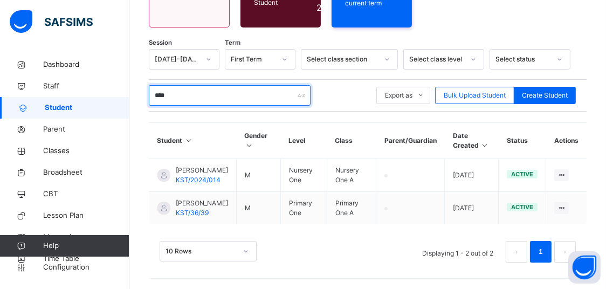
drag, startPoint x: 172, startPoint y: 95, endPoint x: 146, endPoint y: 98, distance: 26.0
click at [149, 94] on input "****" at bounding box center [230, 95] width 162 height 20
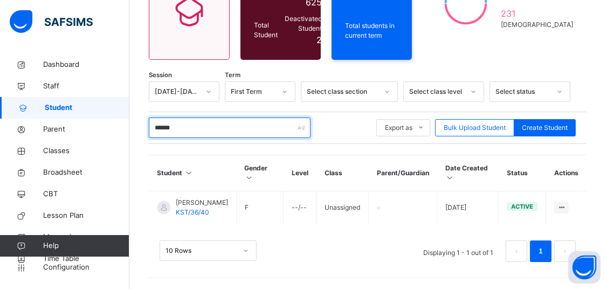
scroll to position [121, 0]
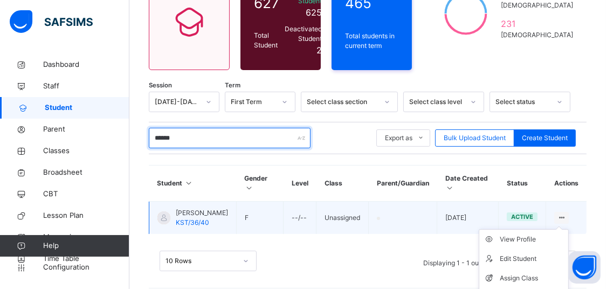
type input "******"
click at [566, 214] on icon at bounding box center [561, 218] width 9 height 8
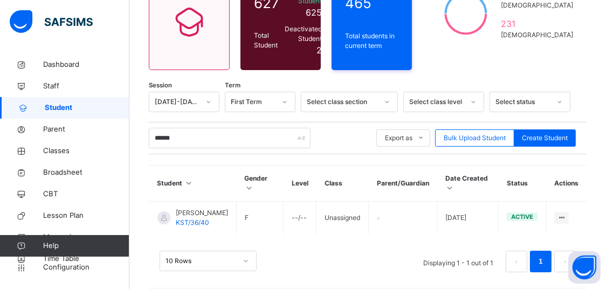
drag, startPoint x: 528, startPoint y: 273, endPoint x: 506, endPoint y: 262, distance: 25.3
click at [0, 0] on div "Assign Class" at bounding box center [0, 0] width 0 height 0
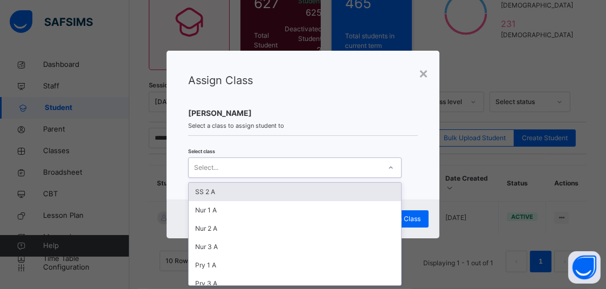
click at [320, 170] on div "Select..." at bounding box center [285, 168] width 192 height 17
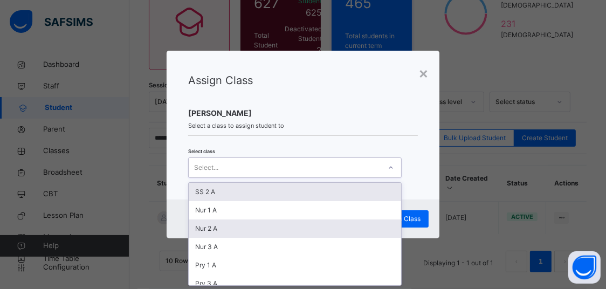
scroll to position [0, 0]
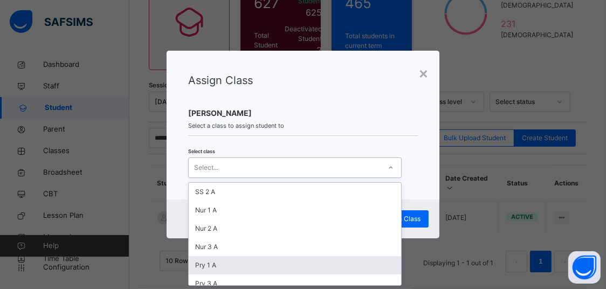
click at [244, 264] on div "Pry 1 A" at bounding box center [295, 265] width 212 height 18
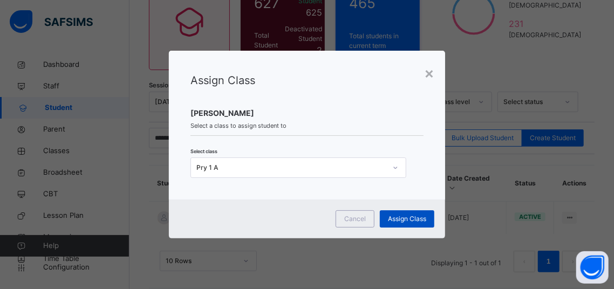
drag, startPoint x: 390, startPoint y: 219, endPoint x: 383, endPoint y: 222, distance: 7.9
click at [391, 219] on span "Assign Class" at bounding box center [407, 219] width 38 height 10
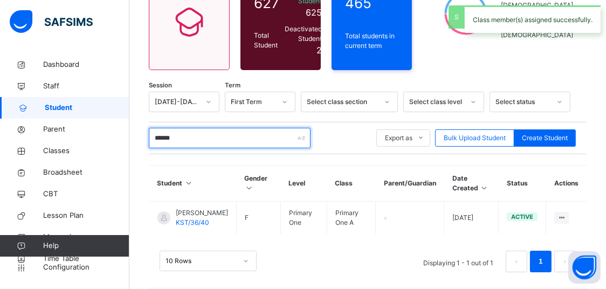
drag, startPoint x: 216, startPoint y: 135, endPoint x: 117, endPoint y: 135, distance: 99.2
click at [149, 135] on input "******" at bounding box center [230, 138] width 162 height 20
type input "*"
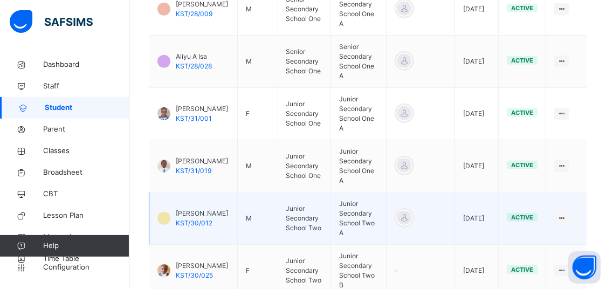
scroll to position [532, 0]
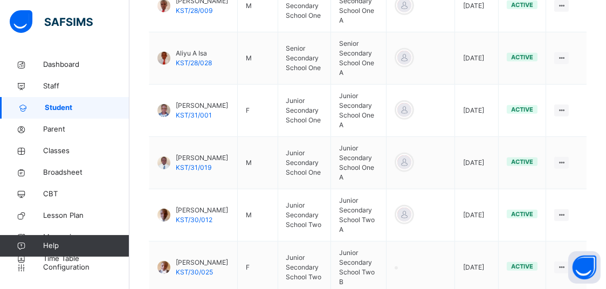
type input "*****"
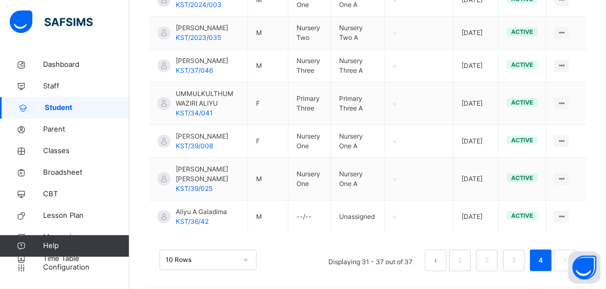
scroll to position [356, 0]
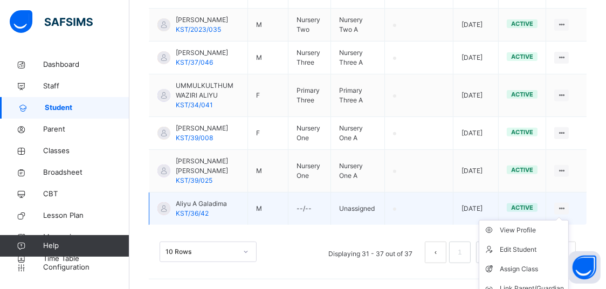
click at [569, 210] on div "View Profile Edit Student Assign Class Link Parent/Guardian Delete Student" at bounding box center [561, 209] width 15 height 12
click at [520, 265] on div "Assign Class" at bounding box center [532, 269] width 64 height 11
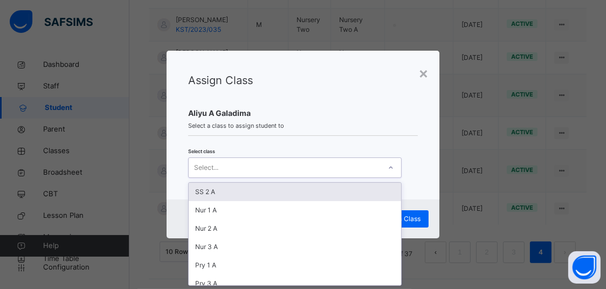
click at [306, 163] on div "Select..." at bounding box center [285, 168] width 192 height 17
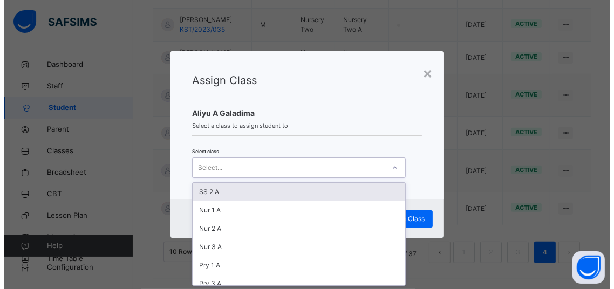
scroll to position [0, 0]
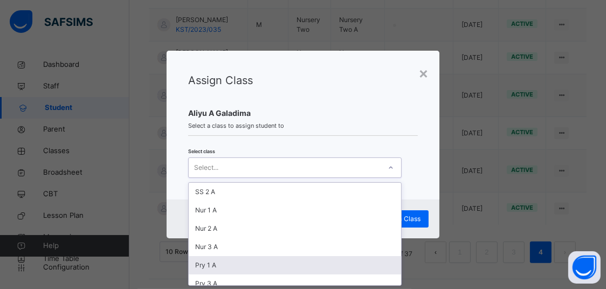
click at [231, 267] on div "Pry 1 A" at bounding box center [295, 265] width 212 height 18
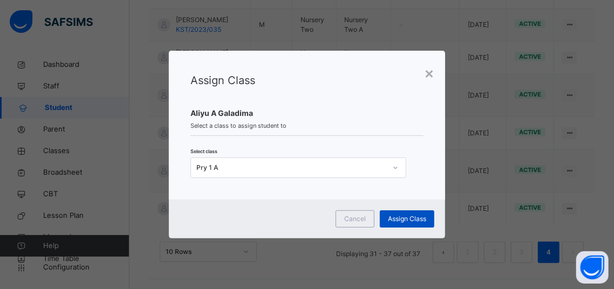
click at [406, 211] on div "Cancel Assign Class" at bounding box center [307, 218] width 276 height 39
click at [406, 215] on span "Assign Class" at bounding box center [407, 219] width 38 height 10
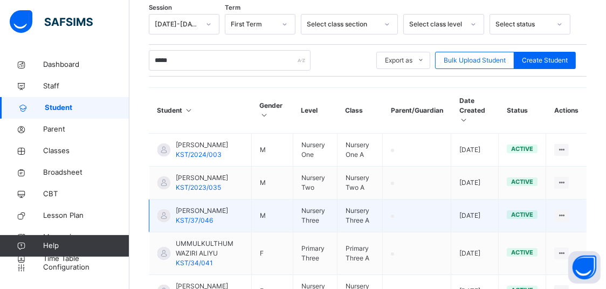
scroll to position [187, 0]
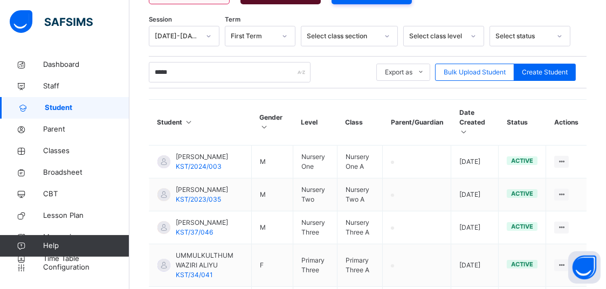
click at [61, 108] on span "Student" at bounding box center [87, 107] width 85 height 11
click at [43, 121] on link "Parent" at bounding box center [64, 130] width 129 height 22
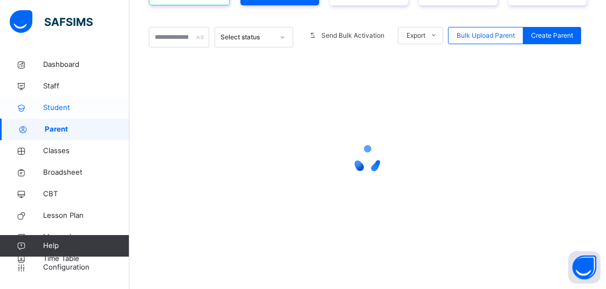
scroll to position [181, 0]
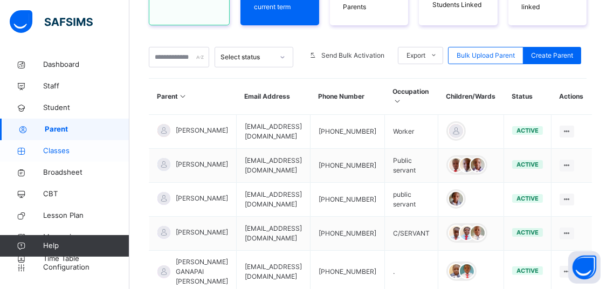
click at [83, 148] on span "Classes" at bounding box center [86, 151] width 86 height 11
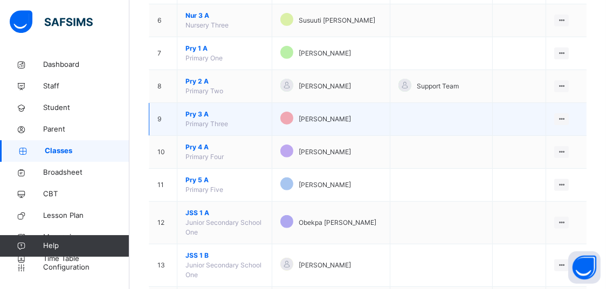
scroll to position [306, 0]
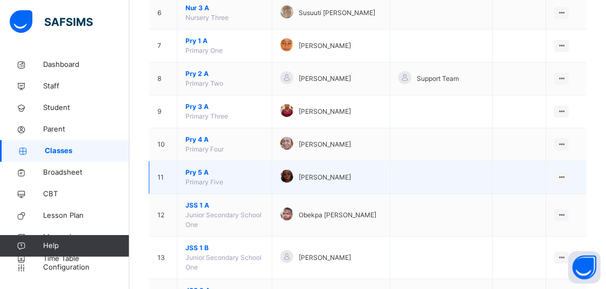
click at [223, 172] on span "Pry 5 A" at bounding box center [224, 173] width 78 height 10
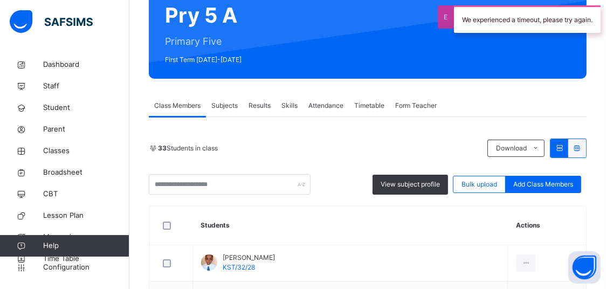
scroll to position [79, 0]
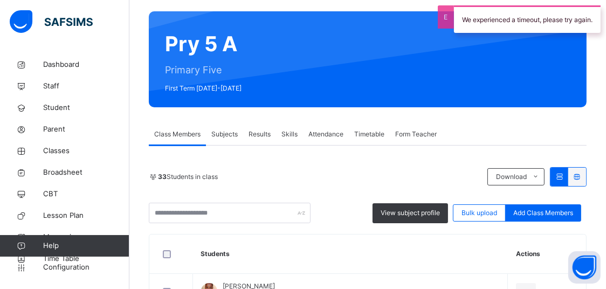
click at [310, 129] on span "Attendance" at bounding box center [325, 134] width 35 height 10
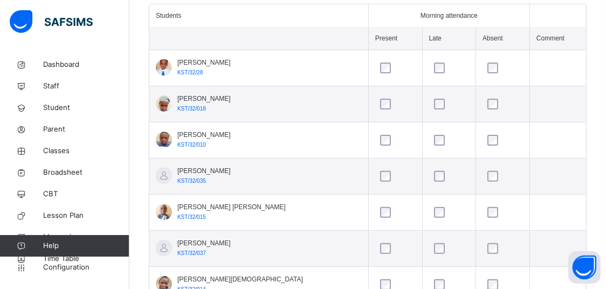
scroll to position [192, 0]
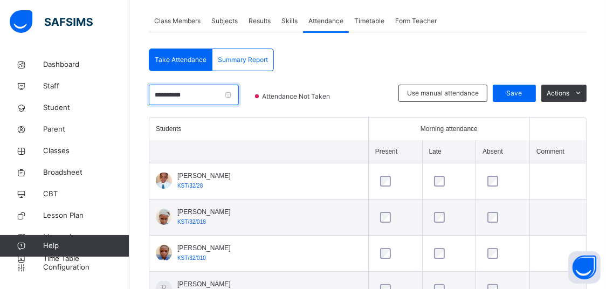
click at [225, 101] on input "**********" at bounding box center [194, 95] width 90 height 20
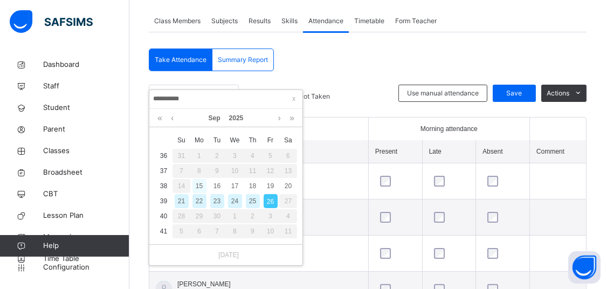
click at [203, 183] on div "15" at bounding box center [199, 186] width 14 height 14
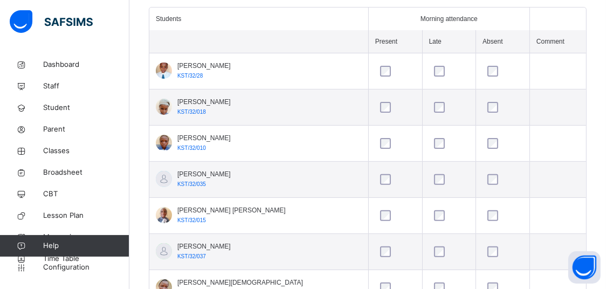
scroll to position [323, 0]
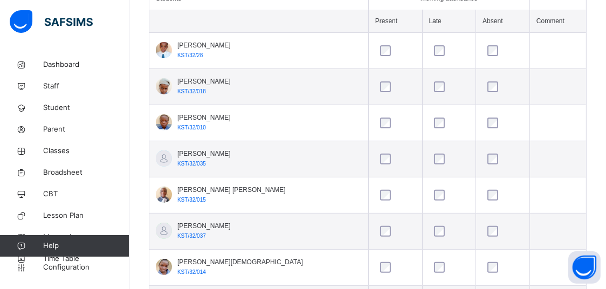
click at [368, 96] on td at bounding box center [395, 87] width 54 height 36
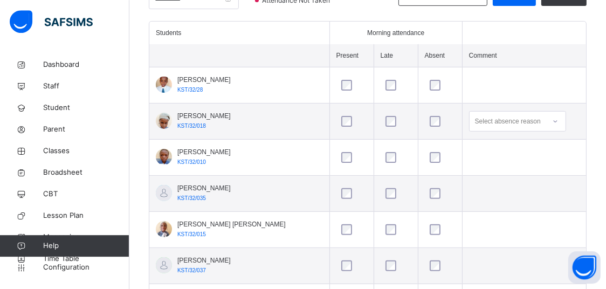
scroll to position [266, 0]
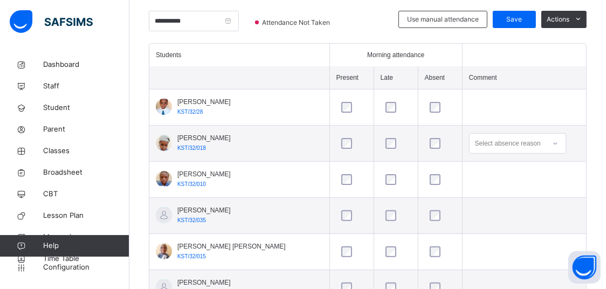
click at [259, 22] on span at bounding box center [257, 22] width 4 height 4
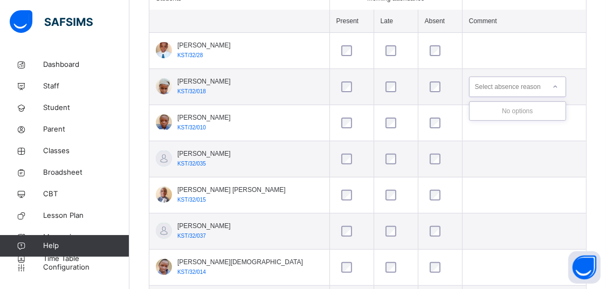
click at [475, 82] on div "Select absence reason" at bounding box center [508, 87] width 66 height 20
click at [524, 88] on div "Select absence reason" at bounding box center [508, 87] width 66 height 20
drag, startPoint x: 205, startPoint y: 126, endPoint x: 175, endPoint y: 129, distance: 29.8
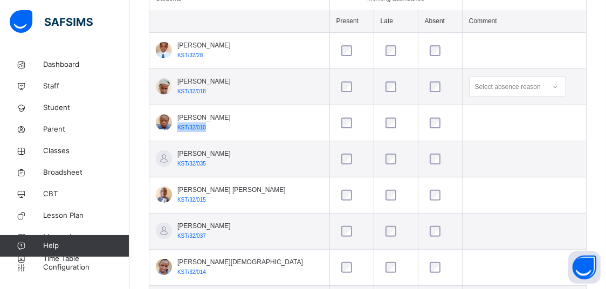
click at [175, 129] on div "Aisha Isa KST/32/010" at bounding box center [193, 122] width 75 height 19
click at [185, 109] on td "Aisha Isa KST/32/010" at bounding box center [239, 123] width 180 height 36
drag, startPoint x: 205, startPoint y: 90, endPoint x: 219, endPoint y: 143, distance: 55.8
click at [121, 153] on span "Classes" at bounding box center [86, 151] width 86 height 11
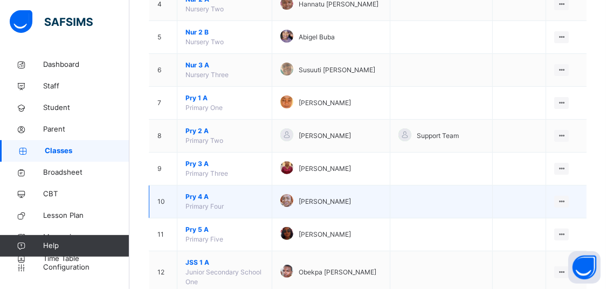
scroll to position [249, 0]
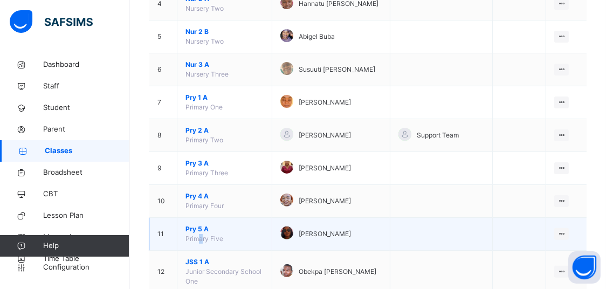
click at [197, 232] on td "Pry 5 A Primary Five" at bounding box center [224, 234] width 95 height 33
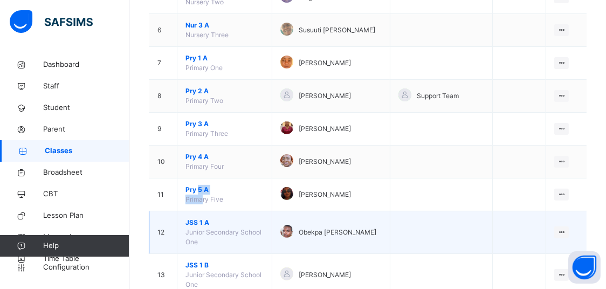
scroll to position [306, 0]
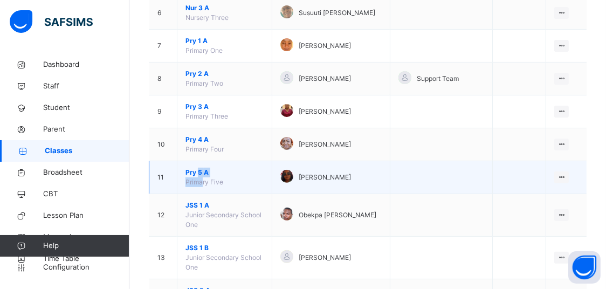
click at [232, 174] on span "Pry 5 A" at bounding box center [224, 173] width 78 height 10
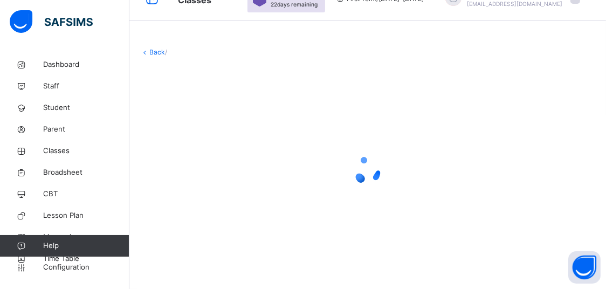
scroll to position [23, 0]
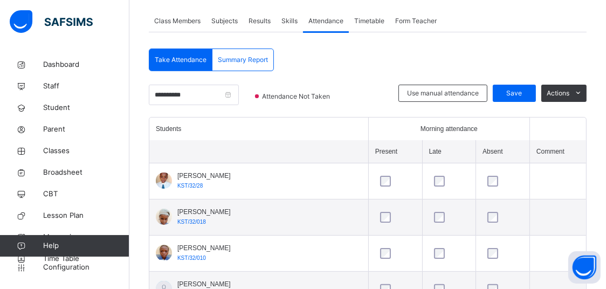
scroll to position [192, 0]
click at [582, 94] on icon at bounding box center [578, 93] width 8 height 9
click at [341, 110] on div "Attendance Not Taken" at bounding box center [295, 101] width 102 height 32
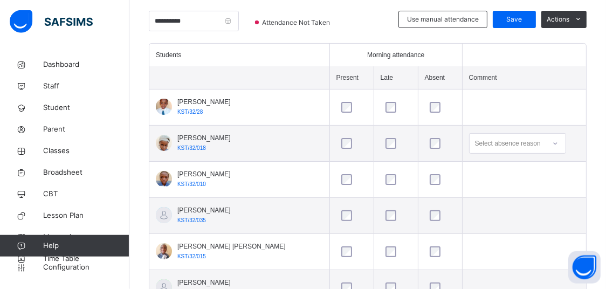
scroll to position [249, 0]
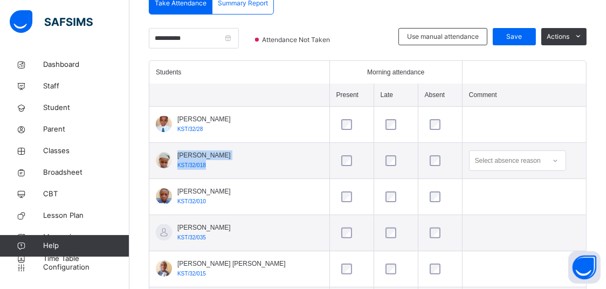
drag, startPoint x: 204, startPoint y: 164, endPoint x: 180, endPoint y: 167, distance: 24.9
click at [154, 166] on td "[PERSON_NAME] KST/32/018" at bounding box center [239, 161] width 180 height 36
copy div "[PERSON_NAME] KST/32/018"
click at [62, 115] on link "Student" at bounding box center [64, 108] width 129 height 22
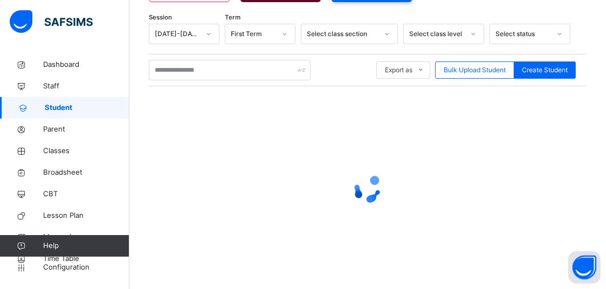
scroll to position [205, 0]
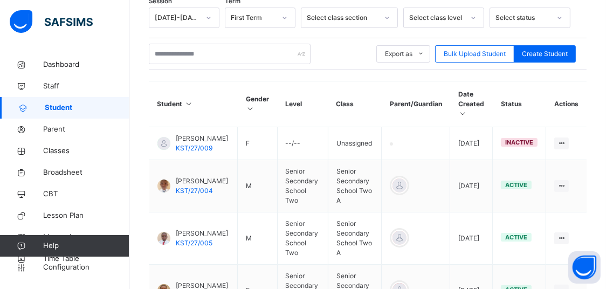
click at [451, 23] on div "Select class level" at bounding box center [433, 18] width 59 height 17
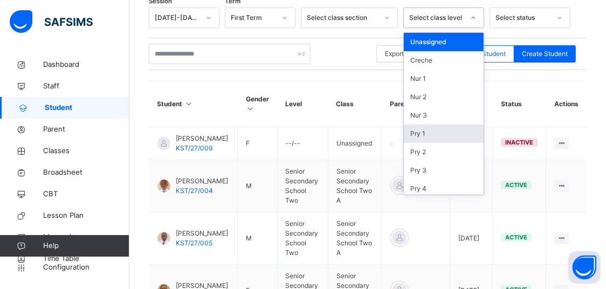
click at [438, 132] on div "Pry 1" at bounding box center [444, 134] width 80 height 18
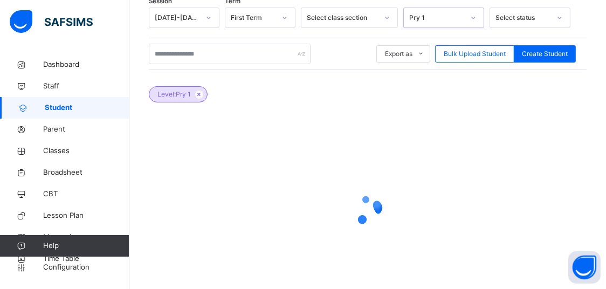
click at [455, 14] on div "Pry 1" at bounding box center [436, 18] width 55 height 10
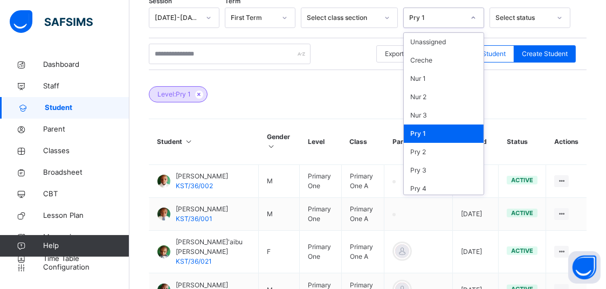
scroll to position [132, 0]
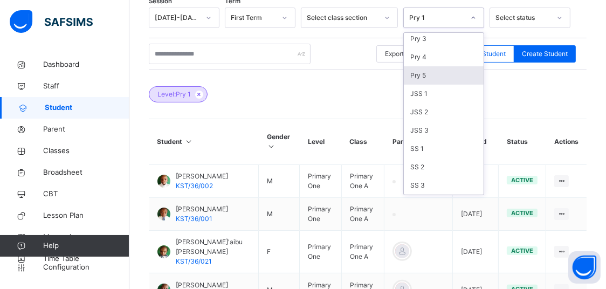
click at [422, 75] on div "Pry 5" at bounding box center [444, 75] width 80 height 18
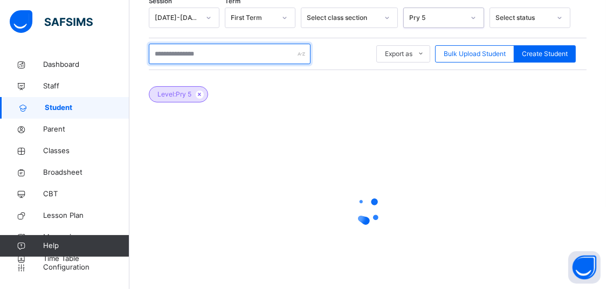
drag, startPoint x: 212, startPoint y: 51, endPoint x: 214, endPoint y: 59, distance: 7.9
click at [212, 53] on input "text" at bounding box center [230, 54] width 162 height 20
type input "*****"
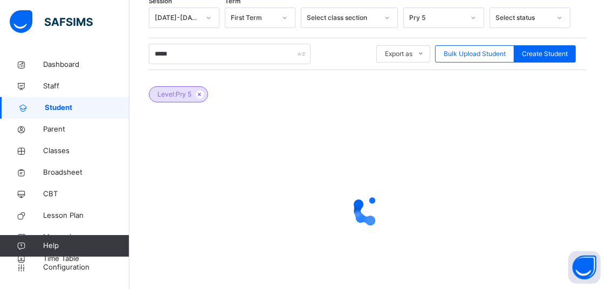
click at [53, 113] on link "Student" at bounding box center [64, 108] width 129 height 22
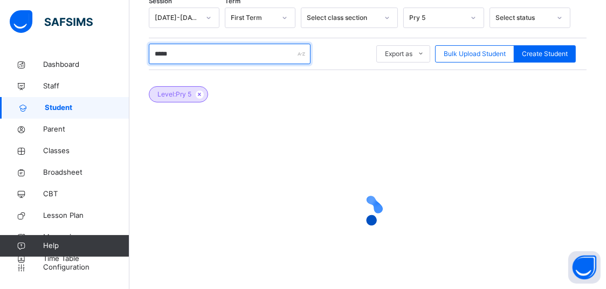
drag, startPoint x: 225, startPoint y: 54, endPoint x: 169, endPoint y: 69, distance: 57.9
click at [155, 60] on input "*****" at bounding box center [230, 54] width 162 height 20
type input "******"
drag, startPoint x: 190, startPoint y: 53, endPoint x: 112, endPoint y: 53, distance: 77.6
click at [149, 53] on input "******" at bounding box center [230, 54] width 162 height 20
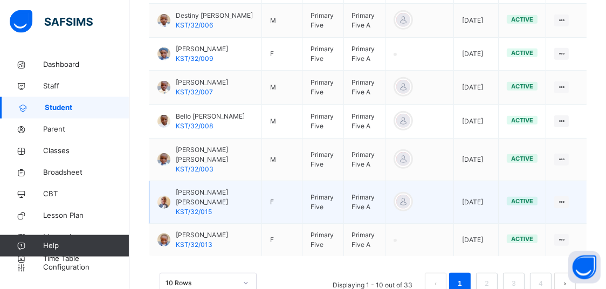
scroll to position [514, 0]
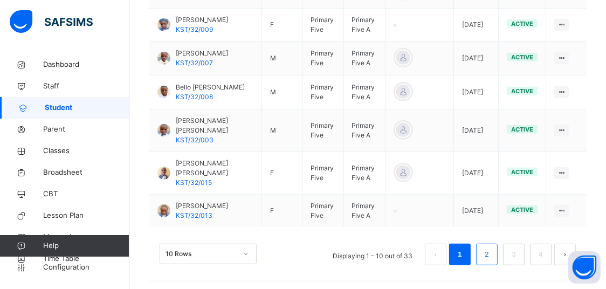
click at [486, 249] on li "2" at bounding box center [487, 255] width 22 height 22
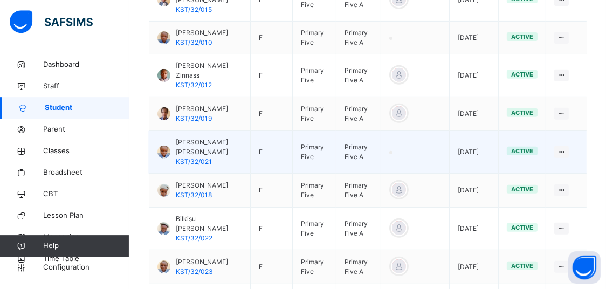
scroll to position [415, 0]
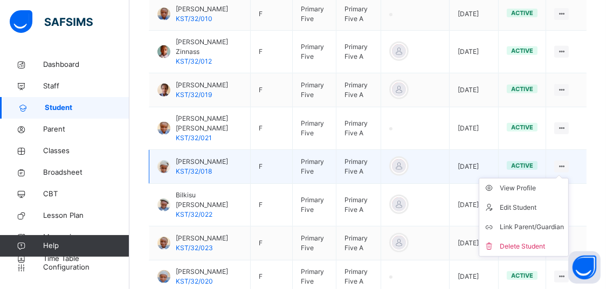
click at [568, 178] on ul "View Profile Edit Student Link Parent/Guardian Delete Student" at bounding box center [524, 217] width 90 height 79
click at [569, 178] on ul "View Profile Edit Student Link Parent/Guardian Delete Student" at bounding box center [524, 217] width 90 height 79
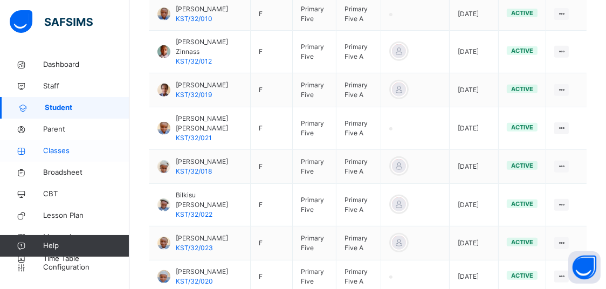
click at [74, 148] on span "Classes" at bounding box center [86, 151] width 86 height 11
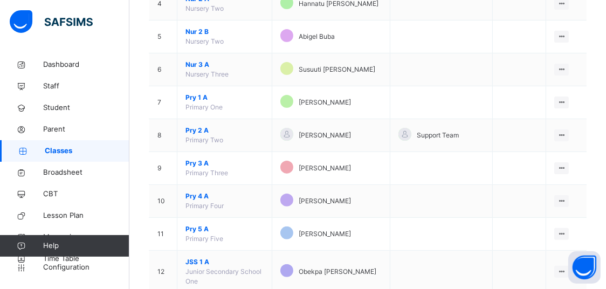
scroll to position [362, 0]
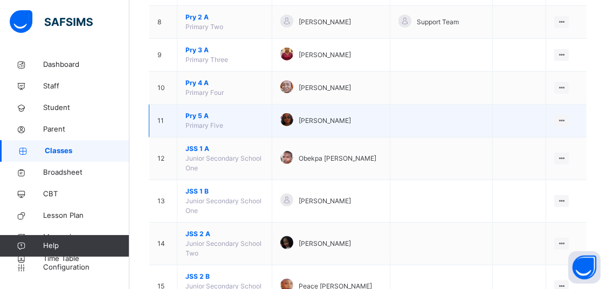
click at [199, 122] on span "Primary Five" at bounding box center [204, 125] width 38 height 8
click at [208, 113] on span "Pry 5 A" at bounding box center [224, 116] width 78 height 10
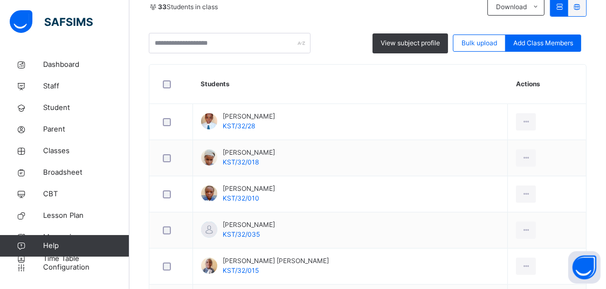
scroll to position [136, 0]
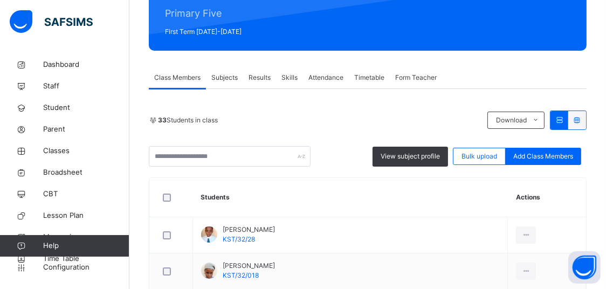
click at [312, 80] on span "Attendance" at bounding box center [325, 78] width 35 height 10
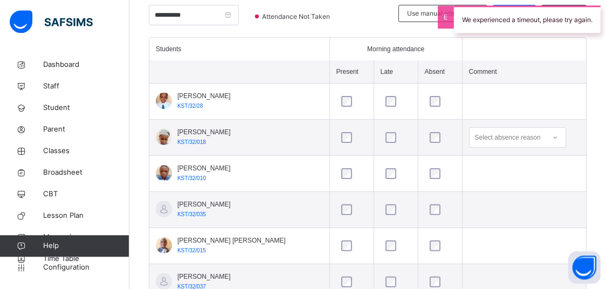
scroll to position [306, 0]
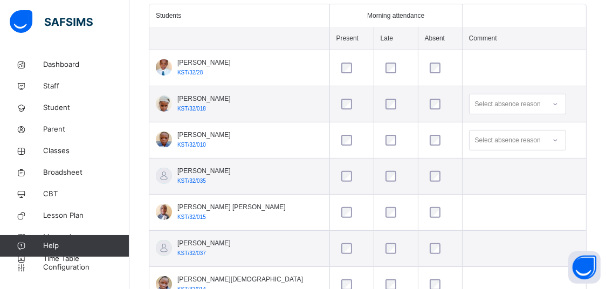
click at [336, 133] on div at bounding box center [351, 140] width 31 height 23
click at [301, 104] on td "[PERSON_NAME] KST/32/018" at bounding box center [239, 104] width 180 height 36
click at [367, 15] on span "Morning attendance" at bounding box center [395, 16] width 57 height 10
drag, startPoint x: 406, startPoint y: 15, endPoint x: 348, endPoint y: 18, distance: 58.3
click at [348, 18] on div "Morning attendance" at bounding box center [395, 16] width 119 height 10
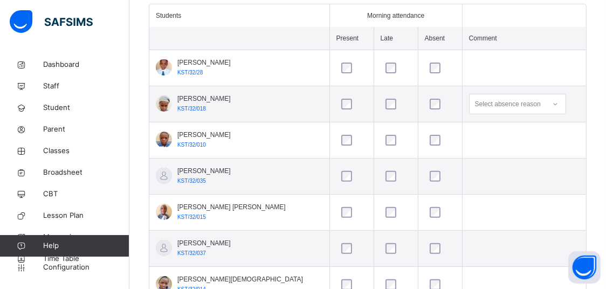
click at [347, 57] on div at bounding box center [351, 68] width 31 height 23
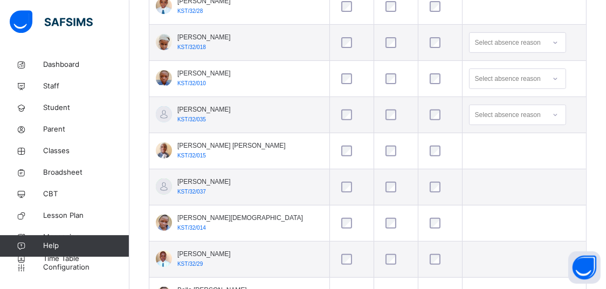
scroll to position [419, 0]
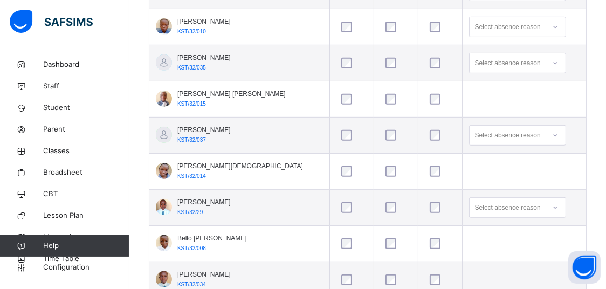
click at [339, 239] on div at bounding box center [351, 243] width 25 height 11
click at [339, 241] on div at bounding box center [351, 243] width 25 height 11
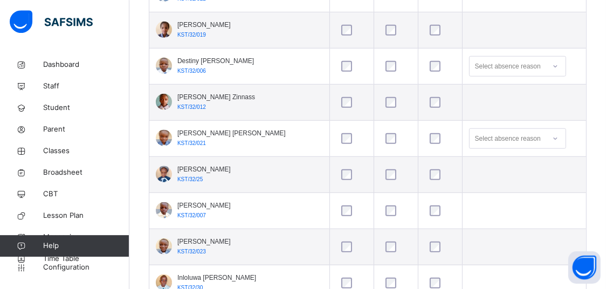
scroll to position [815, 0]
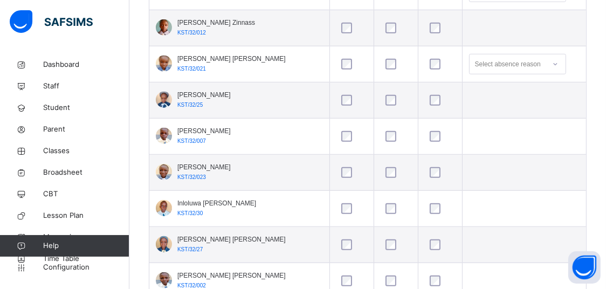
click at [339, 167] on div at bounding box center [351, 172] width 25 height 11
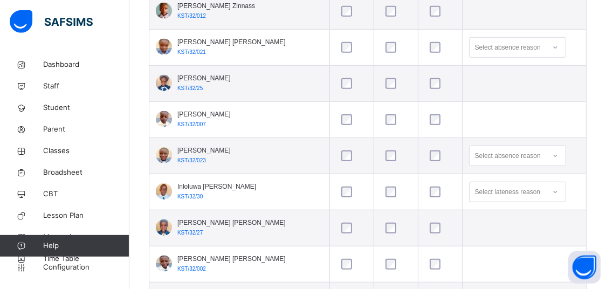
scroll to position [872, 0]
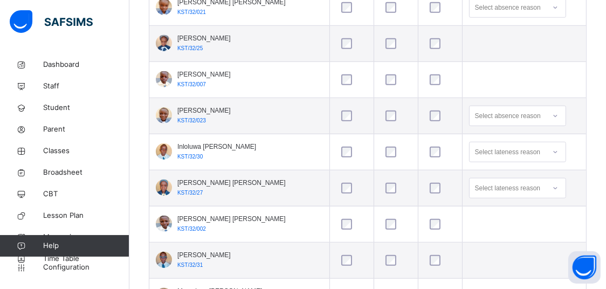
click at [428, 188] on div at bounding box center [440, 188] width 25 height 11
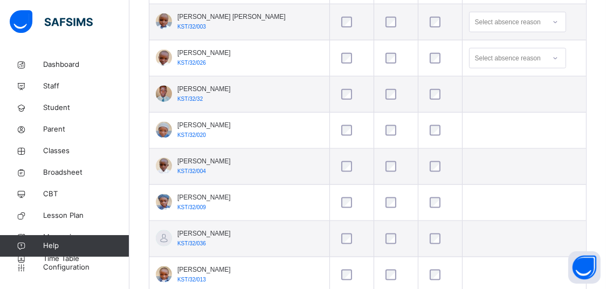
scroll to position [1285, 0]
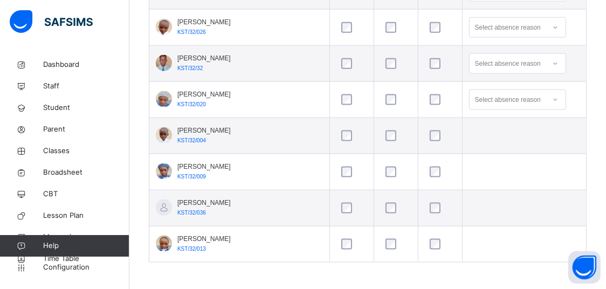
click at [339, 98] on div at bounding box center [351, 99] width 25 height 11
click at [339, 135] on div at bounding box center [351, 135] width 25 height 11
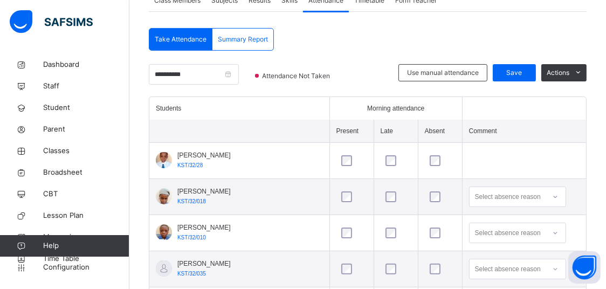
scroll to position [97, 0]
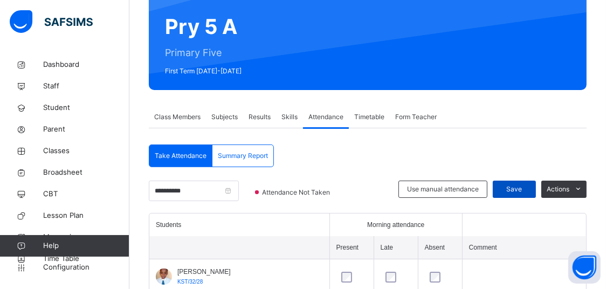
click at [526, 187] on span "Save" at bounding box center [514, 189] width 27 height 10
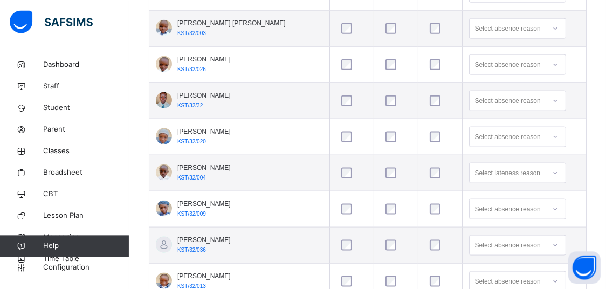
scroll to position [1285, 0]
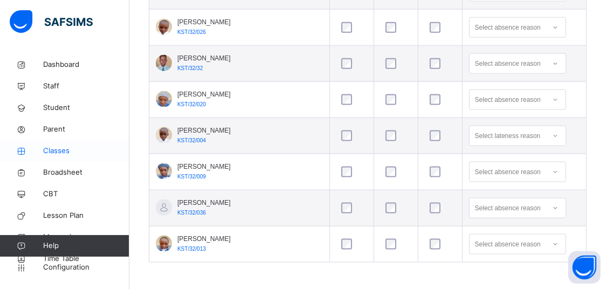
click at [91, 150] on span "Classes" at bounding box center [86, 151] width 86 height 11
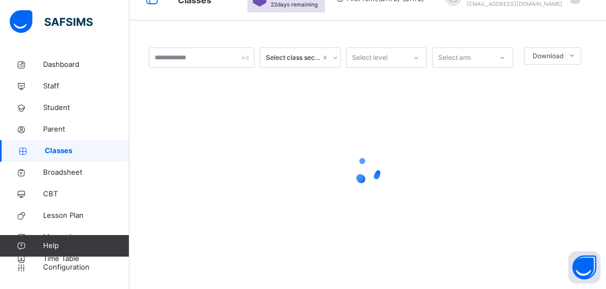
scroll to position [23, 0]
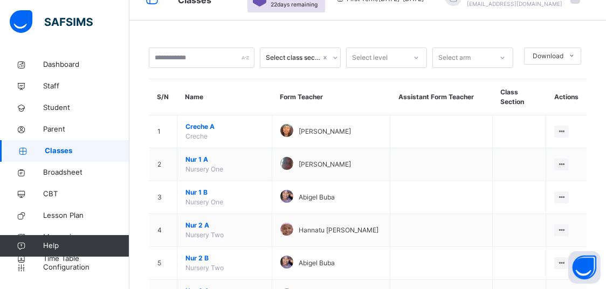
click at [426, 61] on div at bounding box center [416, 57] width 20 height 19
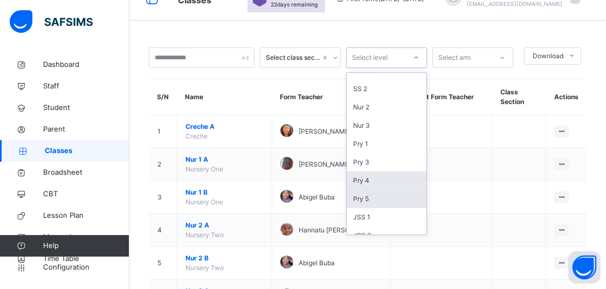
scroll to position [46, 0]
click at [378, 182] on div "Pry 5" at bounding box center [387, 183] width 80 height 18
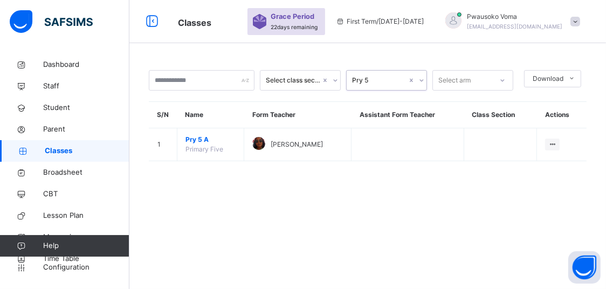
scroll to position [0, 0]
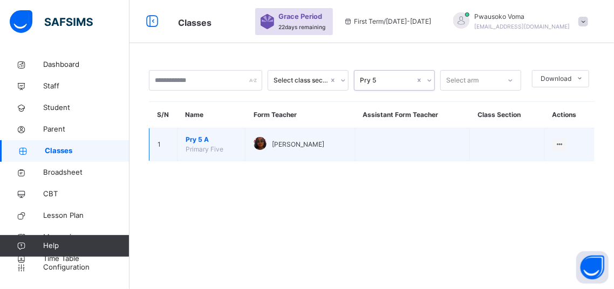
click at [223, 142] on td "Pry 5 A Primary Five" at bounding box center [211, 144] width 68 height 33
click at [218, 144] on span "Pry 5 A" at bounding box center [210, 140] width 51 height 10
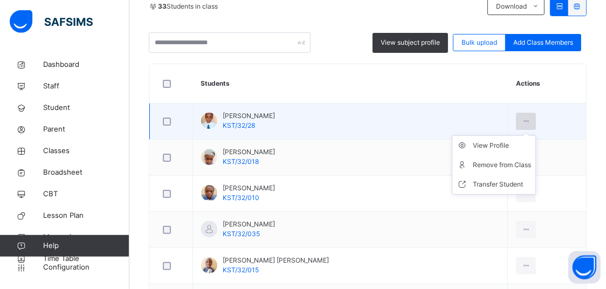
scroll to position [283, 0]
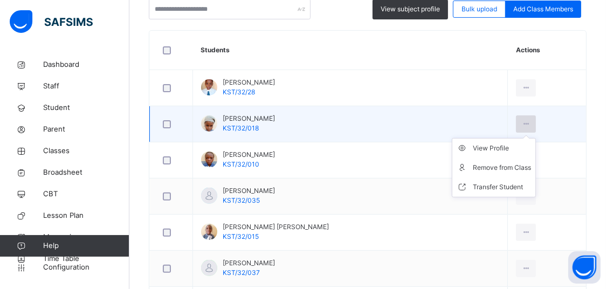
click at [515, 138] on ul "View Profile Remove from Class Transfer Student" at bounding box center [494, 167] width 84 height 59
click at [499, 166] on div "Remove from Class" at bounding box center [502, 167] width 58 height 11
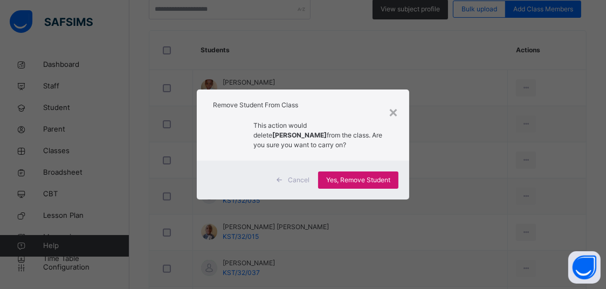
click at [363, 179] on span "Yes, Remove Student" at bounding box center [358, 180] width 64 height 10
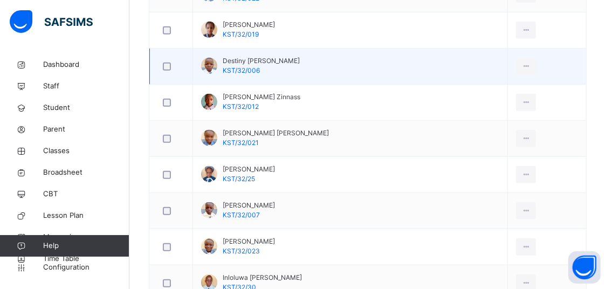
scroll to position [759, 0]
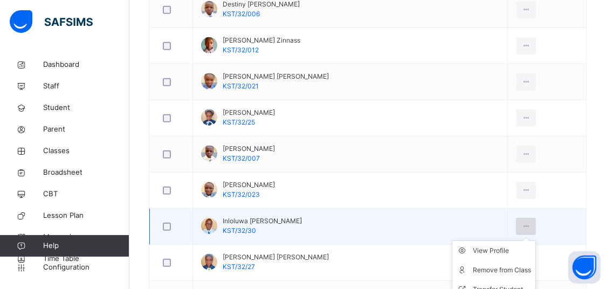
click at [521, 224] on icon at bounding box center [525, 227] width 9 height 10
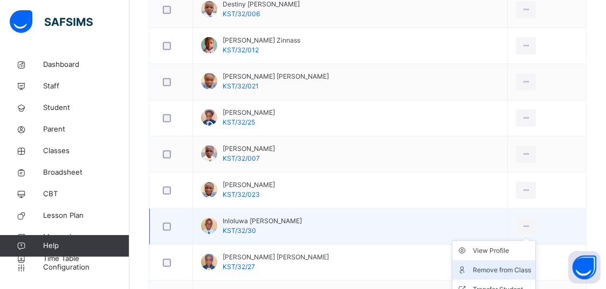
click at [488, 267] on div "Remove from Class" at bounding box center [502, 270] width 58 height 11
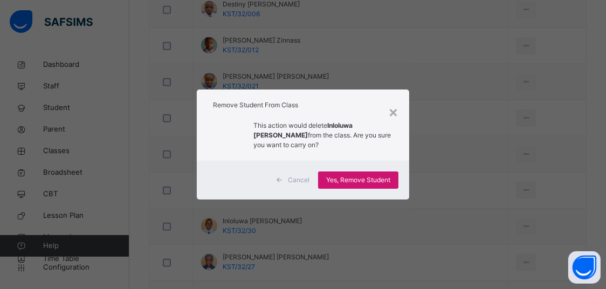
click at [364, 185] on div "Yes, Remove Student" at bounding box center [358, 179] width 80 height 17
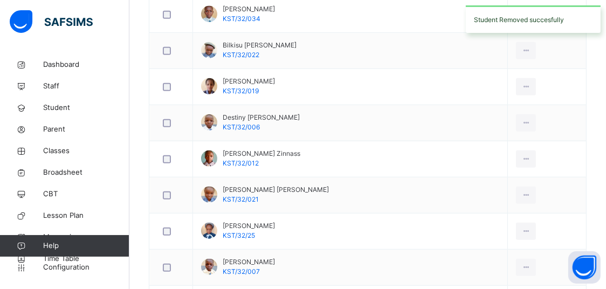
scroll to position [872, 0]
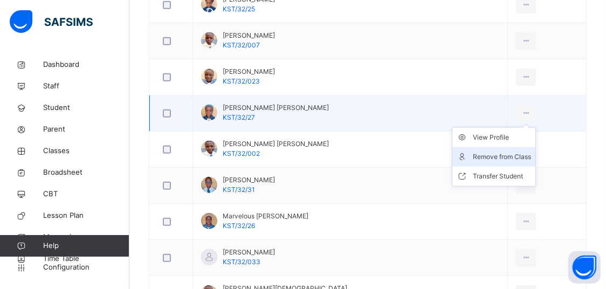
click at [479, 153] on div "Remove from Class" at bounding box center [502, 157] width 58 height 11
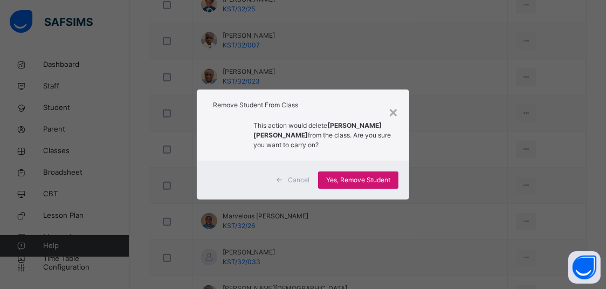
click at [347, 178] on span "Yes, Remove Student" at bounding box center [358, 180] width 64 height 10
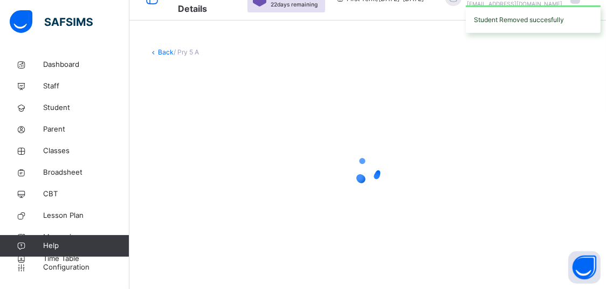
scroll to position [23, 0]
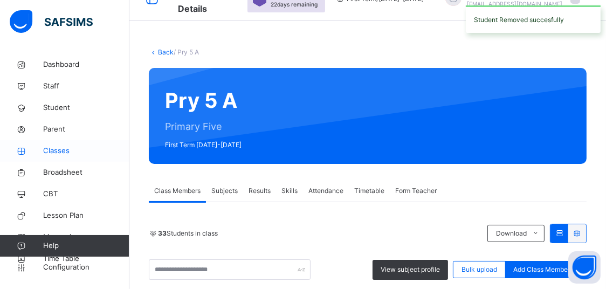
click at [60, 150] on span "Classes" at bounding box center [86, 151] width 86 height 11
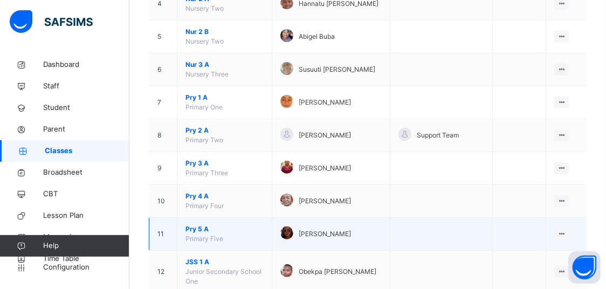
scroll to position [306, 0]
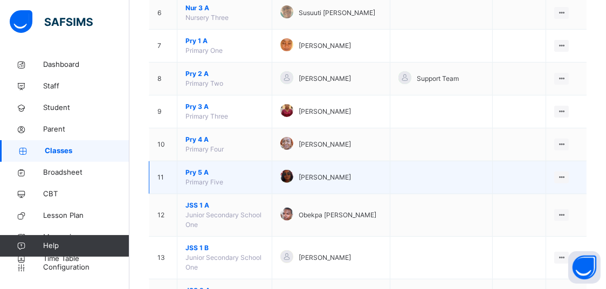
click at [201, 174] on span "Pry 5 A" at bounding box center [224, 173] width 78 height 10
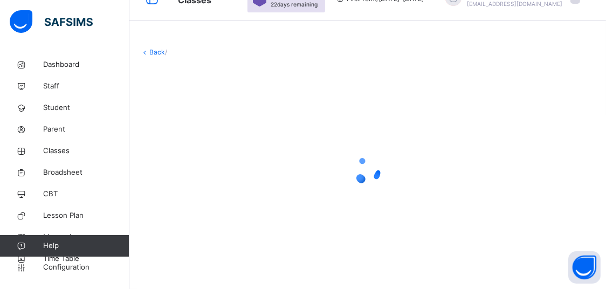
scroll to position [23, 0]
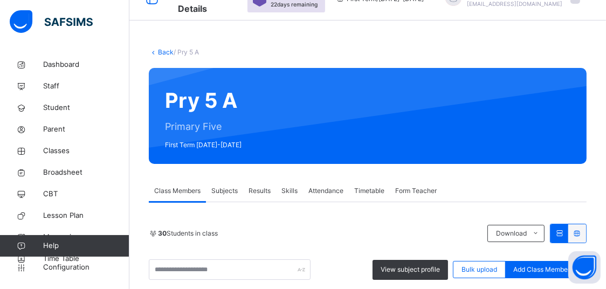
click at [312, 186] on span "Attendance" at bounding box center [325, 191] width 35 height 10
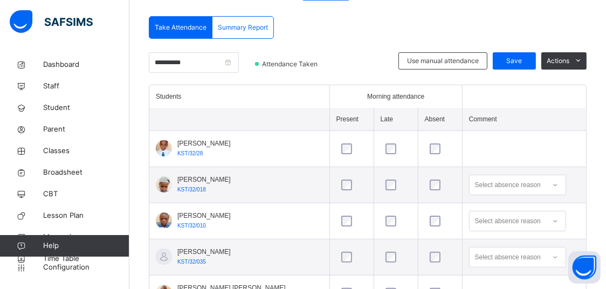
scroll to position [112, 0]
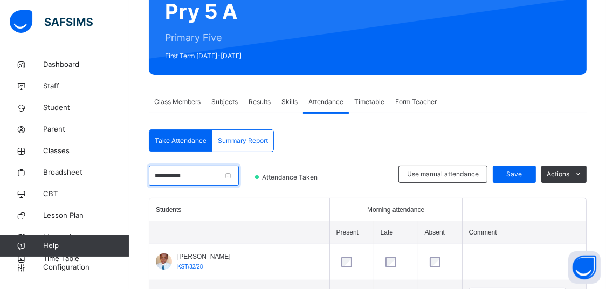
click at [219, 171] on input "**********" at bounding box center [194, 176] width 90 height 20
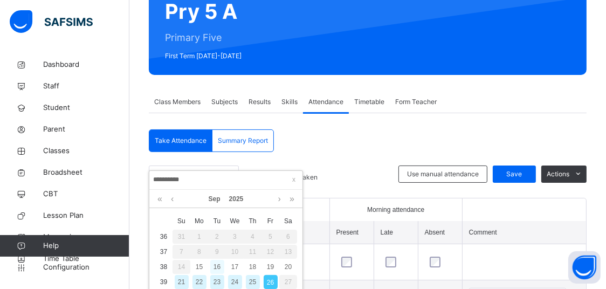
click at [220, 269] on div "16" at bounding box center [217, 267] width 14 height 14
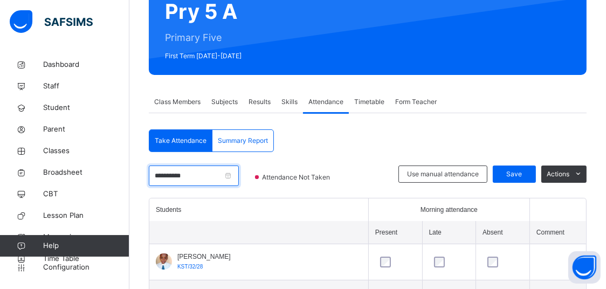
click at [187, 183] on input "**********" at bounding box center [194, 176] width 90 height 20
click at [198, 180] on input "**********" at bounding box center [226, 180] width 147 height 12
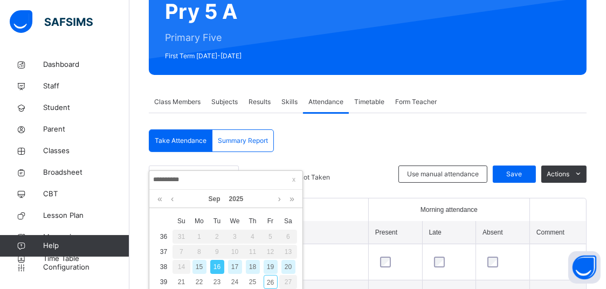
click at [201, 266] on div "15" at bounding box center [199, 267] width 14 height 14
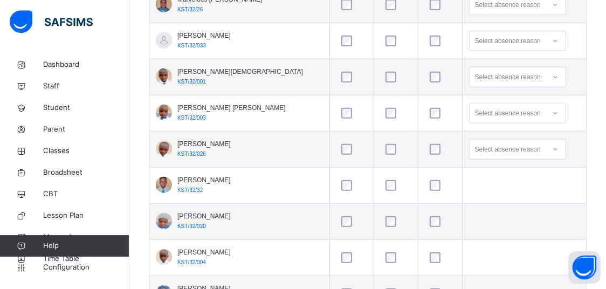
scroll to position [1074, 0]
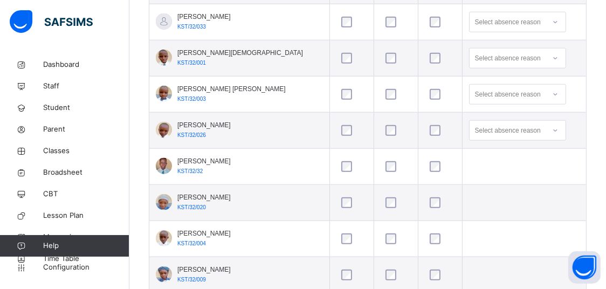
click at [339, 166] on div at bounding box center [351, 166] width 25 height 11
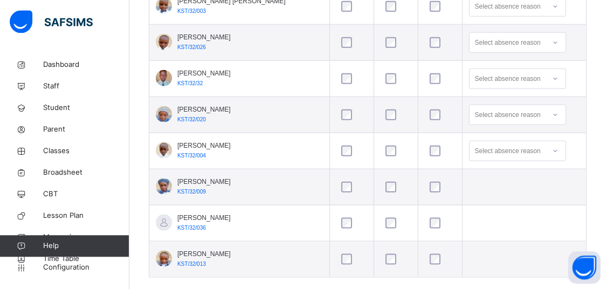
scroll to position [1177, 0]
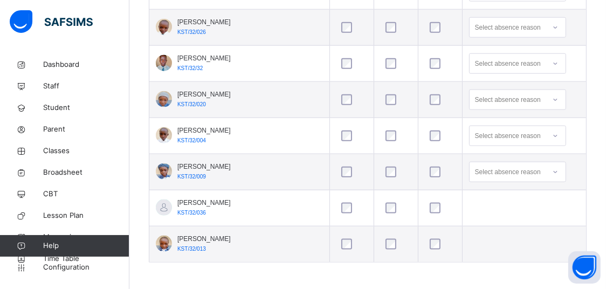
click at [339, 203] on div at bounding box center [351, 208] width 25 height 11
click at [339, 242] on div at bounding box center [351, 244] width 25 height 11
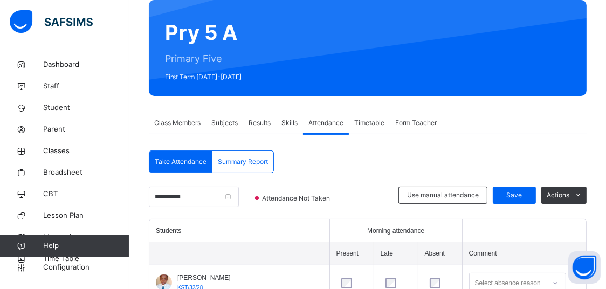
scroll to position [113, 0]
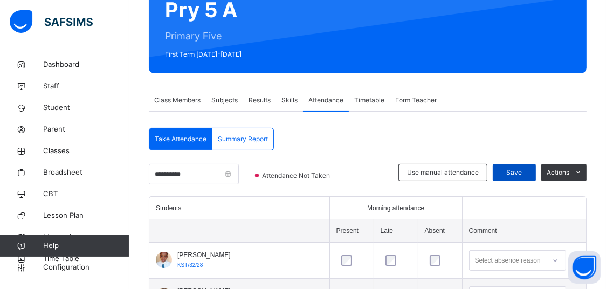
click at [519, 171] on span "Save" at bounding box center [514, 173] width 27 height 10
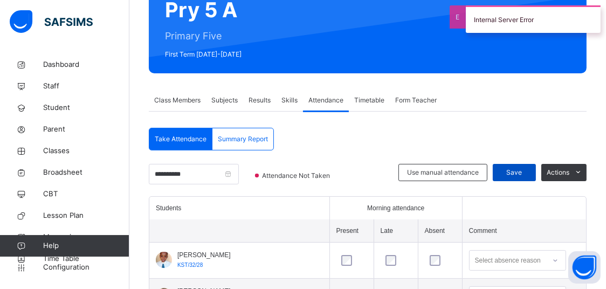
click at [516, 176] on span "Save" at bounding box center [514, 173] width 27 height 10
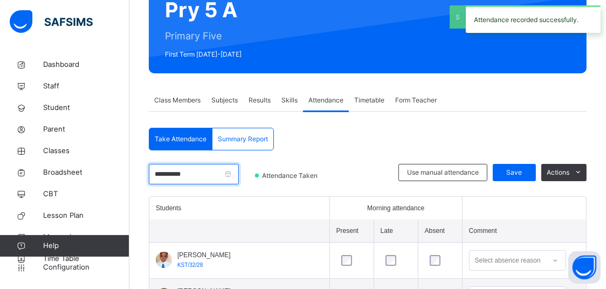
click at [217, 174] on input "**********" at bounding box center [194, 174] width 90 height 20
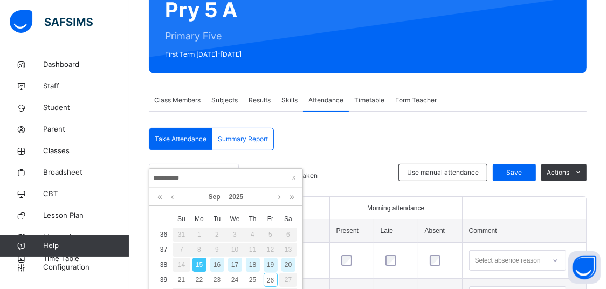
click at [217, 269] on div "16" at bounding box center [217, 265] width 14 height 14
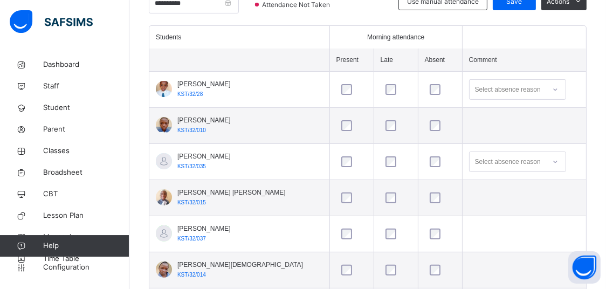
scroll to position [340, 0]
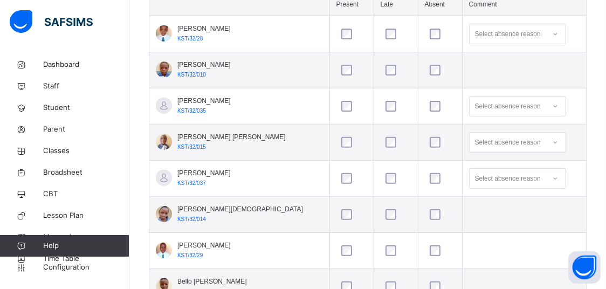
click at [339, 211] on div at bounding box center [351, 214] width 25 height 11
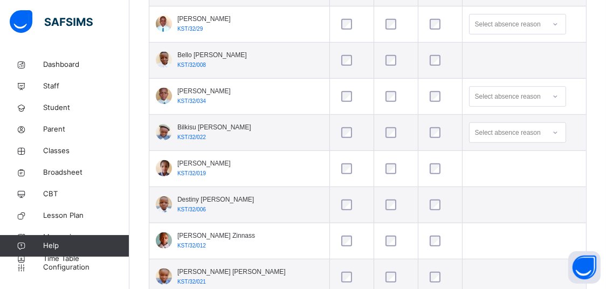
scroll to position [623, 0]
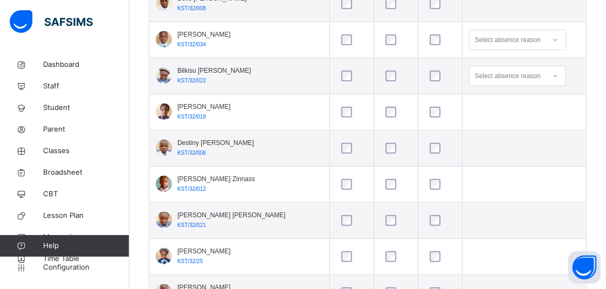
click at [339, 184] on div at bounding box center [351, 184] width 25 height 11
click at [339, 216] on div at bounding box center [351, 220] width 25 height 11
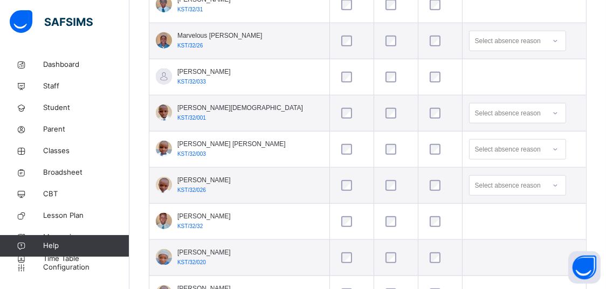
scroll to position [1076, 0]
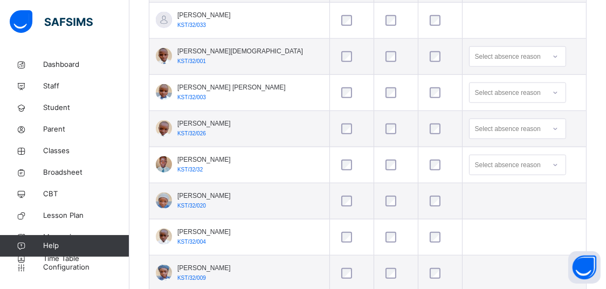
click at [339, 198] on div at bounding box center [351, 201] width 25 height 11
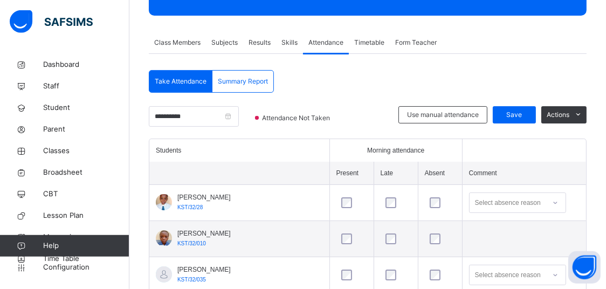
scroll to position [158, 0]
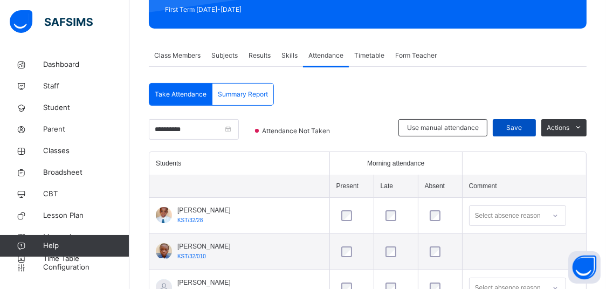
click at [514, 127] on span "Save" at bounding box center [514, 128] width 27 height 10
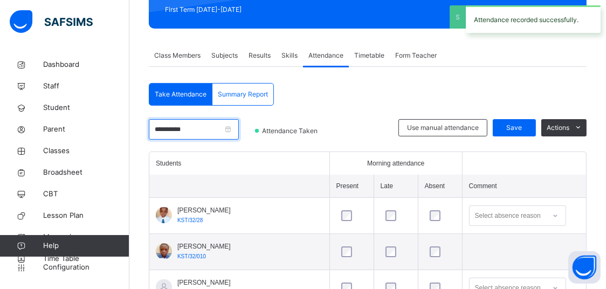
click at [212, 128] on input "**********" at bounding box center [194, 129] width 90 height 20
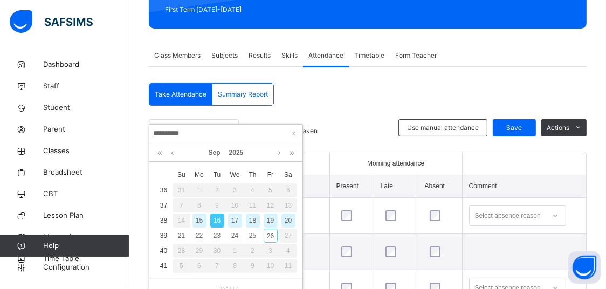
click at [233, 222] on div "17" at bounding box center [235, 221] width 14 height 14
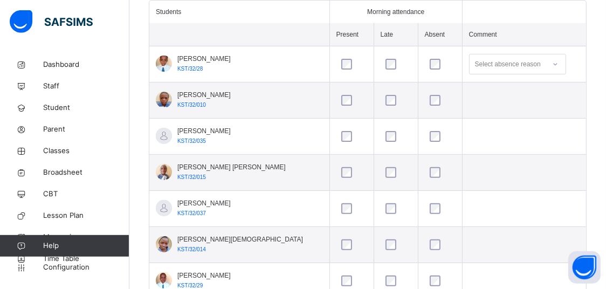
scroll to position [328, 0]
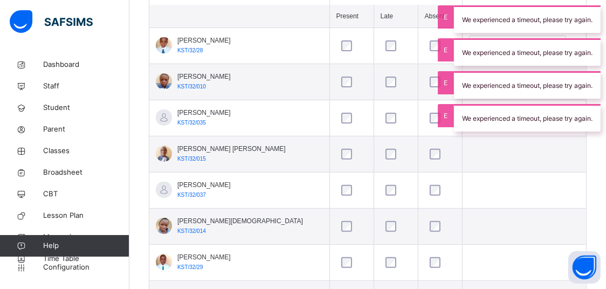
click at [339, 187] on div at bounding box center [351, 190] width 25 height 11
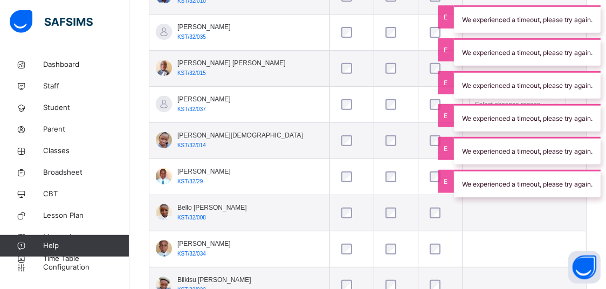
scroll to position [441, 0]
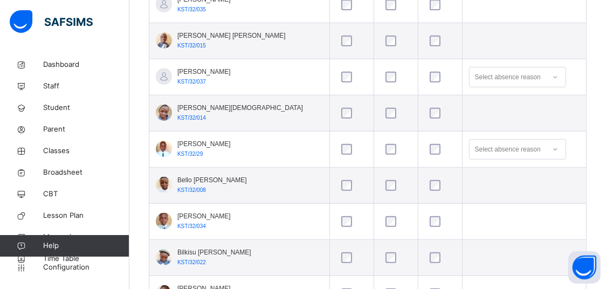
click at [297, 172] on td "Bello [PERSON_NAME] KST/32/008" at bounding box center [239, 186] width 180 height 36
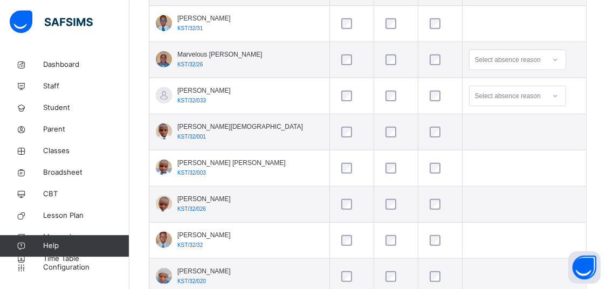
scroll to position [1007, 0]
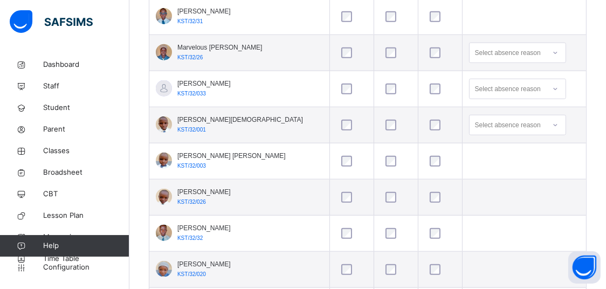
click at [339, 158] on div at bounding box center [351, 161] width 25 height 11
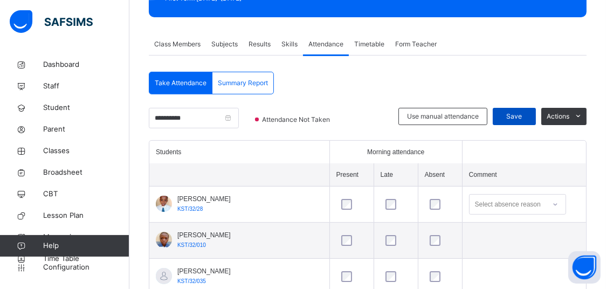
scroll to position [170, 0]
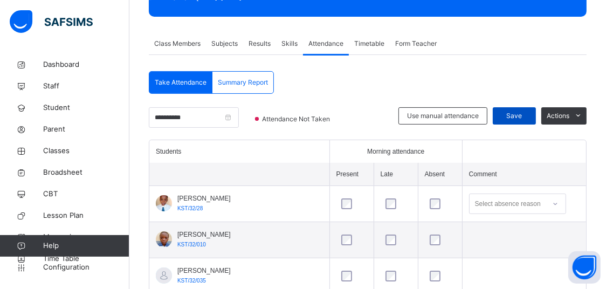
click at [511, 113] on span "Save" at bounding box center [514, 116] width 27 height 10
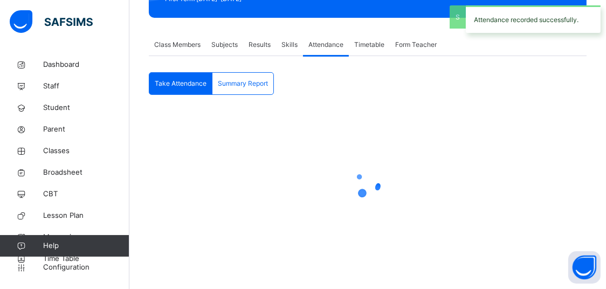
scroll to position [168, 0]
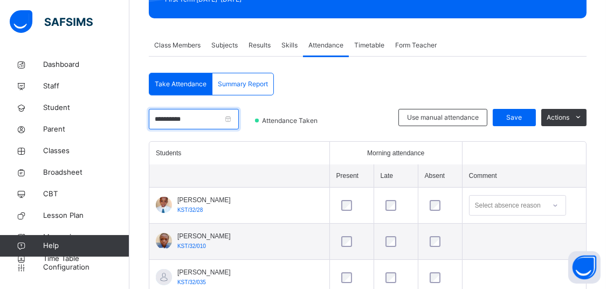
click at [188, 119] on input "**********" at bounding box center [194, 119] width 90 height 20
click at [194, 119] on input "**********" at bounding box center [226, 124] width 147 height 12
click at [177, 118] on input "**********" at bounding box center [226, 124] width 147 height 12
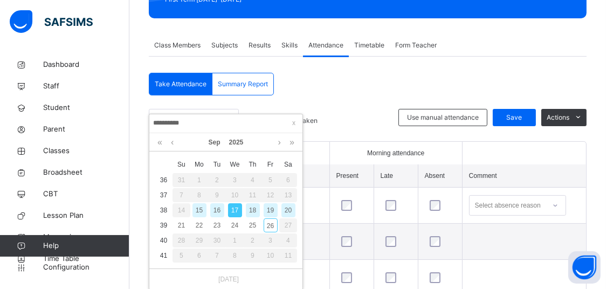
click at [198, 208] on div "15" at bounding box center [199, 210] width 14 height 14
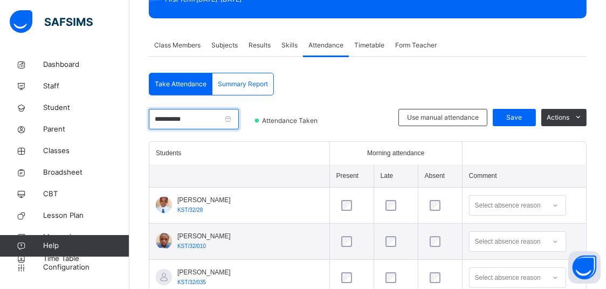
click at [196, 123] on input "**********" at bounding box center [194, 119] width 90 height 20
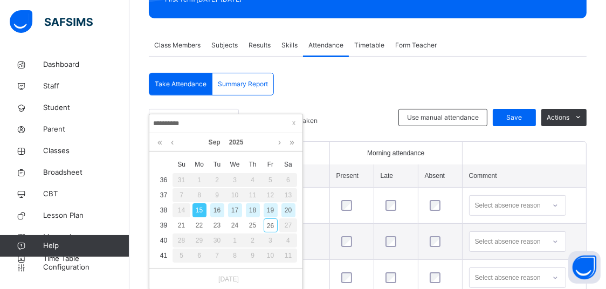
click at [164, 120] on input "**********" at bounding box center [226, 124] width 147 height 12
click at [250, 212] on div "18" at bounding box center [253, 210] width 14 height 14
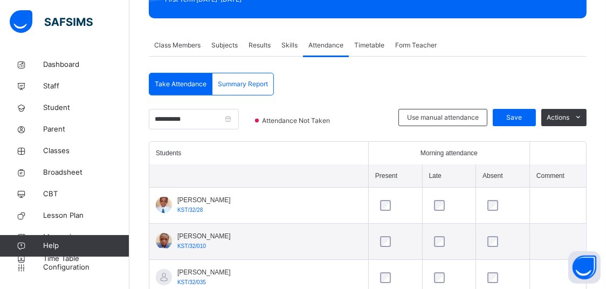
click at [375, 201] on div at bounding box center [395, 205] width 40 height 23
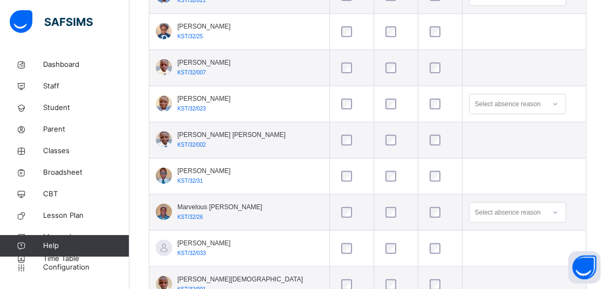
scroll to position [1007, 0]
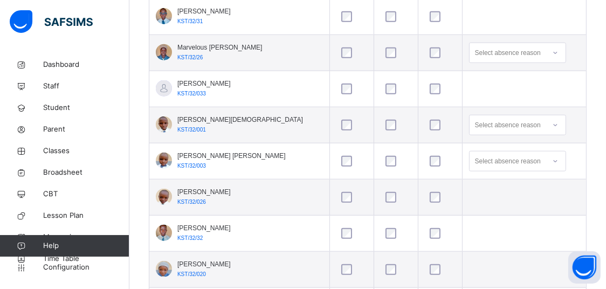
click at [329, 180] on td at bounding box center [351, 161] width 44 height 36
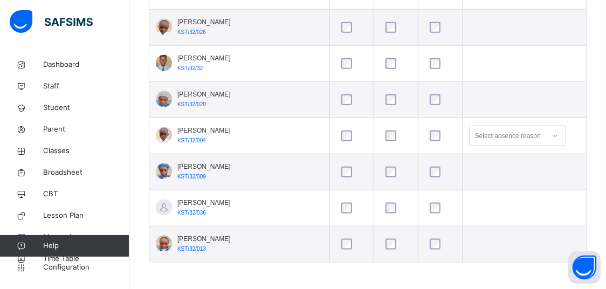
click at [336, 58] on div at bounding box center [351, 63] width 31 height 23
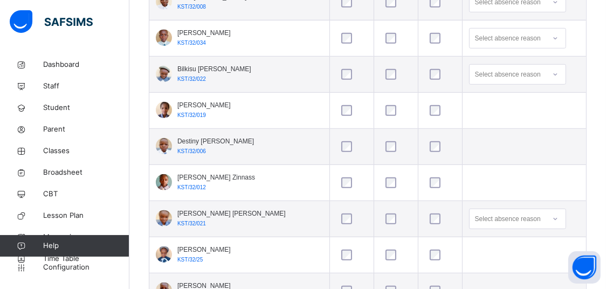
scroll to position [0, 0]
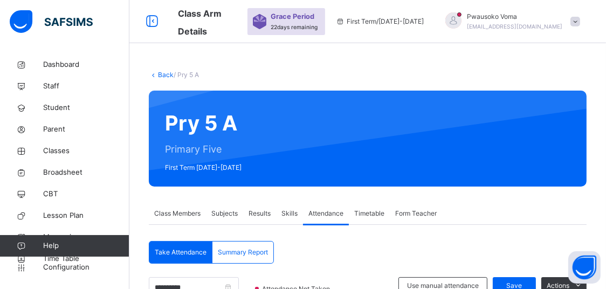
click at [517, 281] on span "Save" at bounding box center [514, 286] width 27 height 10
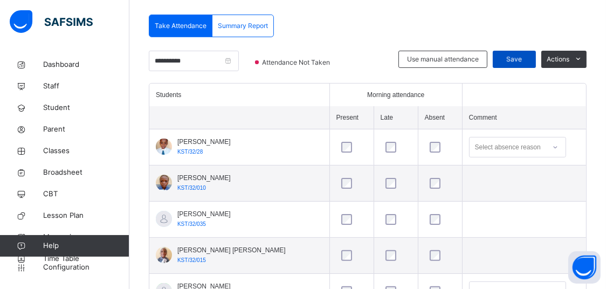
click at [521, 68] on div "Save" at bounding box center [514, 59] width 43 height 17
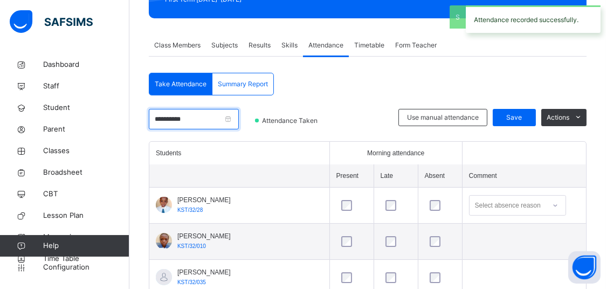
click at [182, 118] on input "**********" at bounding box center [194, 119] width 90 height 20
click at [159, 121] on input "**********" at bounding box center [226, 124] width 147 height 12
